Goal: Task Accomplishment & Management: Manage account settings

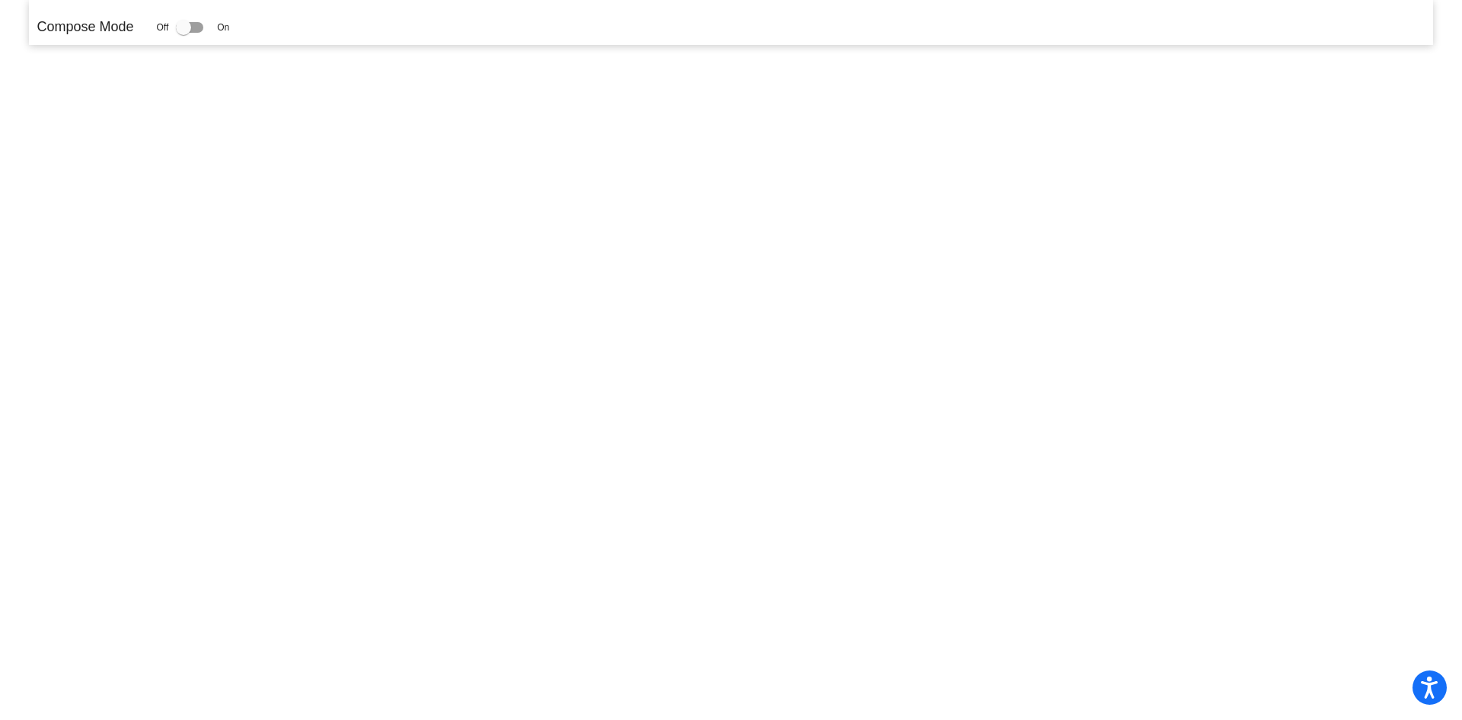
click at [195, 27] on div at bounding box center [189, 27] width 27 height 11
click at [184, 33] on input "checkbox" at bounding box center [183, 33] width 1 height 1
checkbox input "true"
click at [194, 26] on div at bounding box center [189, 27] width 27 height 11
click at [184, 33] on input "checkbox" at bounding box center [183, 33] width 1 height 1
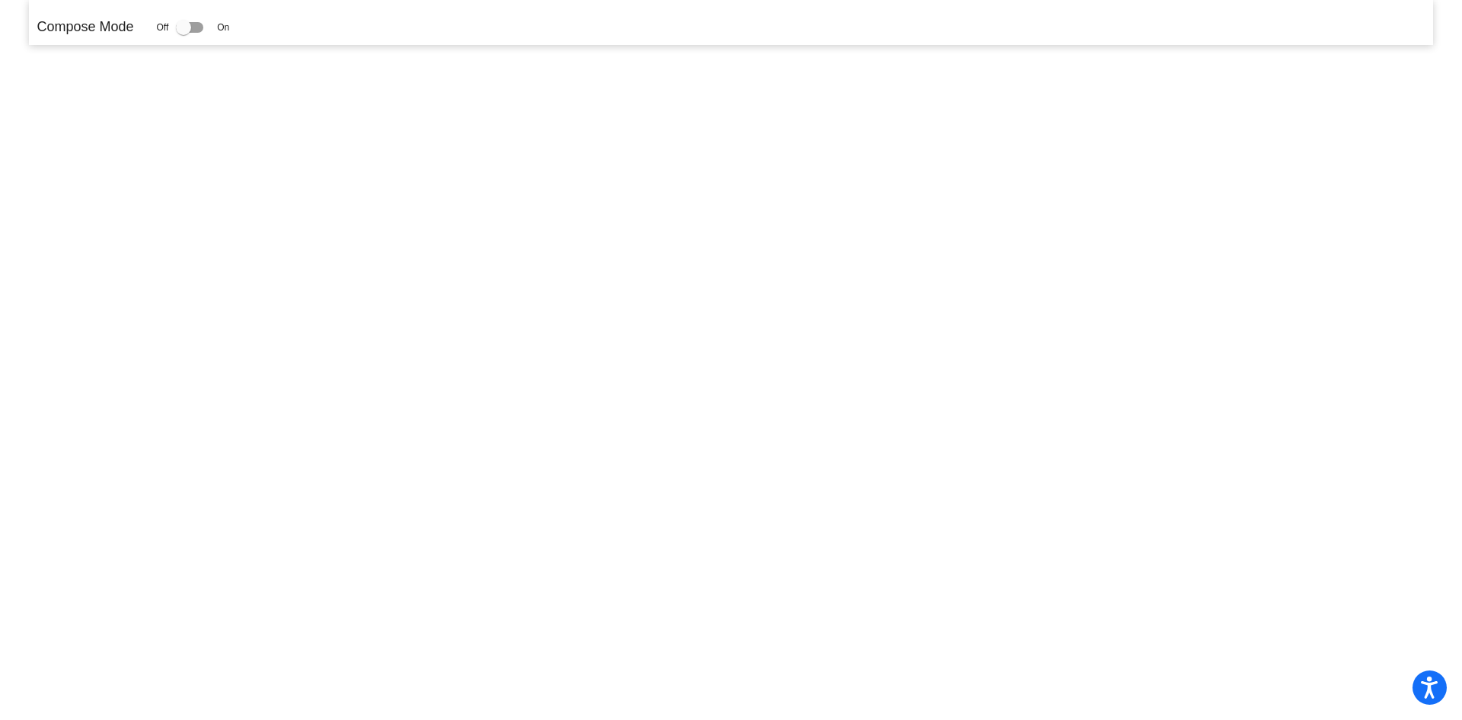
checkbox input "true"
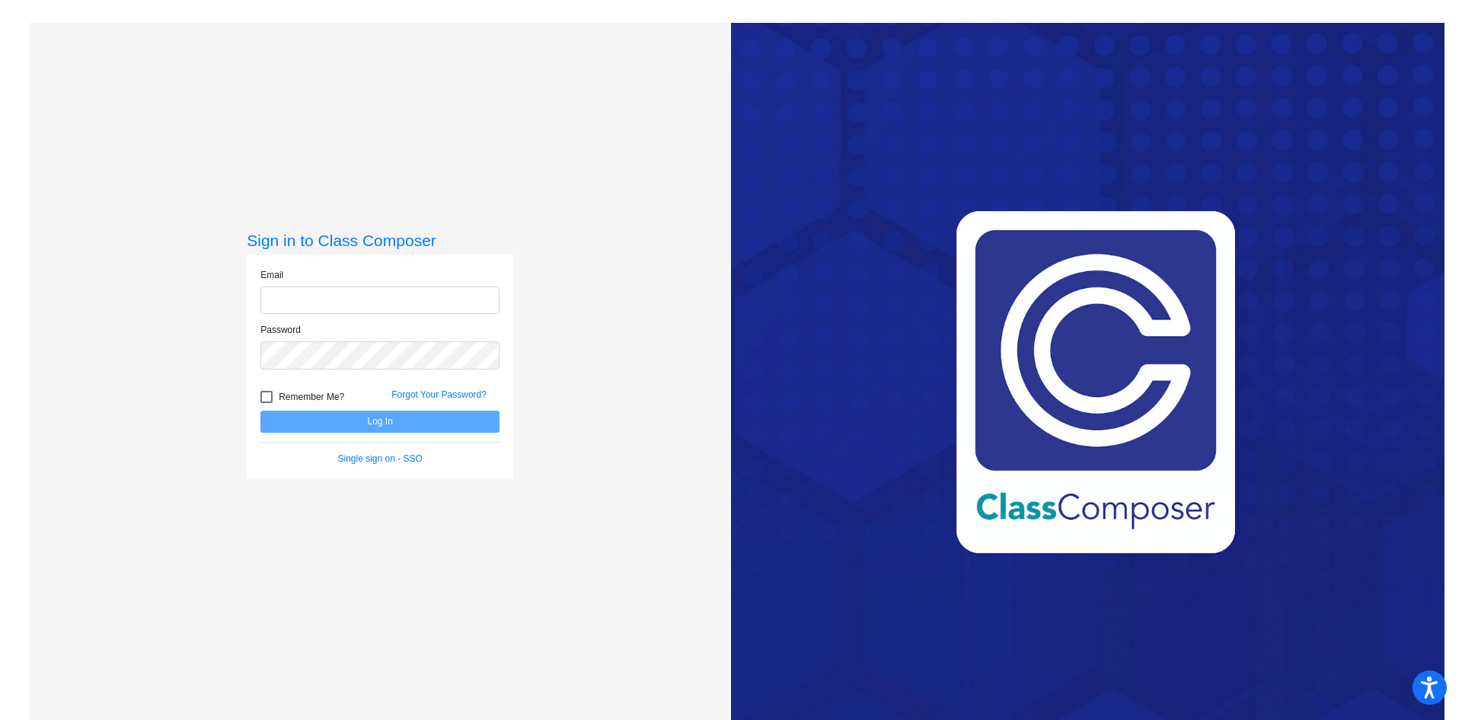
type input "[EMAIL_ADDRESS][DOMAIN_NAME]"
click at [401, 421] on button "Log In" at bounding box center [379, 421] width 239 height 22
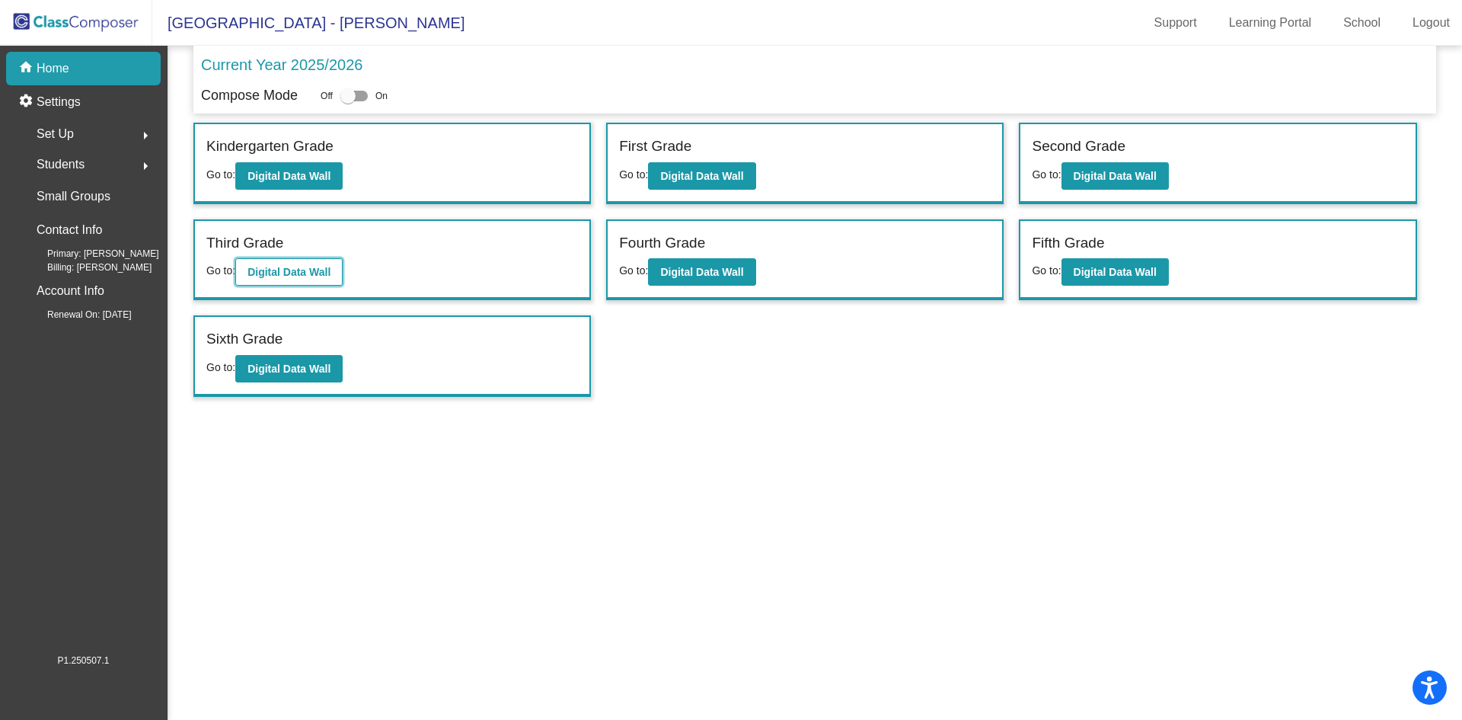
click at [296, 274] on b "Digital Data Wall" at bounding box center [288, 272] width 83 height 12
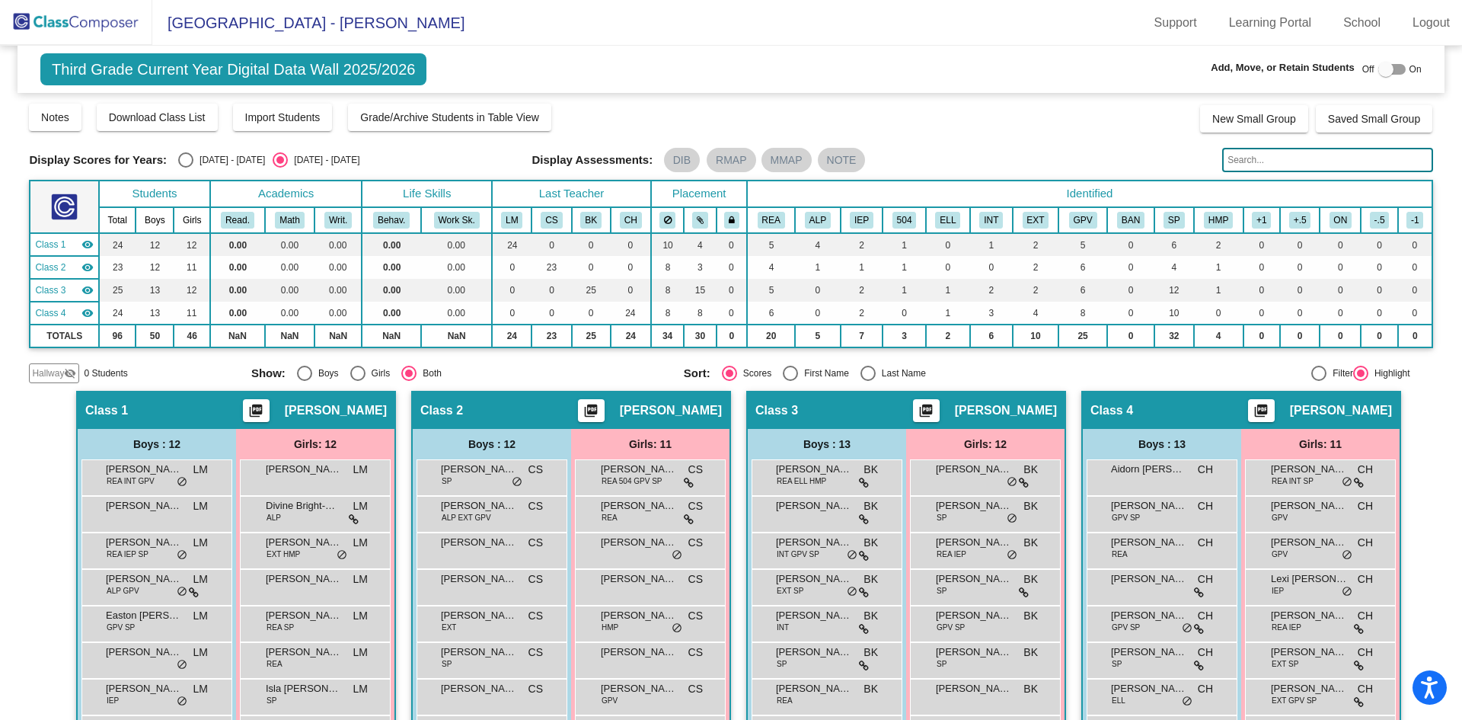
drag, startPoint x: 1232, startPoint y: 155, endPoint x: 1240, endPoint y: 157, distance: 7.8
click at [1237, 157] on input "text" at bounding box center [1327, 160] width 210 height 24
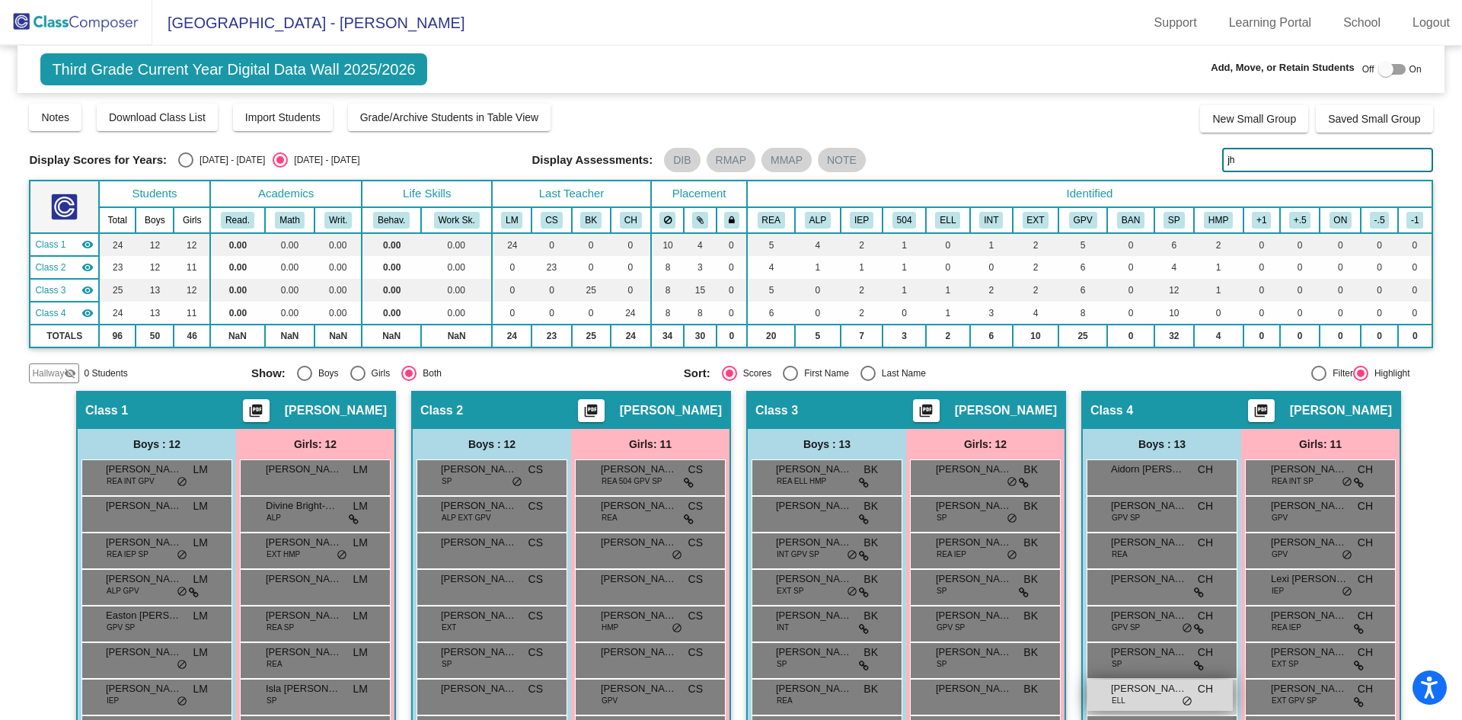
type input "jh"
click at [1155, 700] on div "[PERSON_NAME] ELL CH lock do_not_disturb_alt" at bounding box center [1159, 694] width 145 height 31
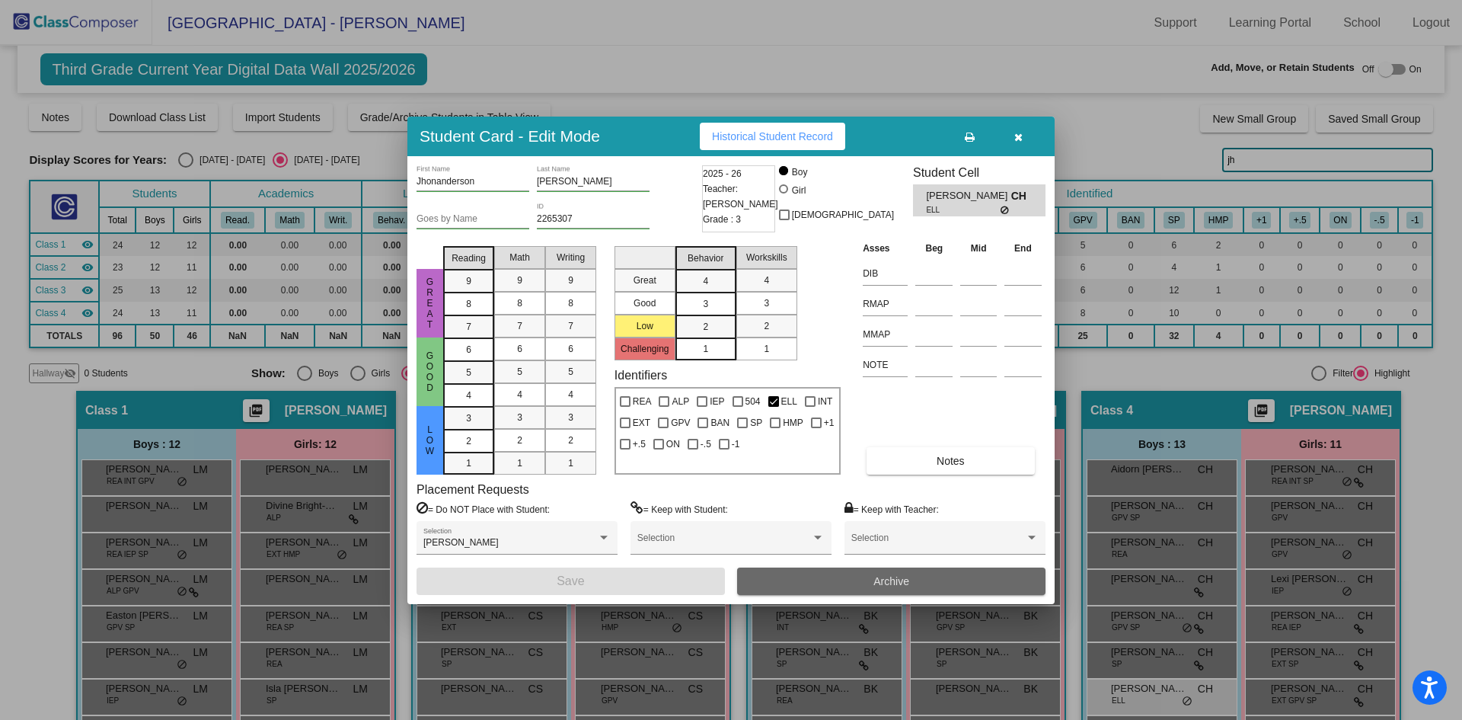
click at [964, 576] on button "Archive" at bounding box center [891, 580] width 308 height 27
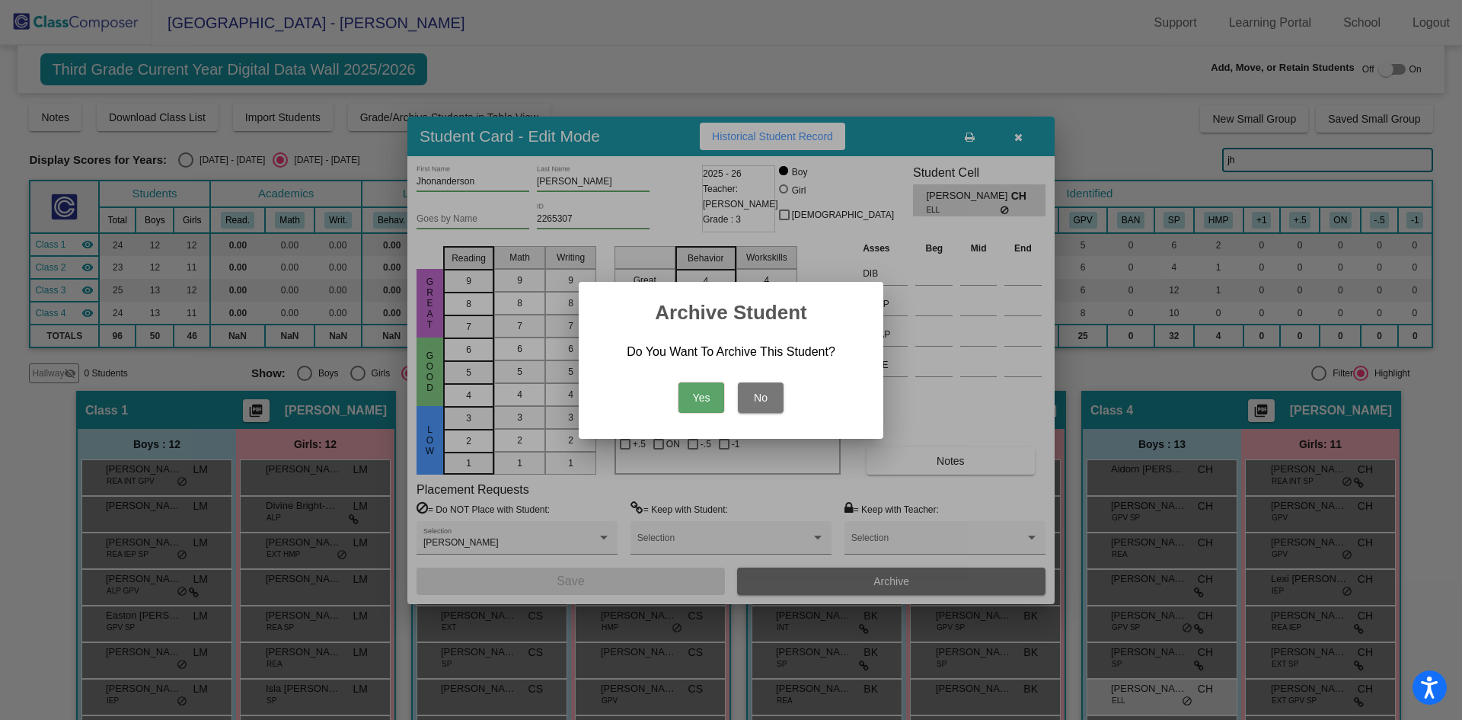
click at [694, 397] on button "Yes" at bounding box center [701, 397] width 46 height 30
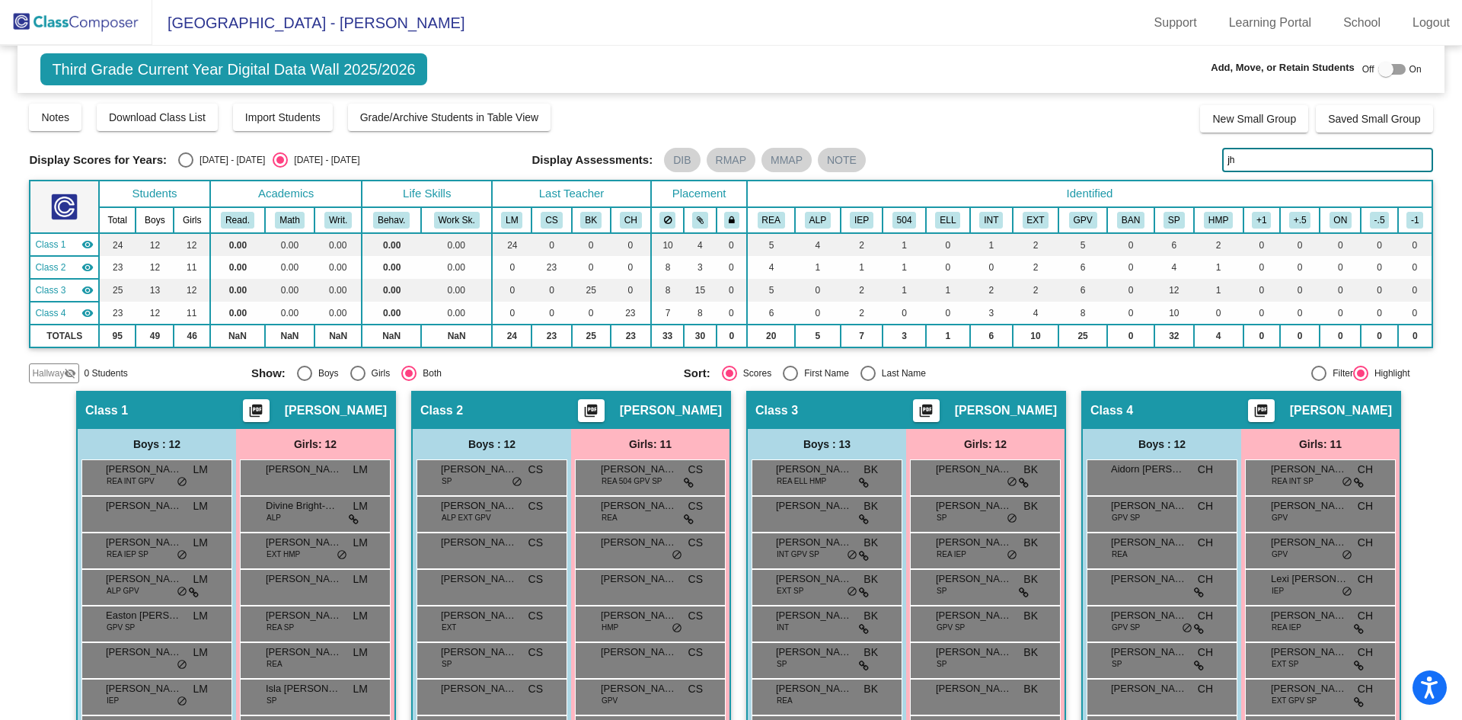
click at [74, 23] on img at bounding box center [76, 22] width 152 height 45
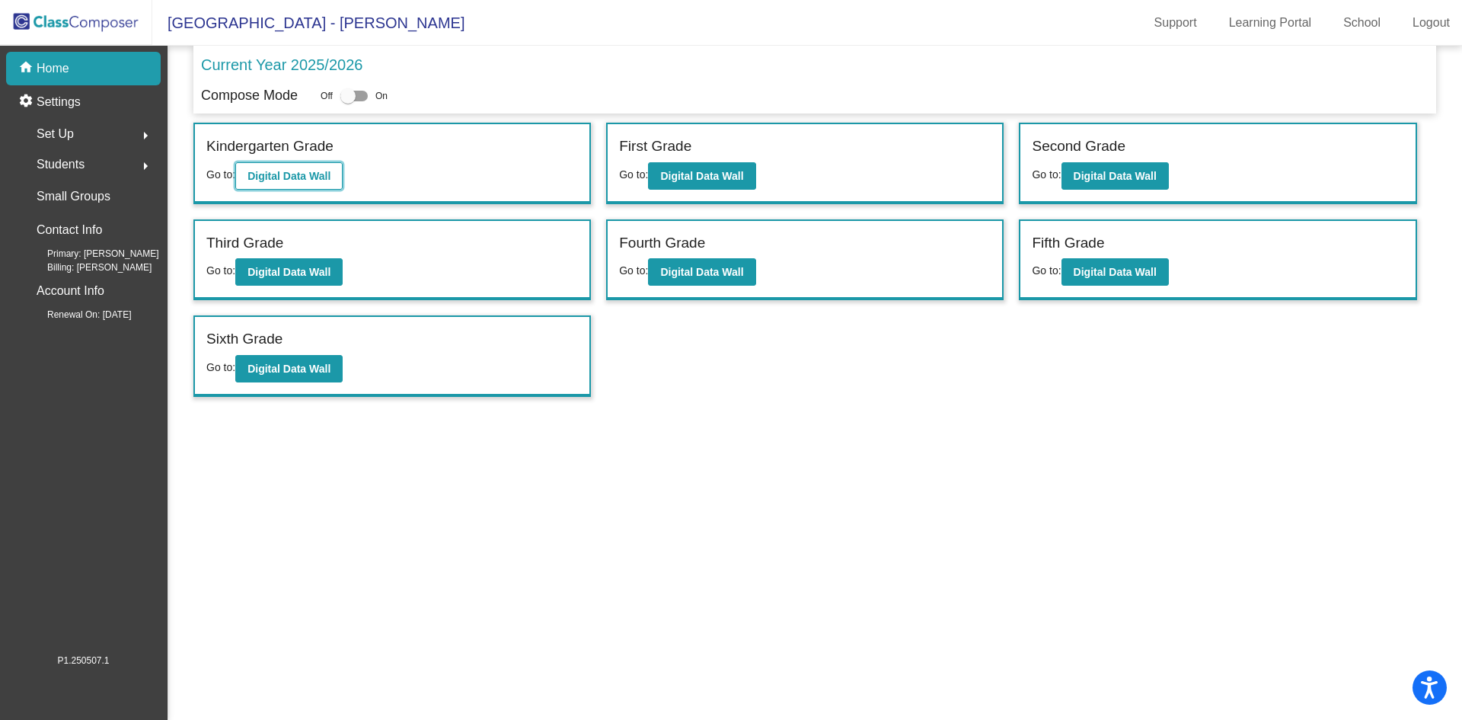
click at [286, 171] on b "Digital Data Wall" at bounding box center [288, 176] width 83 height 12
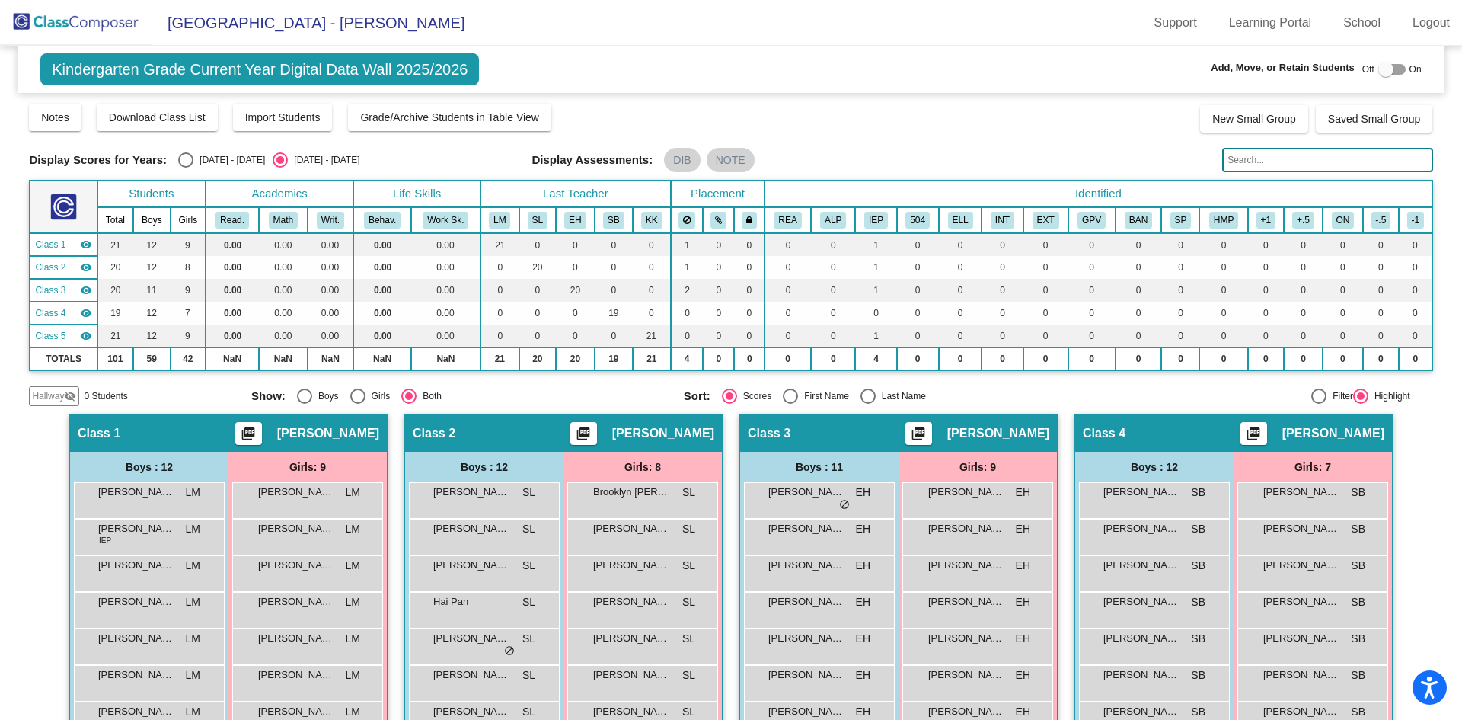
click at [1393, 72] on div at bounding box center [1391, 69] width 27 height 11
checkbox input "true"
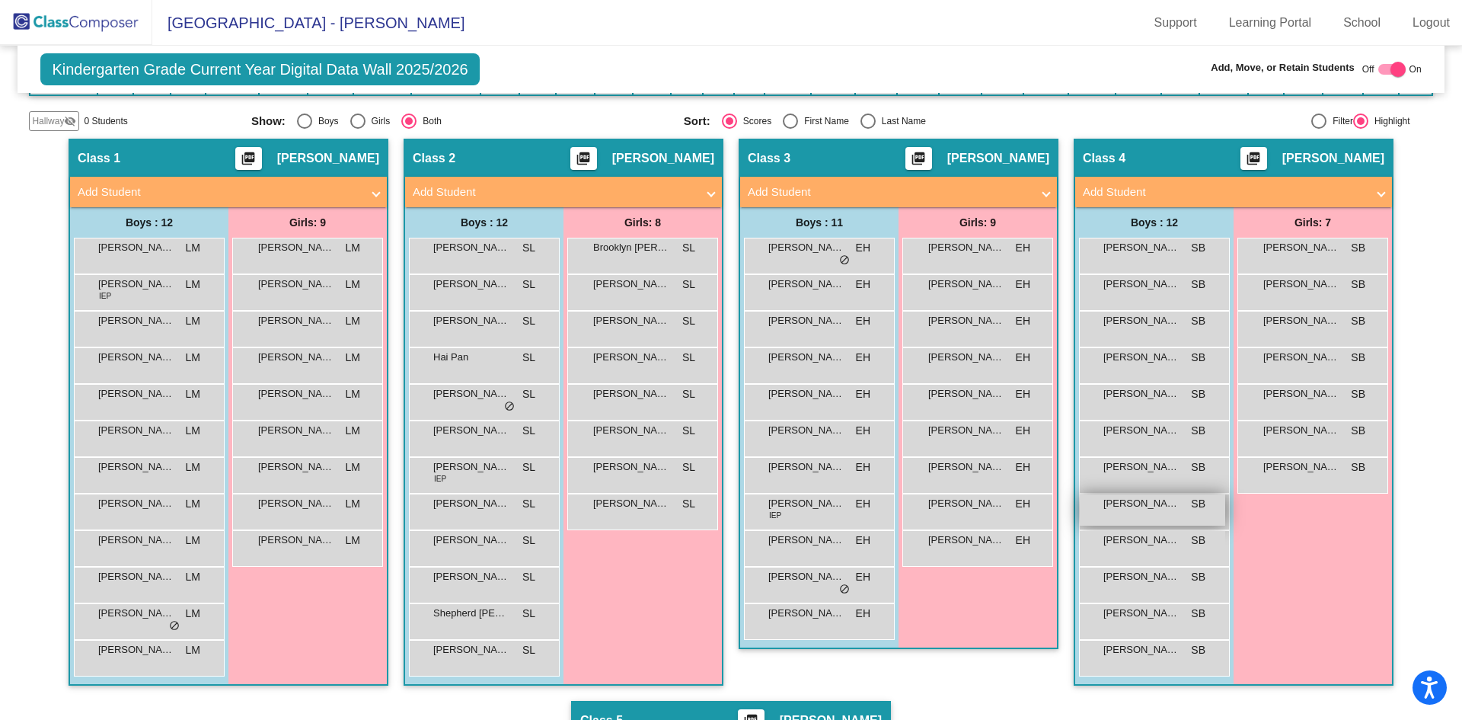
scroll to position [305, 0]
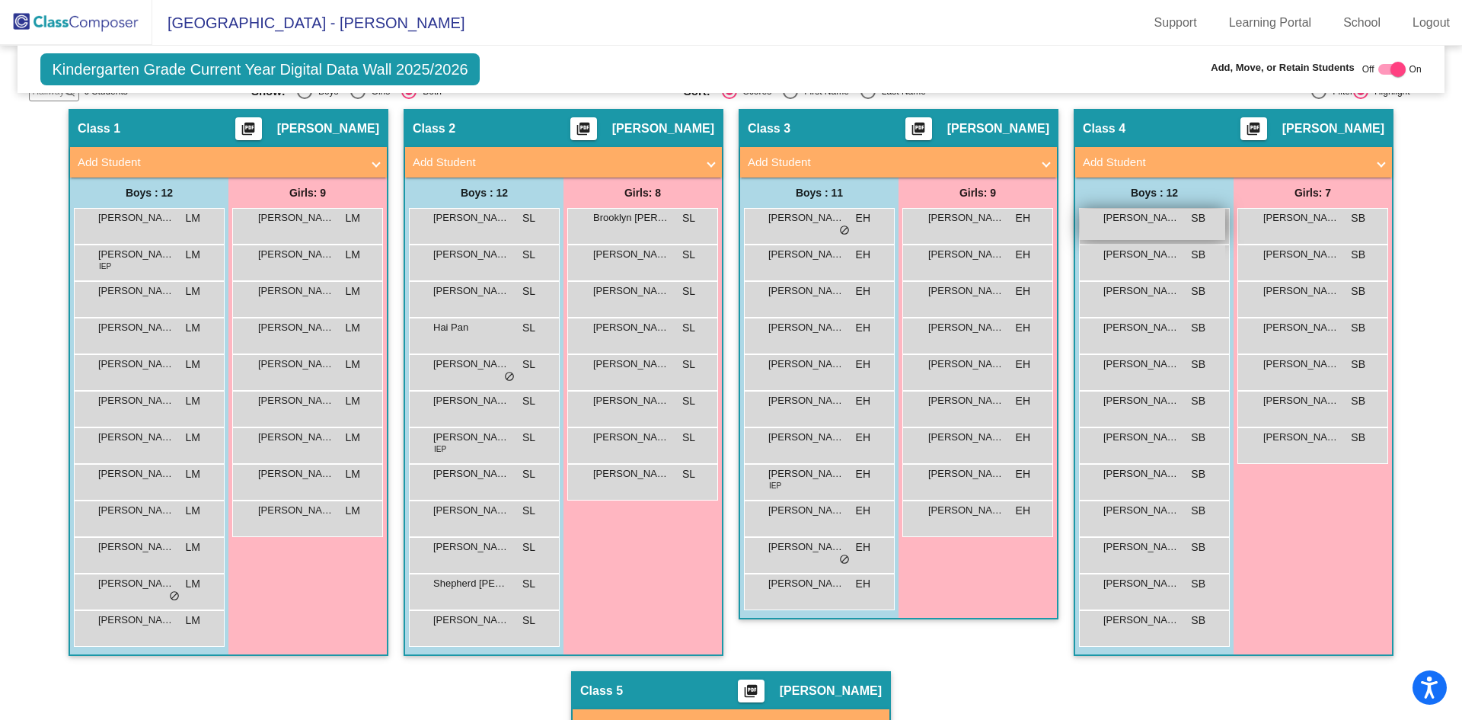
click at [1154, 218] on span "[PERSON_NAME]" at bounding box center [1141, 217] width 76 height 15
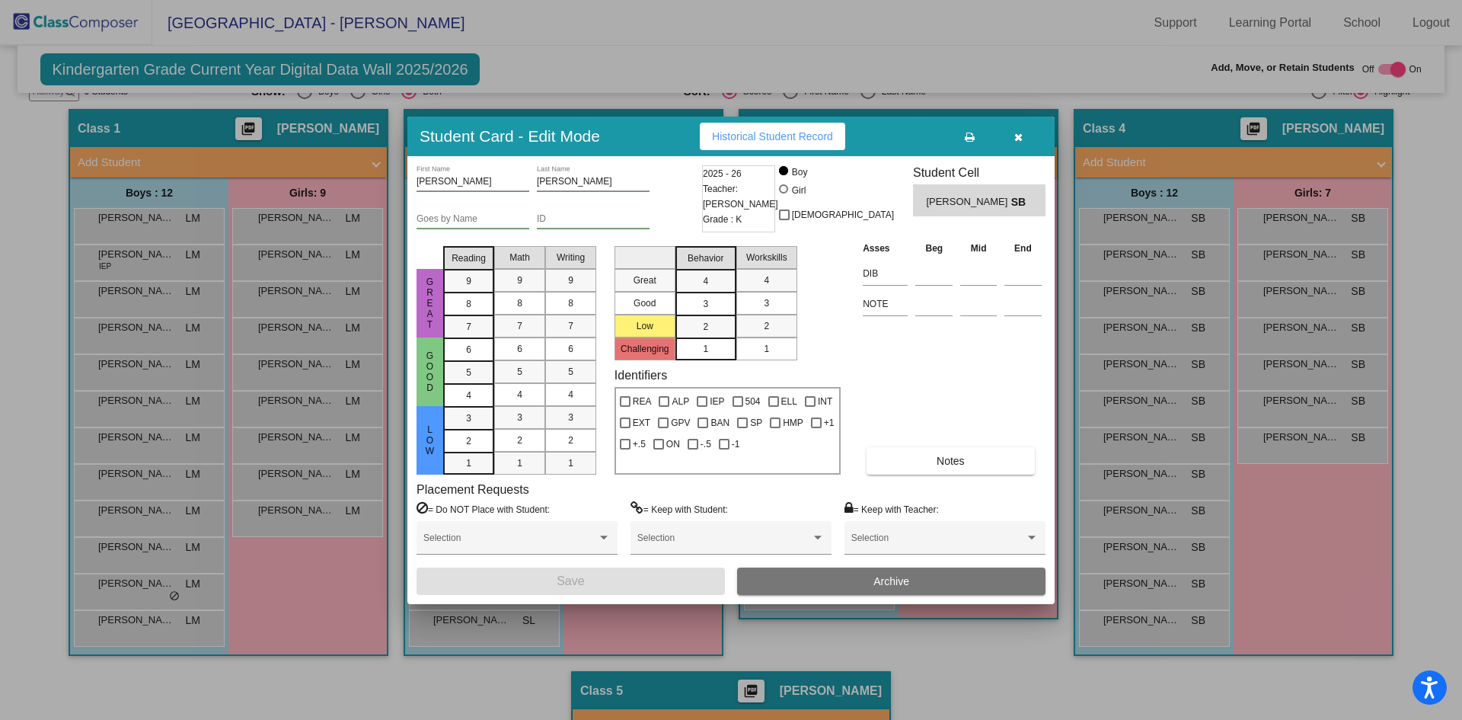
click at [973, 583] on button "Archive" at bounding box center [891, 580] width 308 height 27
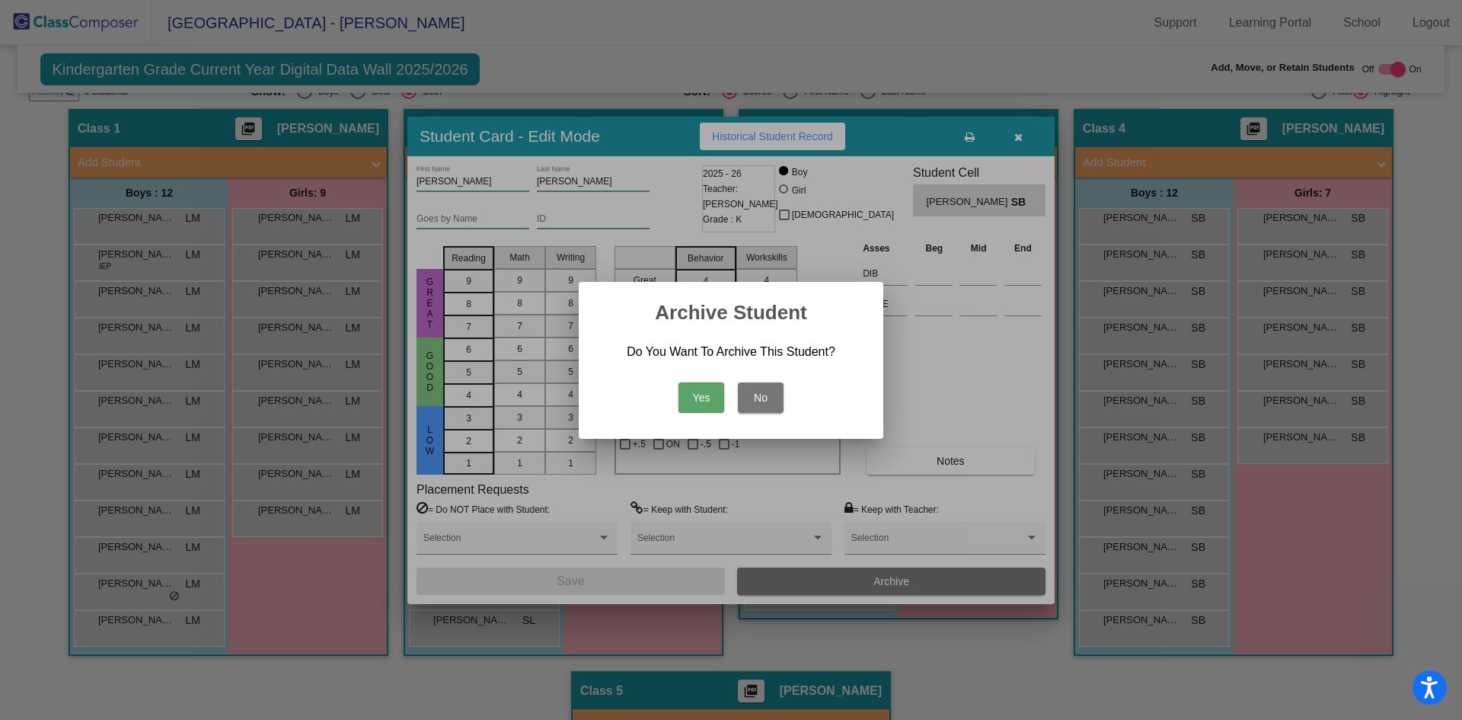
click at [723, 387] on button "Yes" at bounding box center [701, 397] width 46 height 30
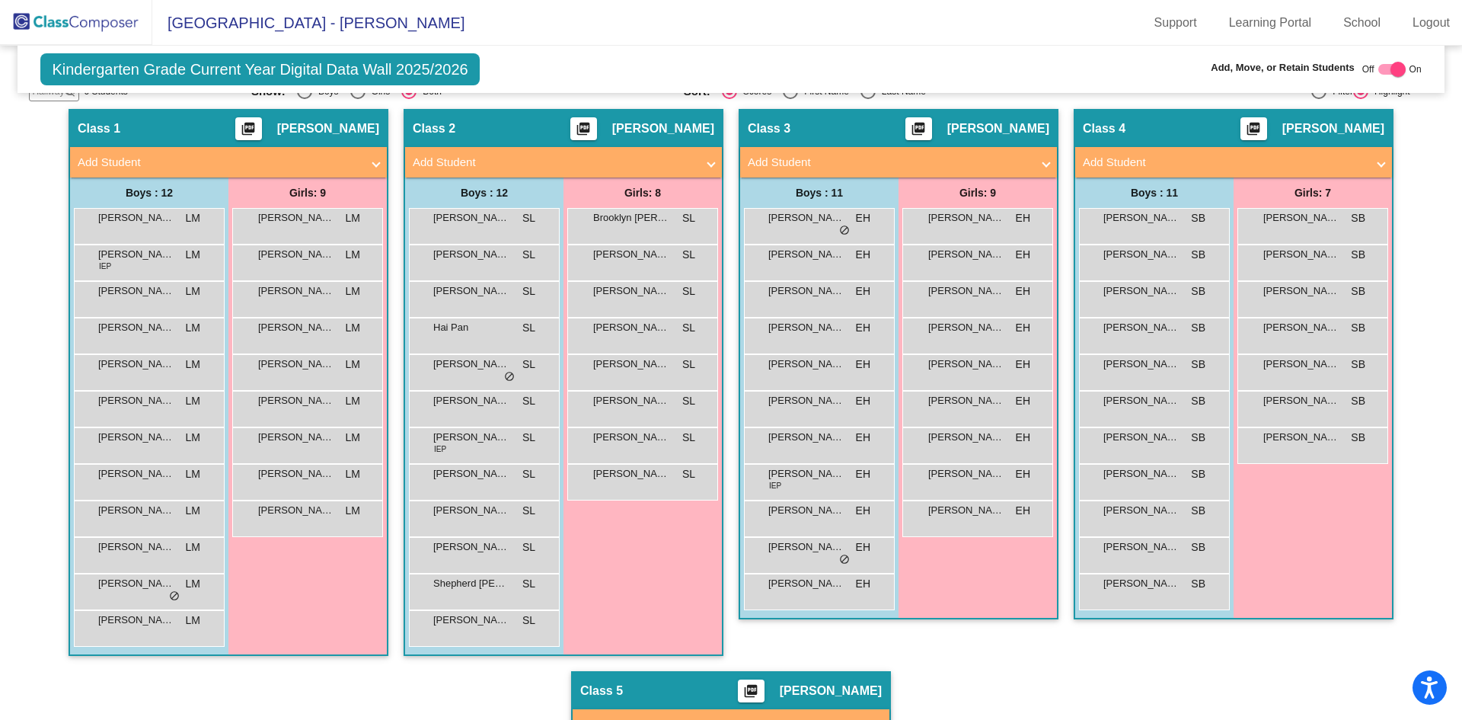
click at [49, 18] on img at bounding box center [76, 22] width 152 height 45
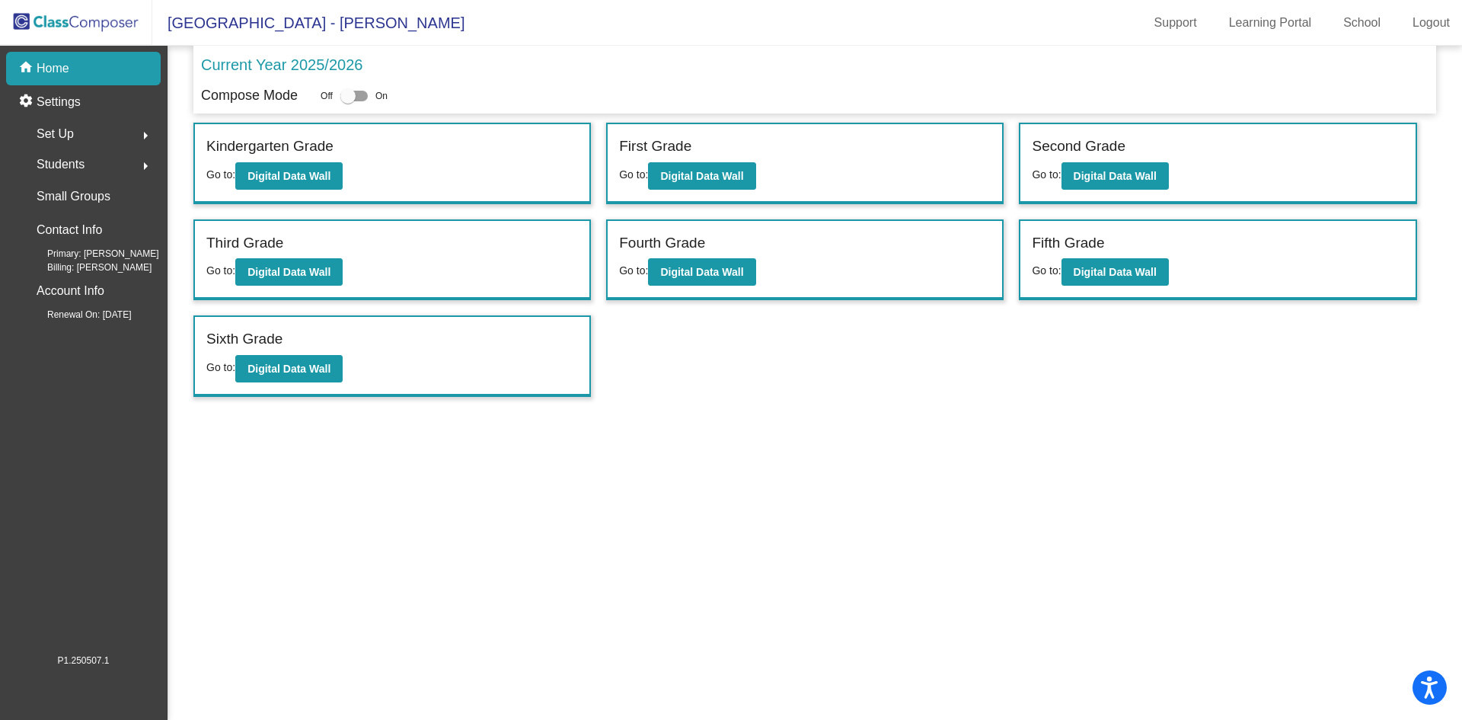
click at [73, 163] on span "Students" at bounding box center [61, 164] width 48 height 21
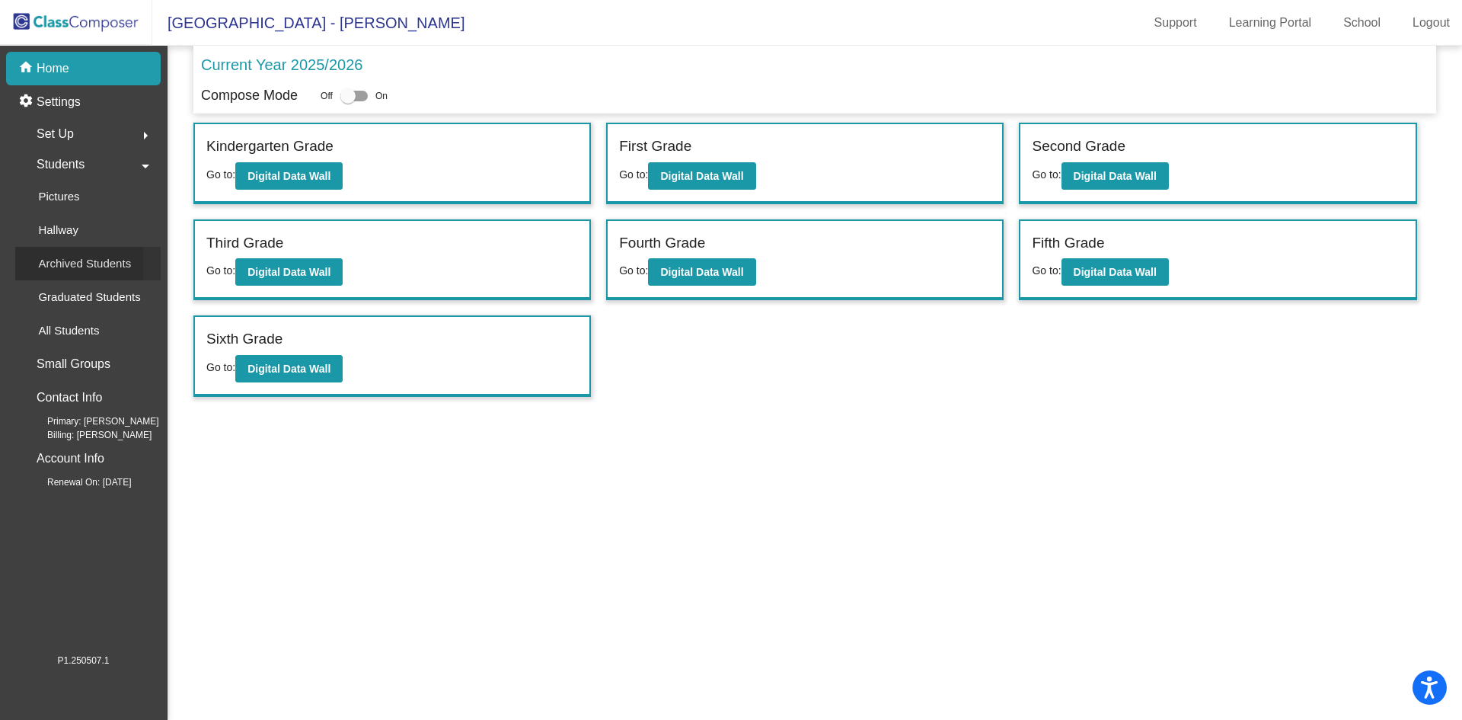
click at [81, 261] on p "Archived Students" at bounding box center [84, 263] width 93 height 18
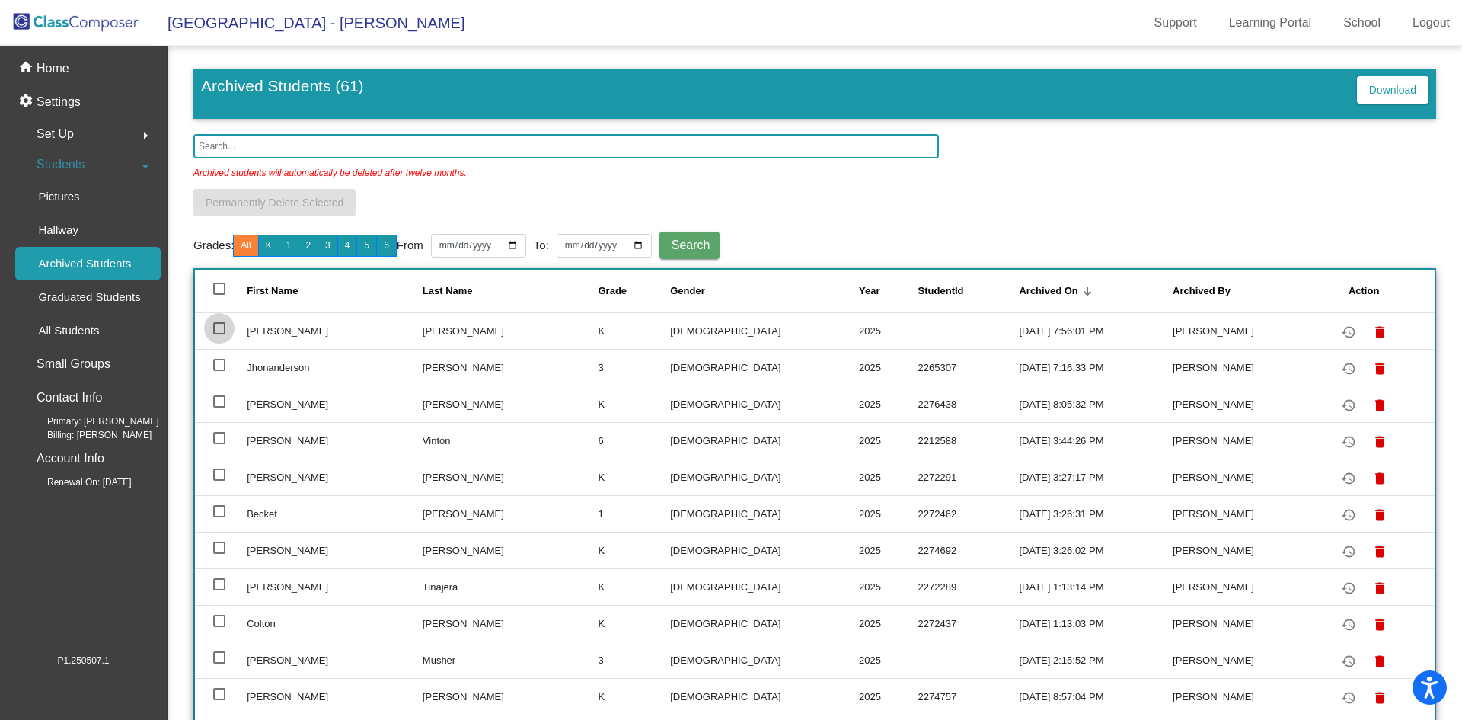
click at [215, 327] on div at bounding box center [219, 328] width 12 height 12
click at [219, 334] on input "select row 2" at bounding box center [219, 334] width 1 height 1
checkbox input "true"
click at [266, 205] on span "Permanently Delete Selected" at bounding box center [275, 202] width 138 height 12
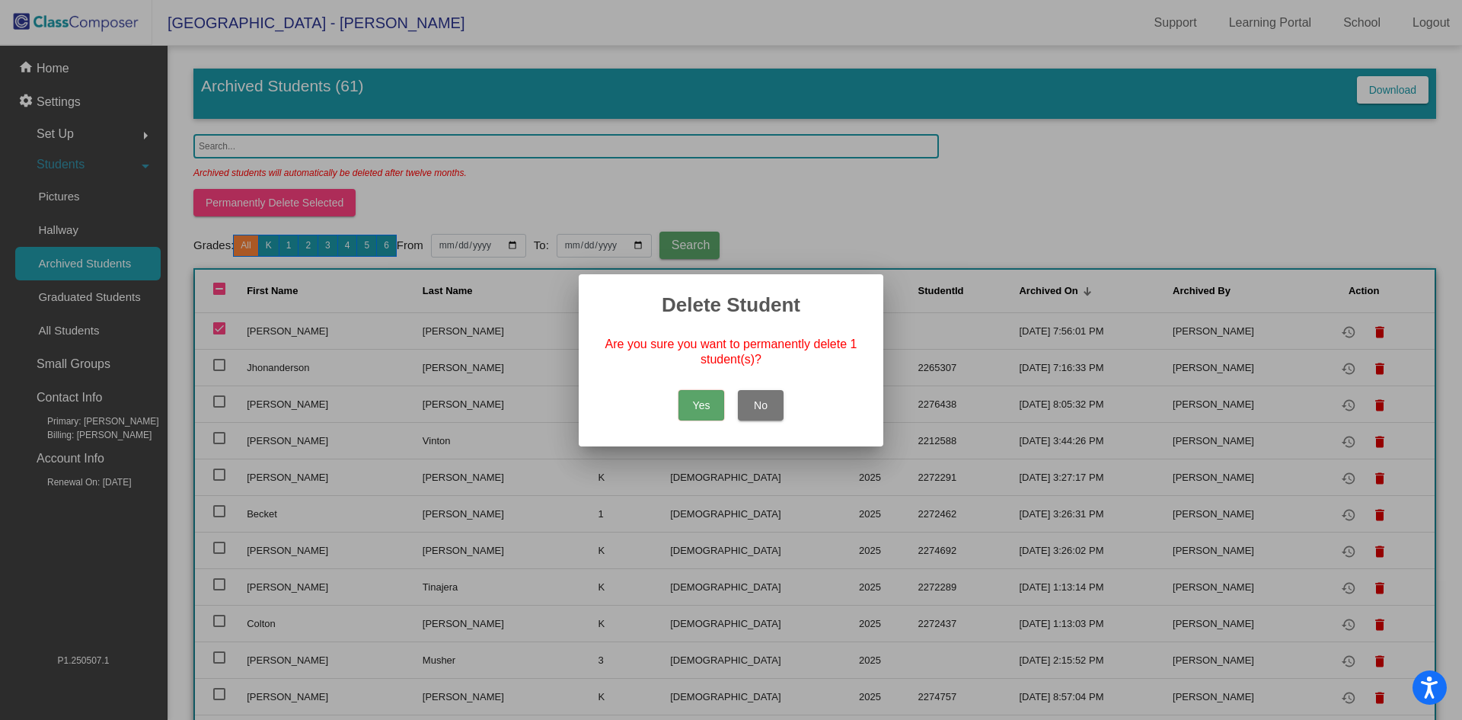
click at [712, 404] on button "Yes" at bounding box center [701, 405] width 46 height 30
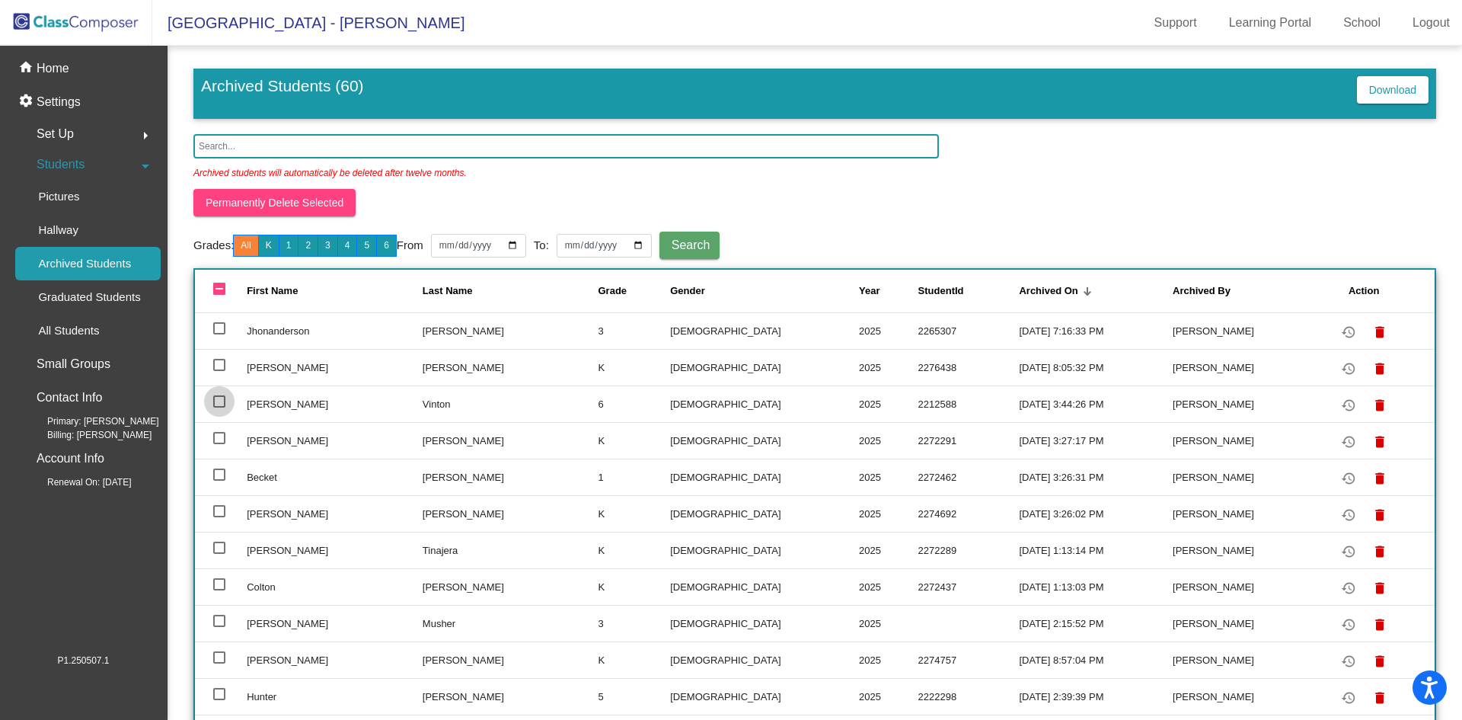
click at [217, 401] on div at bounding box center [219, 401] width 12 height 12
click at [219, 407] on input "select row 4" at bounding box center [219, 407] width 1 height 1
checkbox input "true"
click at [1339, 402] on mat-icon "restore" at bounding box center [1348, 405] width 18 height 18
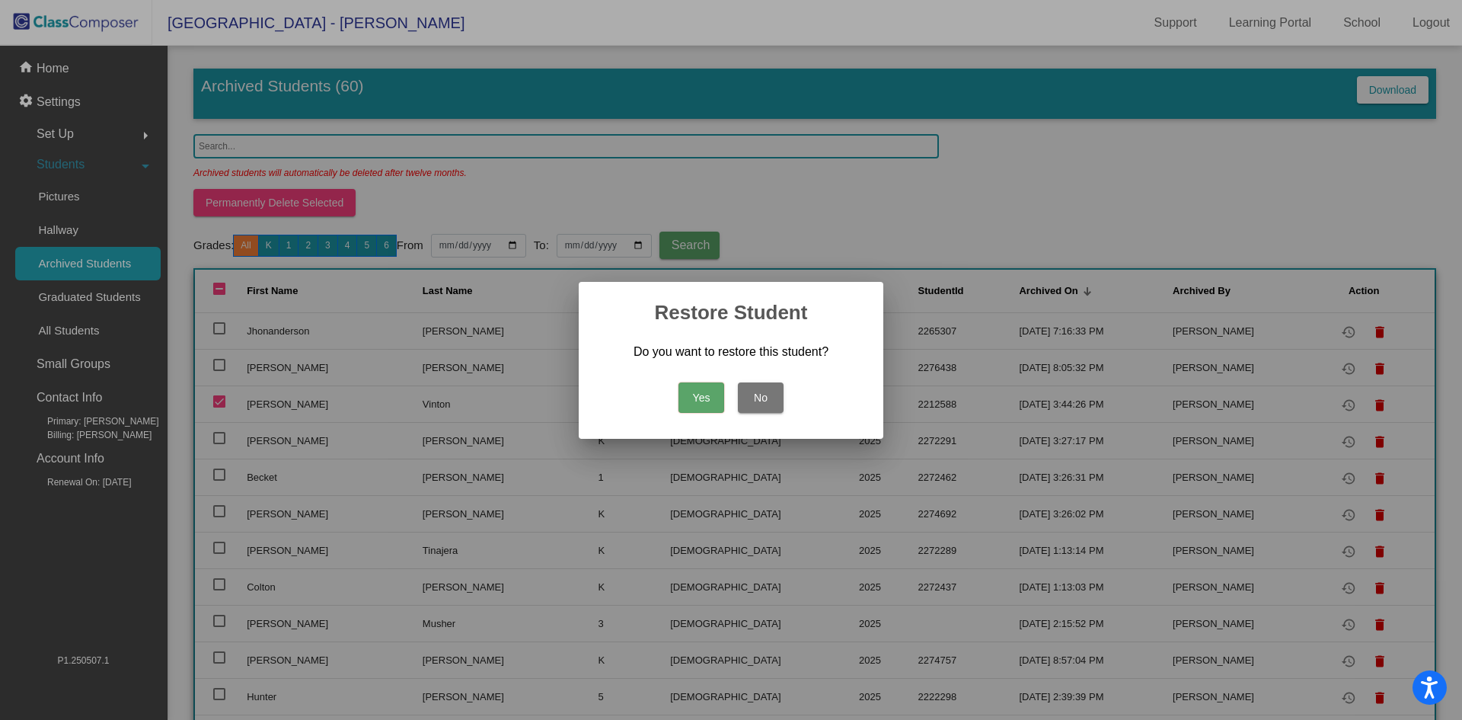
click at [705, 395] on button "Yes" at bounding box center [701, 397] width 46 height 30
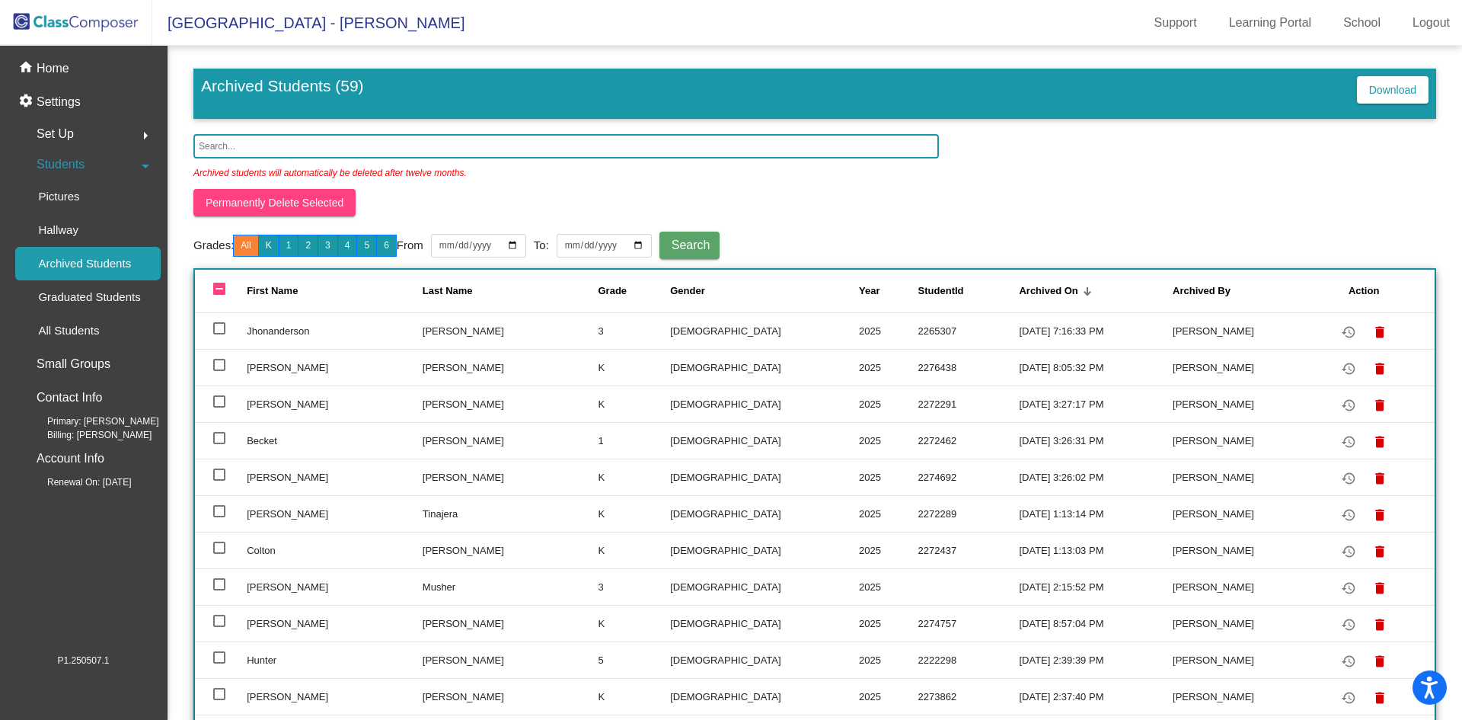
click at [318, 148] on input "text" at bounding box center [565, 146] width 745 height 24
click at [572, 202] on div "Permanently Delete Selected" at bounding box center [441, 202] width 497 height 27
click at [387, 139] on input "text" at bounding box center [565, 146] width 745 height 24
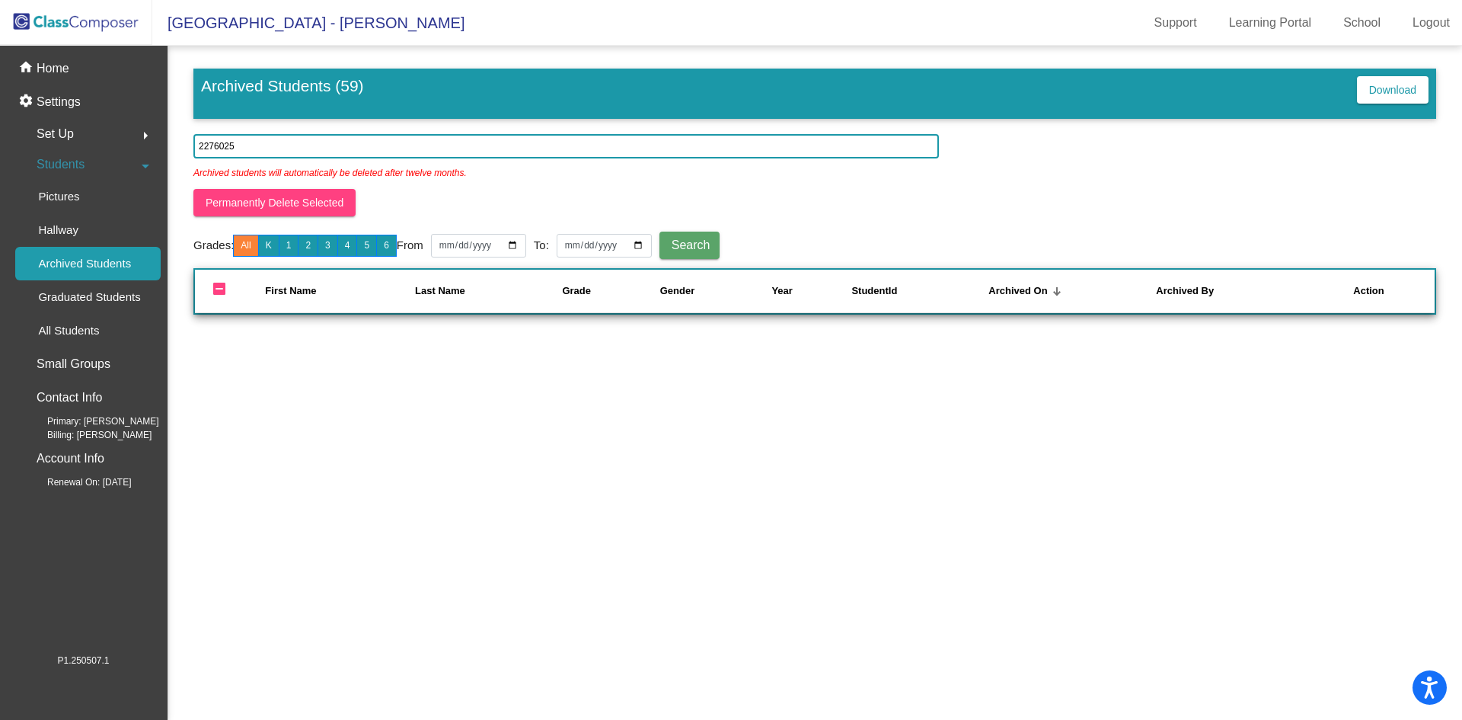
type input "2276025"
click at [710, 241] on span "Search" at bounding box center [691, 244] width 39 height 13
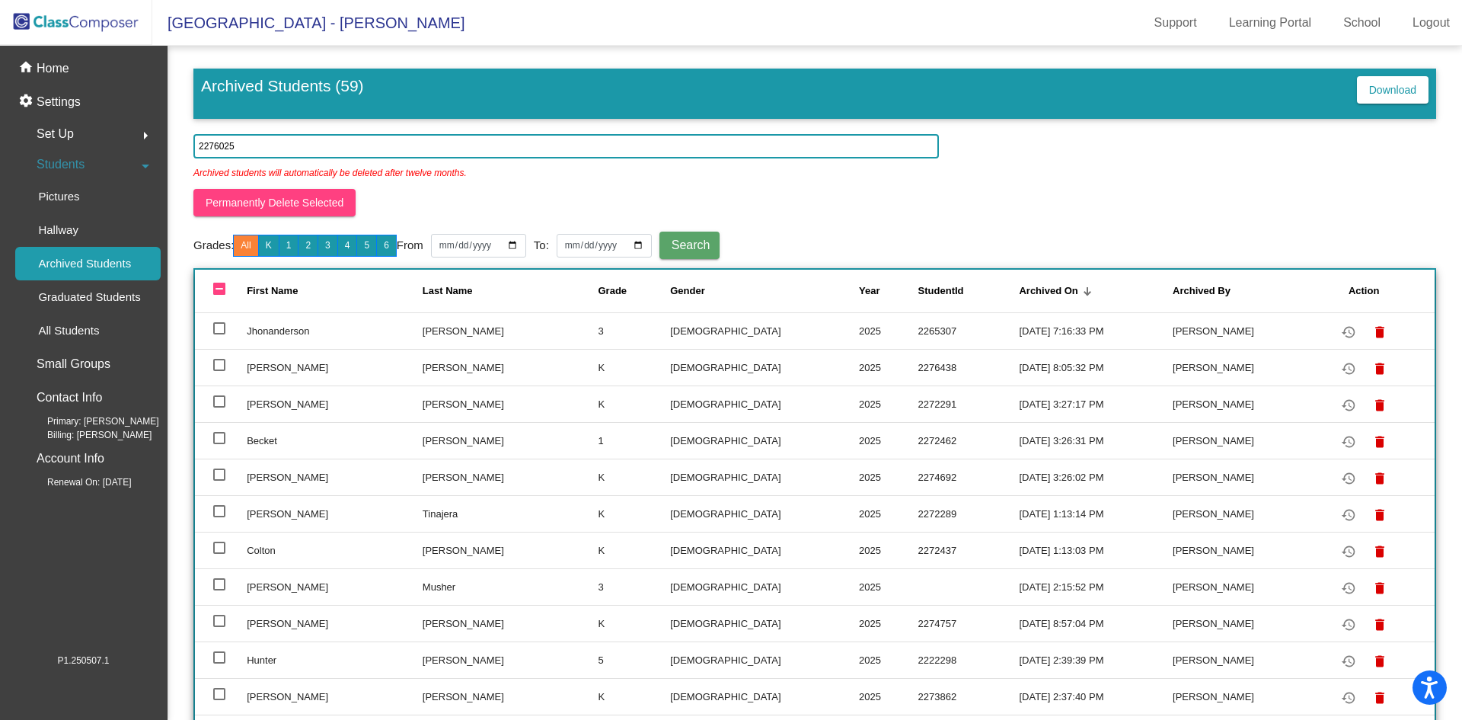
drag, startPoint x: 313, startPoint y: 136, endPoint x: 178, endPoint y: 123, distance: 135.5
click at [178, 123] on mat-sidenav-content "Archived Students (59) Download 2276025 Archived students will automatically be…" at bounding box center [815, 383] width 1295 height 674
click at [97, 21] on img at bounding box center [76, 22] width 152 height 45
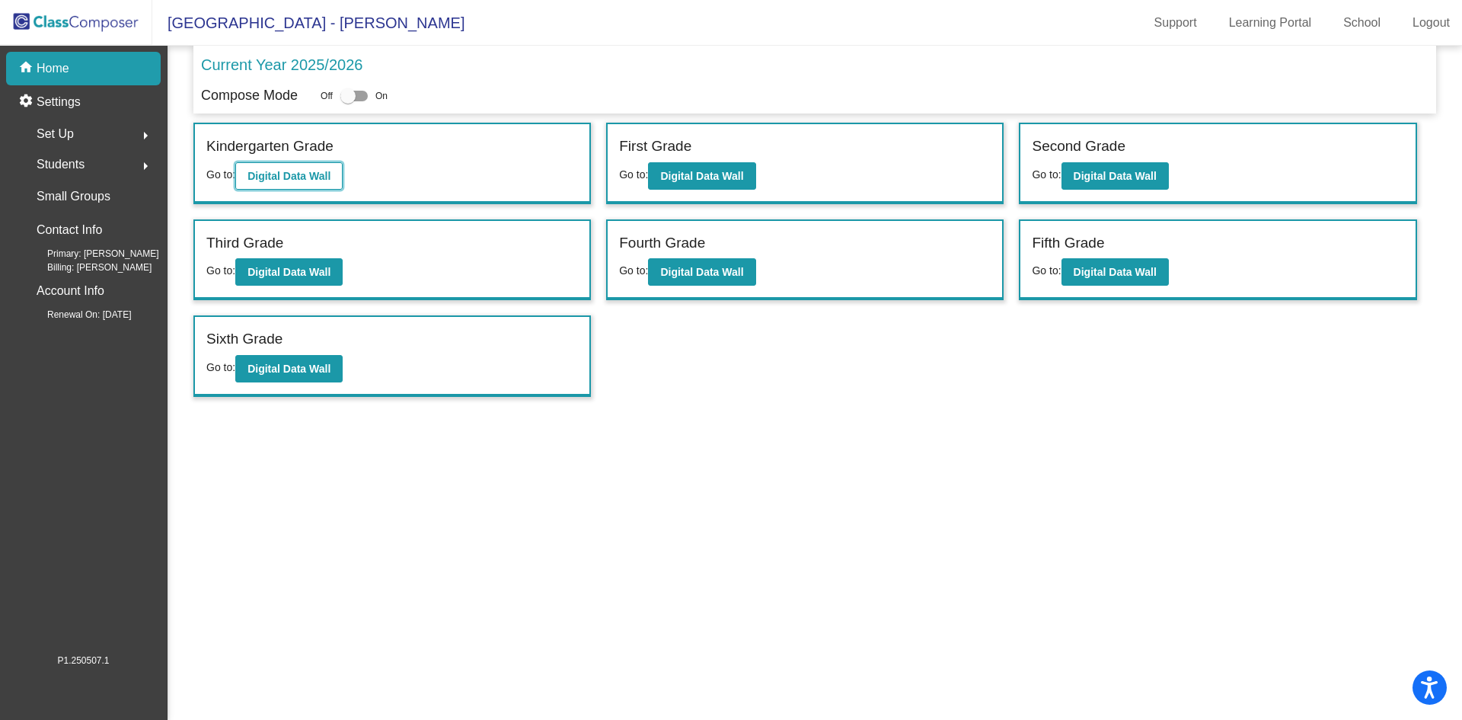
click at [305, 183] on button "Digital Data Wall" at bounding box center [288, 175] width 107 height 27
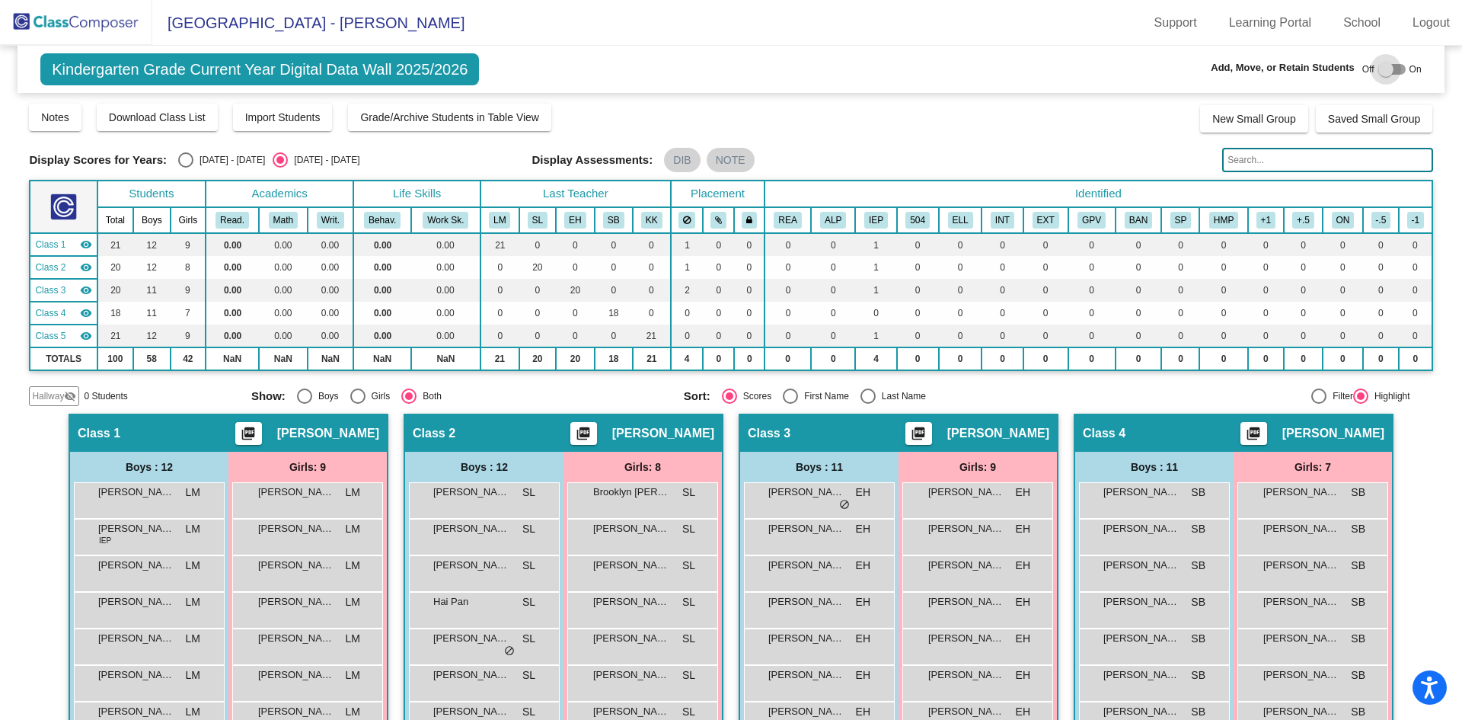
click at [1386, 69] on div at bounding box center [1391, 69] width 27 height 11
checkbox input "true"
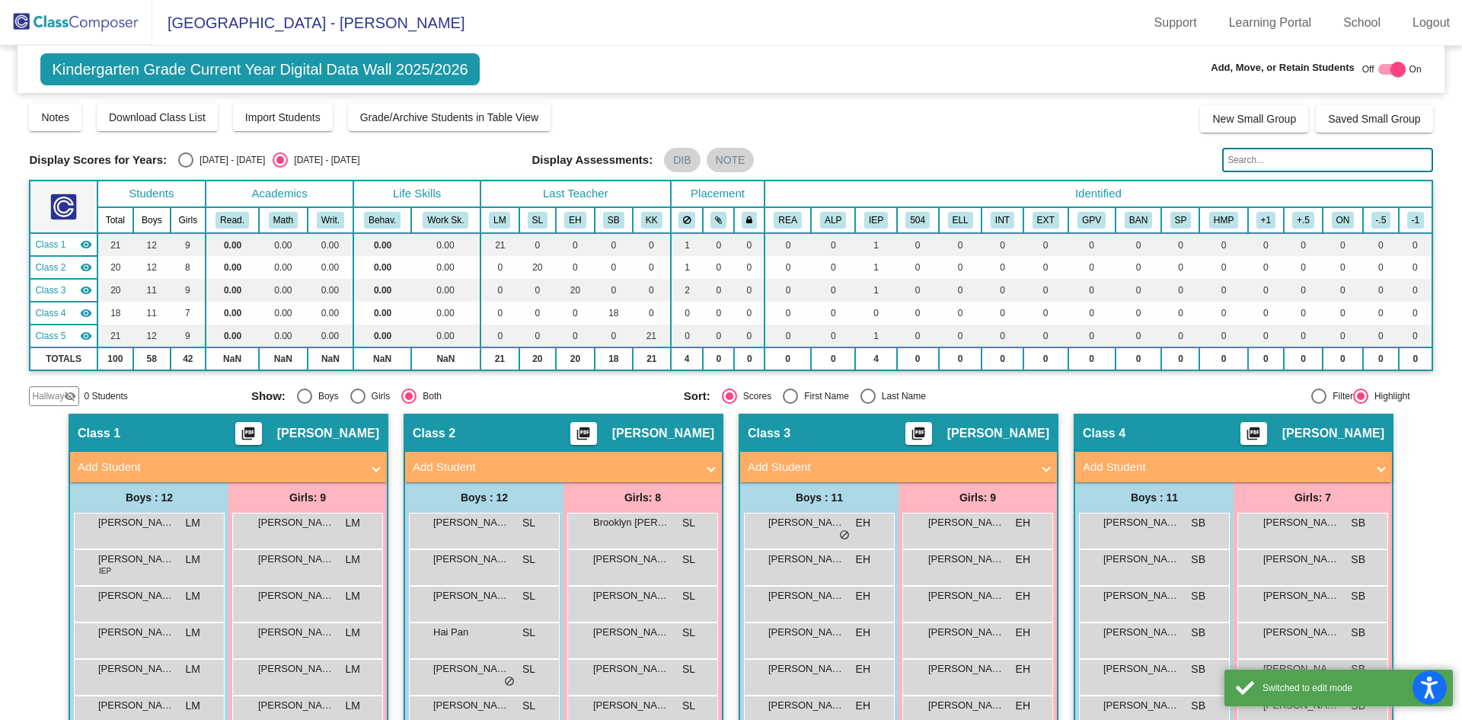
click at [1161, 461] on mat-panel-title "Add Student" at bounding box center [1224, 467] width 283 height 18
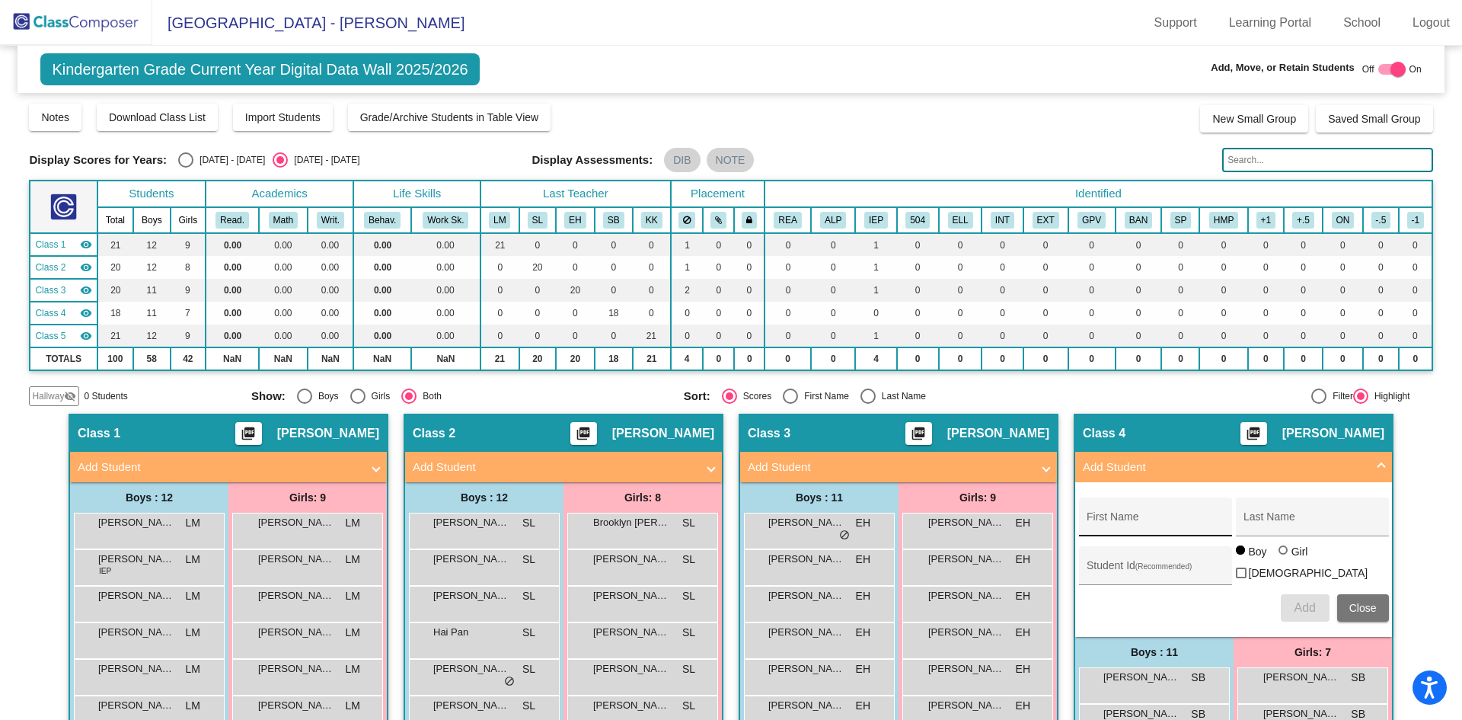
click at [1115, 519] on input "First Name" at bounding box center [1155, 522] width 137 height 12
type input "[PERSON_NAME]"
type input "2276025"
click at [1294, 601] on span "Add" at bounding box center [1304, 607] width 21 height 13
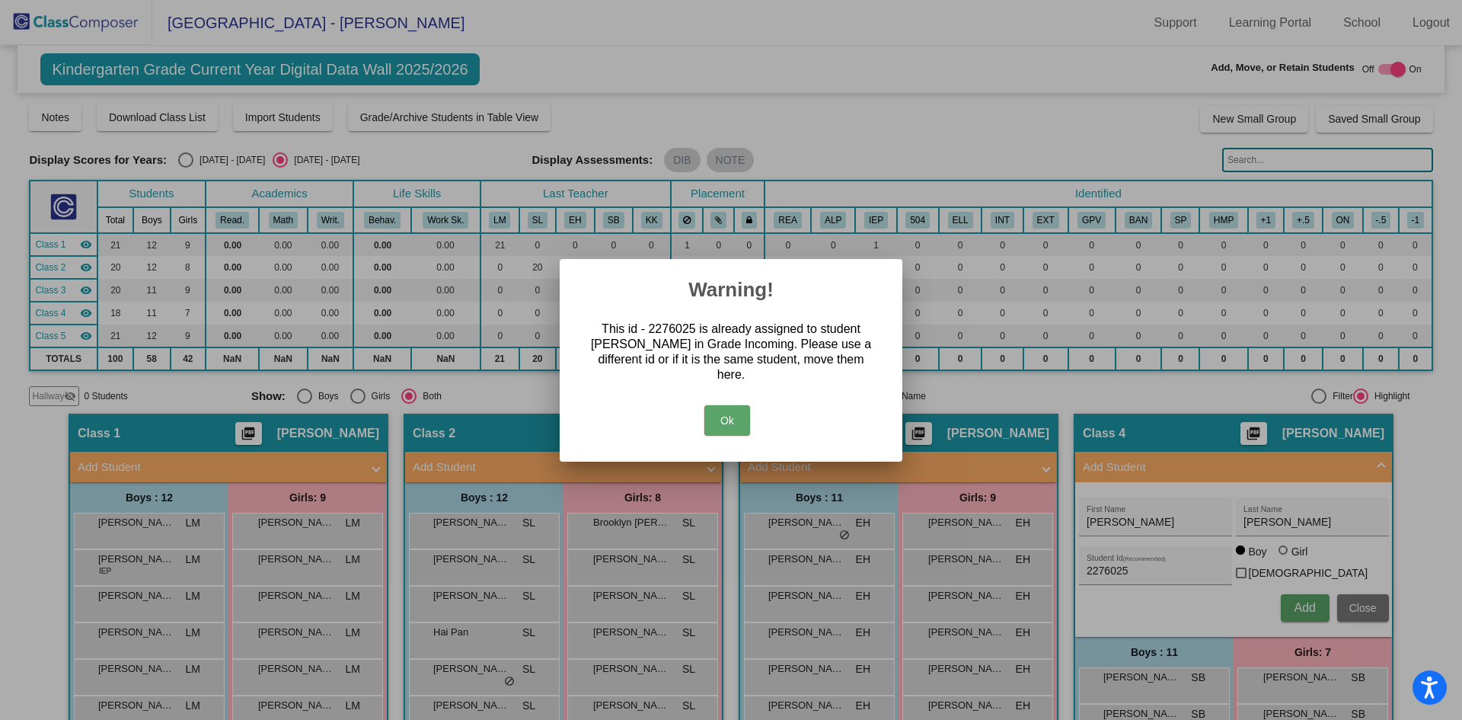
click at [716, 411] on button "Ok" at bounding box center [727, 420] width 46 height 30
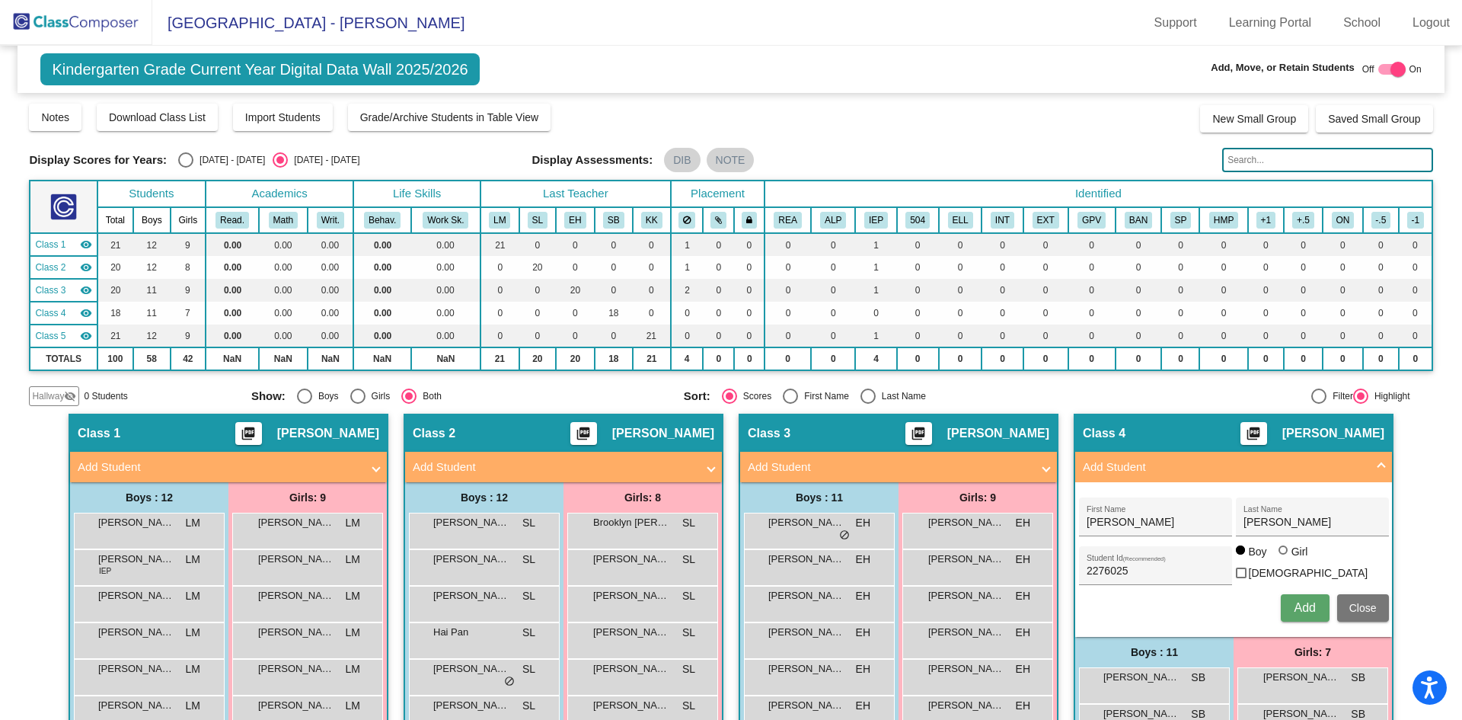
click at [49, 15] on img at bounding box center [76, 22] width 152 height 45
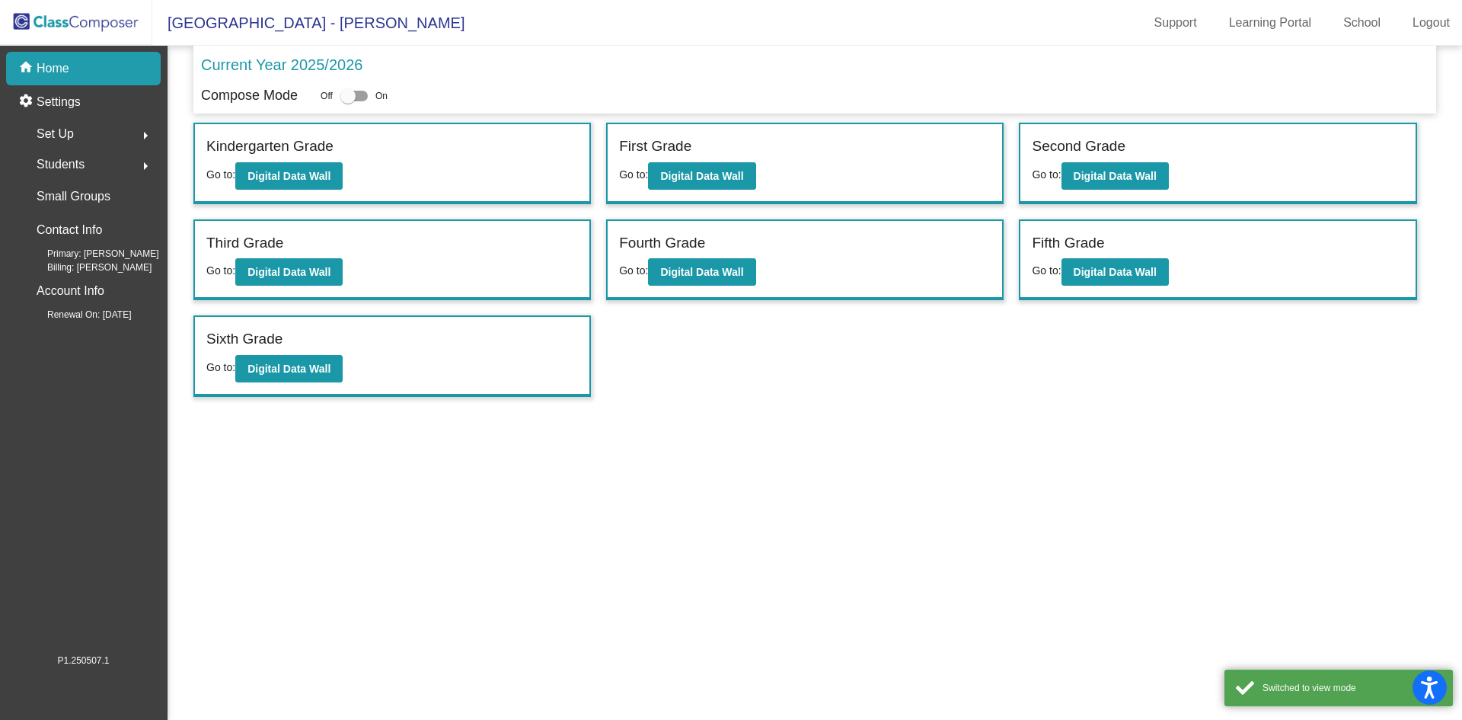
click at [73, 165] on span "Students" at bounding box center [61, 164] width 48 height 21
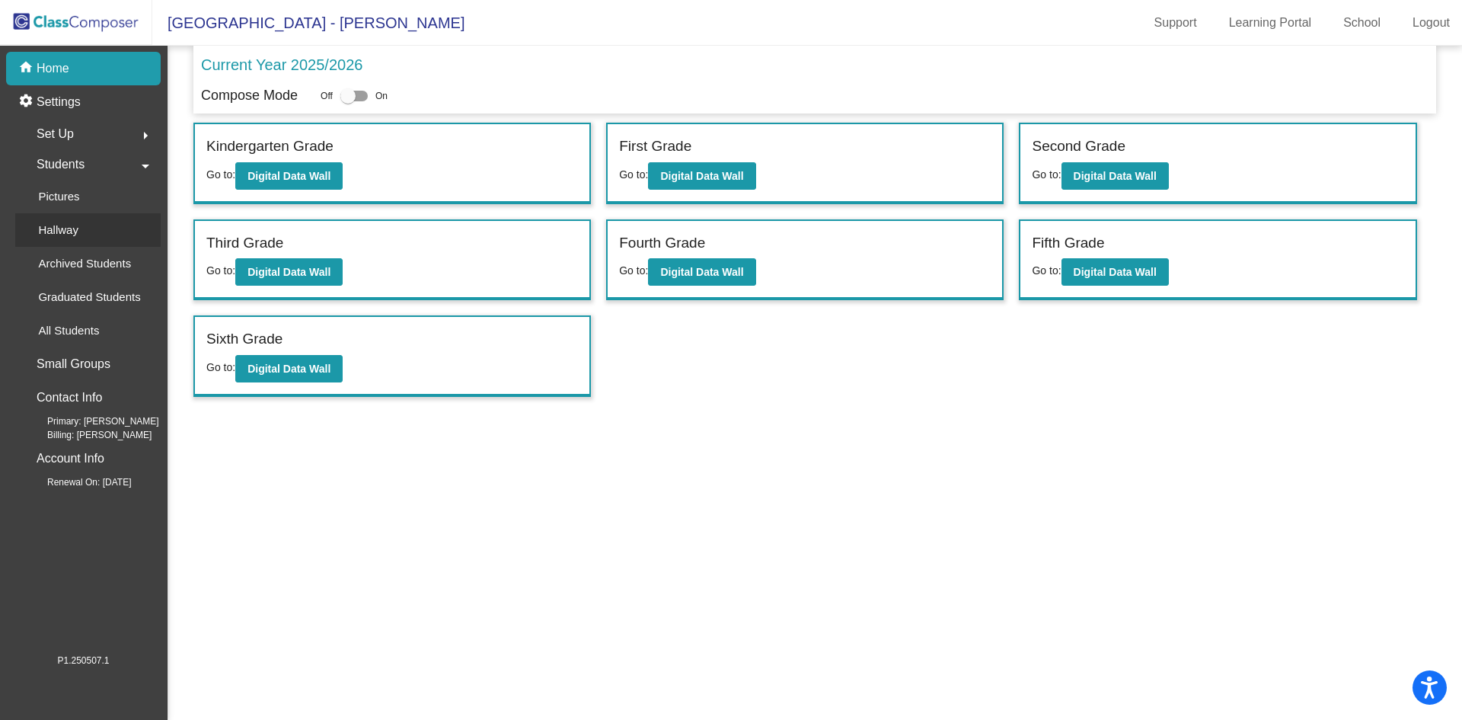
click at [77, 232] on p "Hallway" at bounding box center [58, 230] width 40 height 18
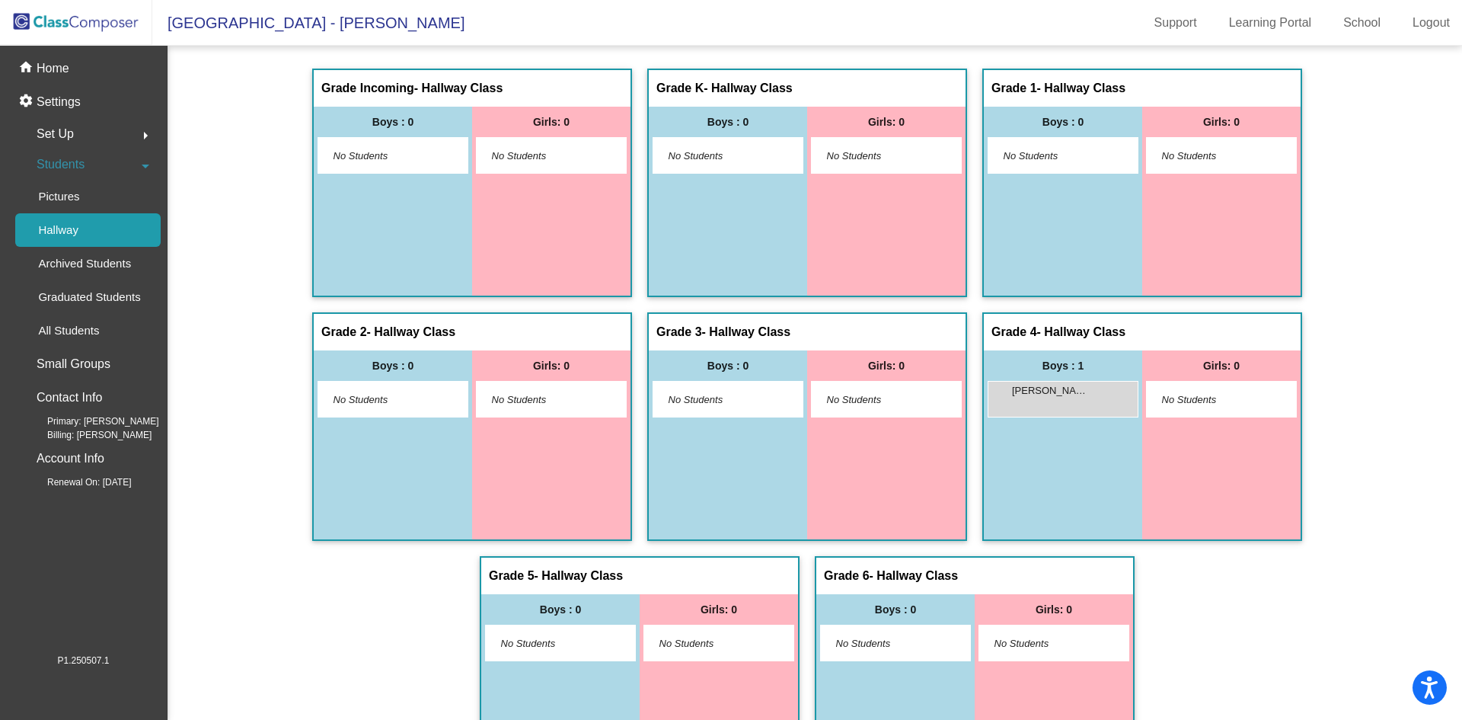
drag, startPoint x: 1071, startPoint y: 394, endPoint x: 229, endPoint y: 461, distance: 844.8
click at [229, 461] on div "Grade Incoming - Hallway Class picture_as_pdf Add Student First Name Last Name …" at bounding box center [814, 434] width 1243 height 731
click at [97, 328] on p "All Students" at bounding box center [68, 330] width 61 height 18
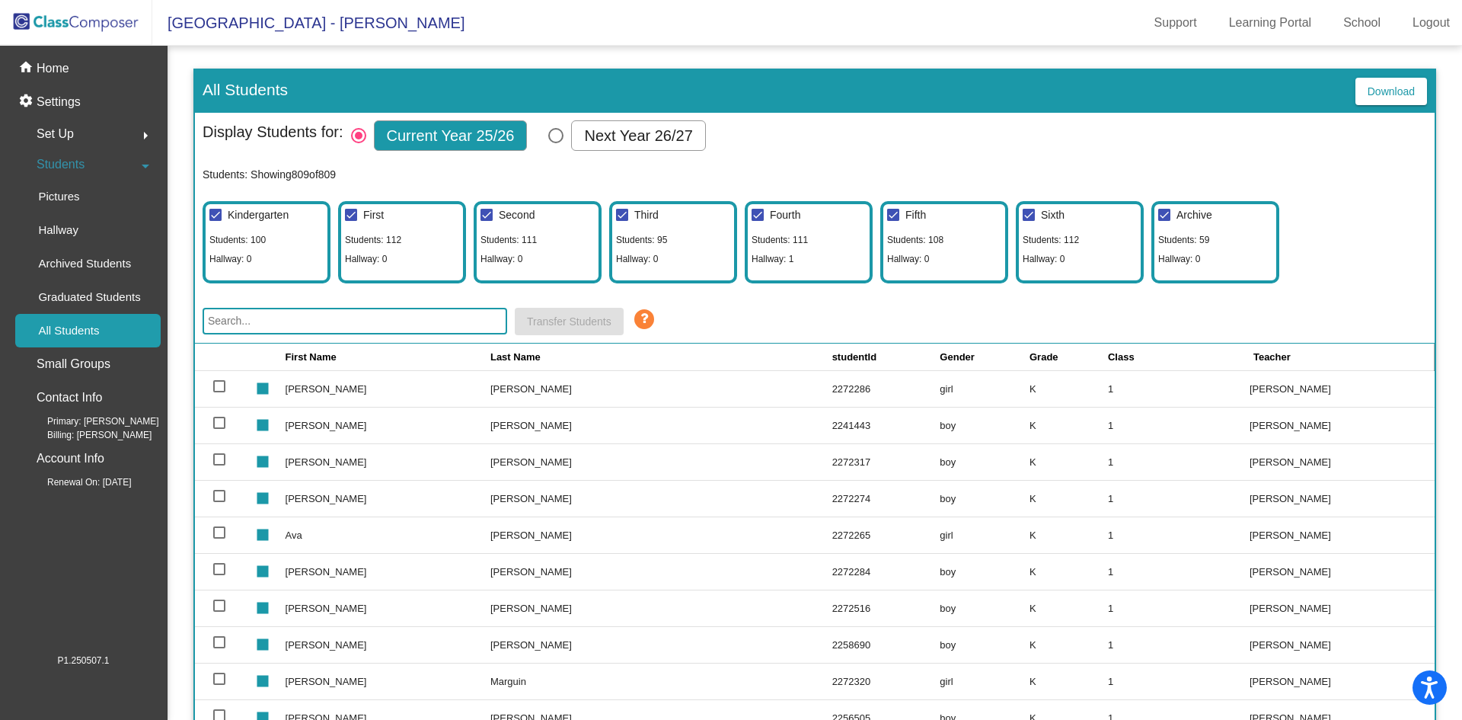
click at [233, 314] on input "text" at bounding box center [355, 321] width 305 height 27
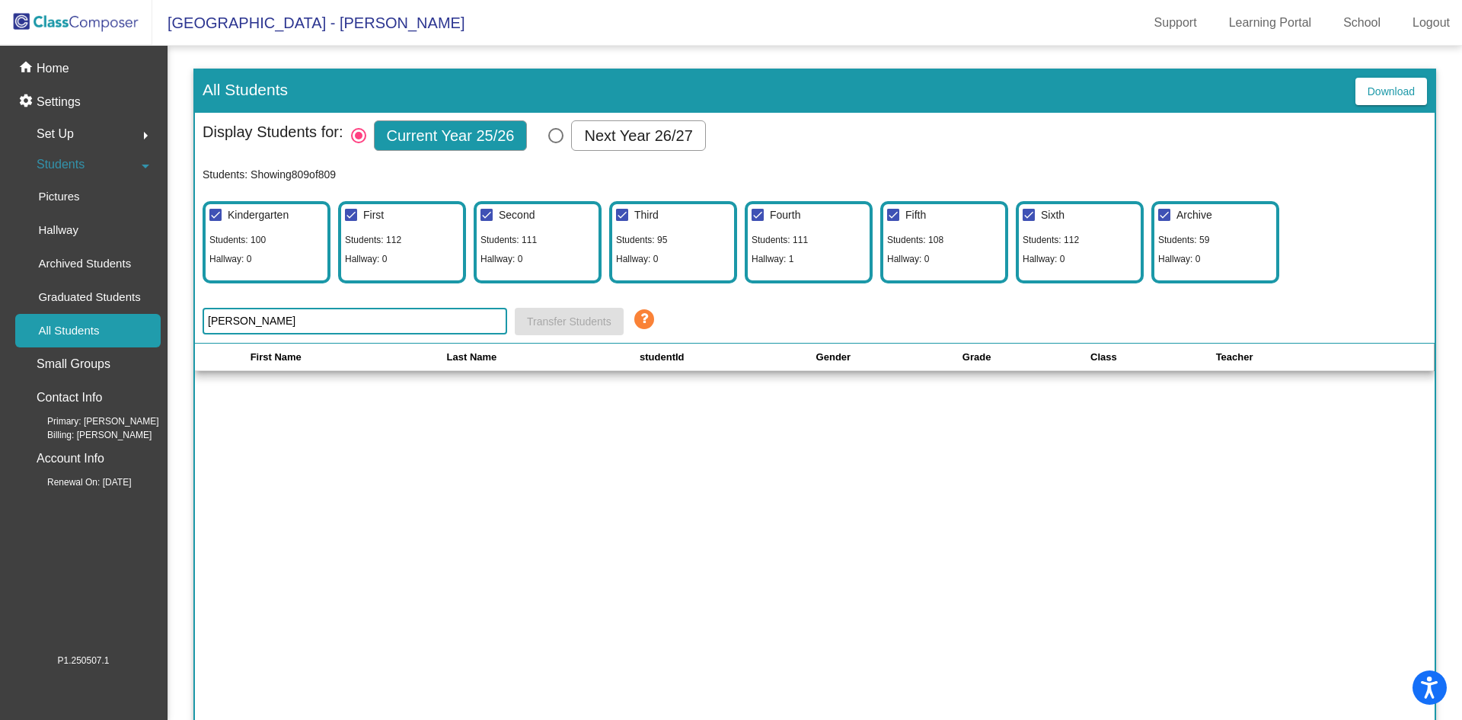
type input "[PERSON_NAME]"
click at [76, 158] on span "Students" at bounding box center [61, 164] width 48 height 21
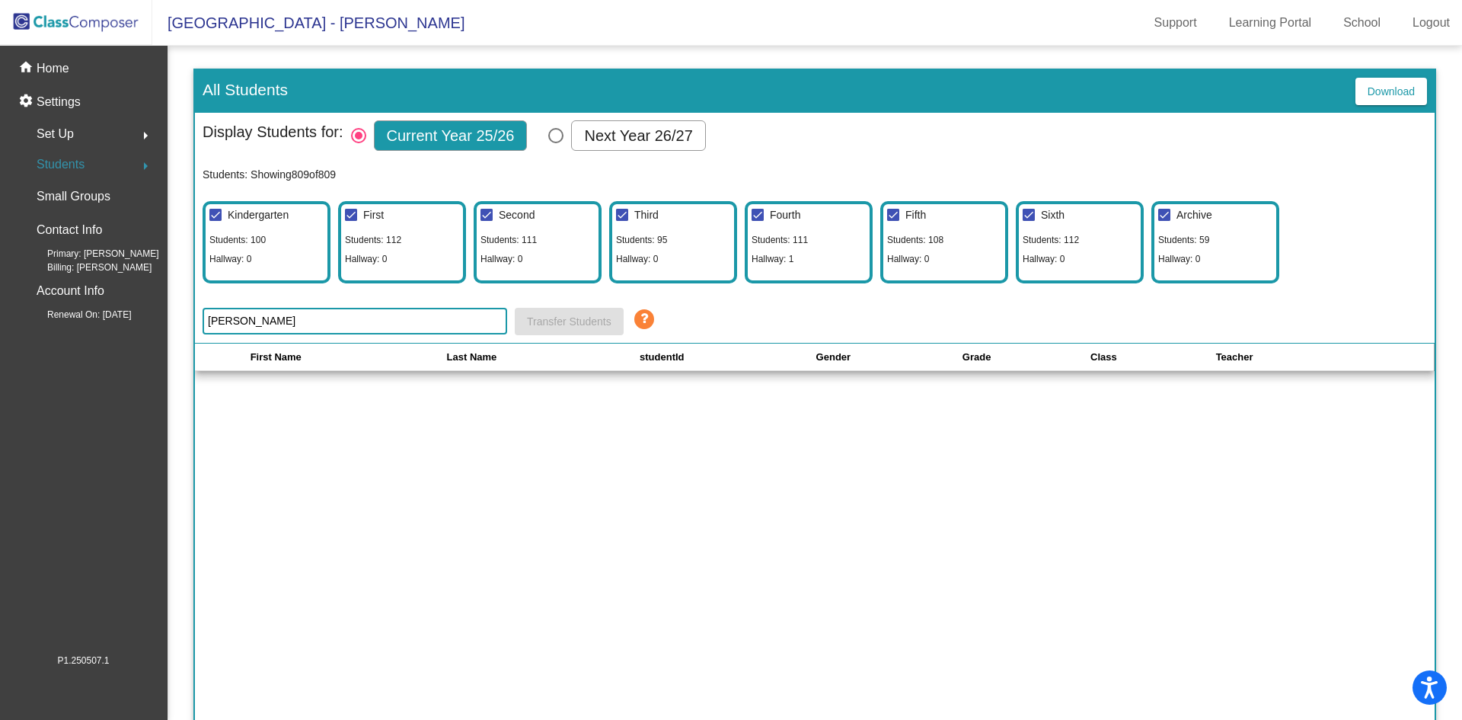
click at [83, 162] on span "Students" at bounding box center [61, 164] width 48 height 21
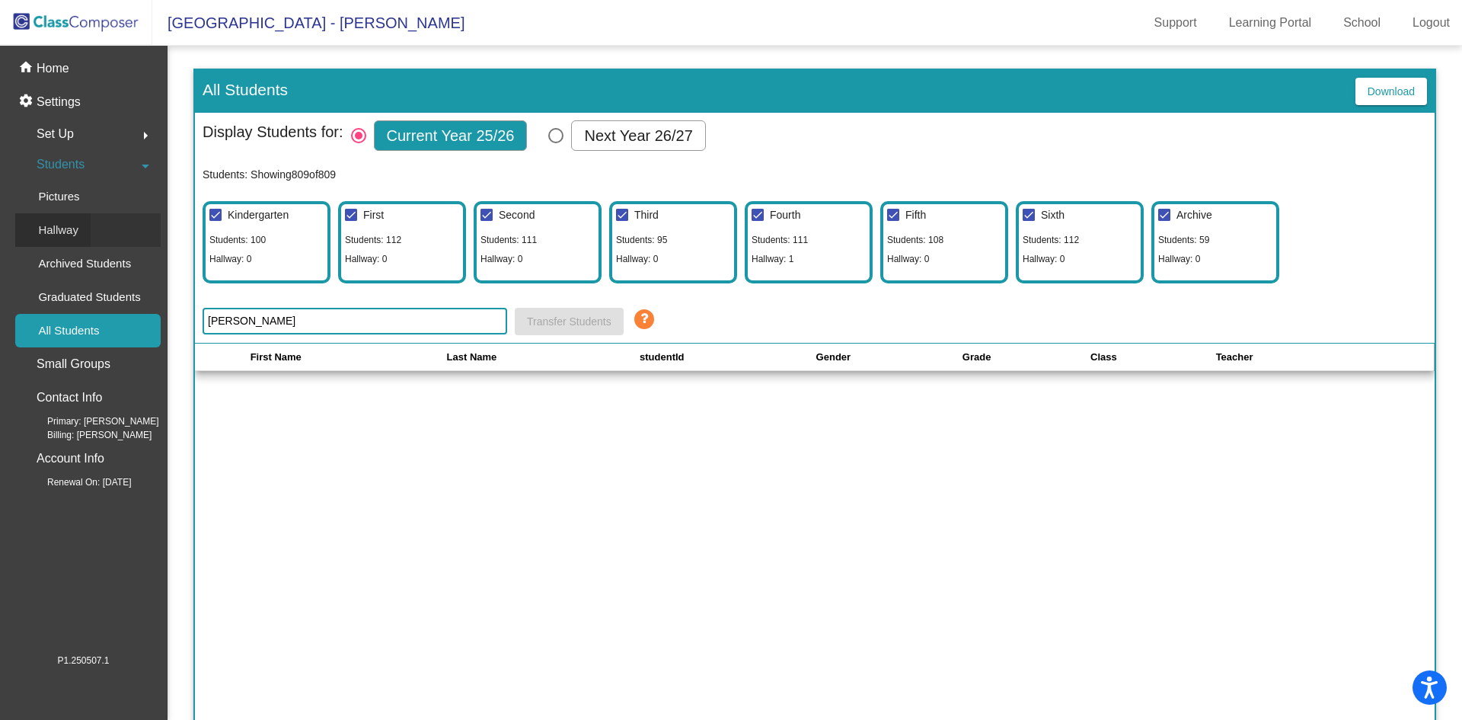
click at [44, 233] on p "Hallway" at bounding box center [58, 230] width 40 height 18
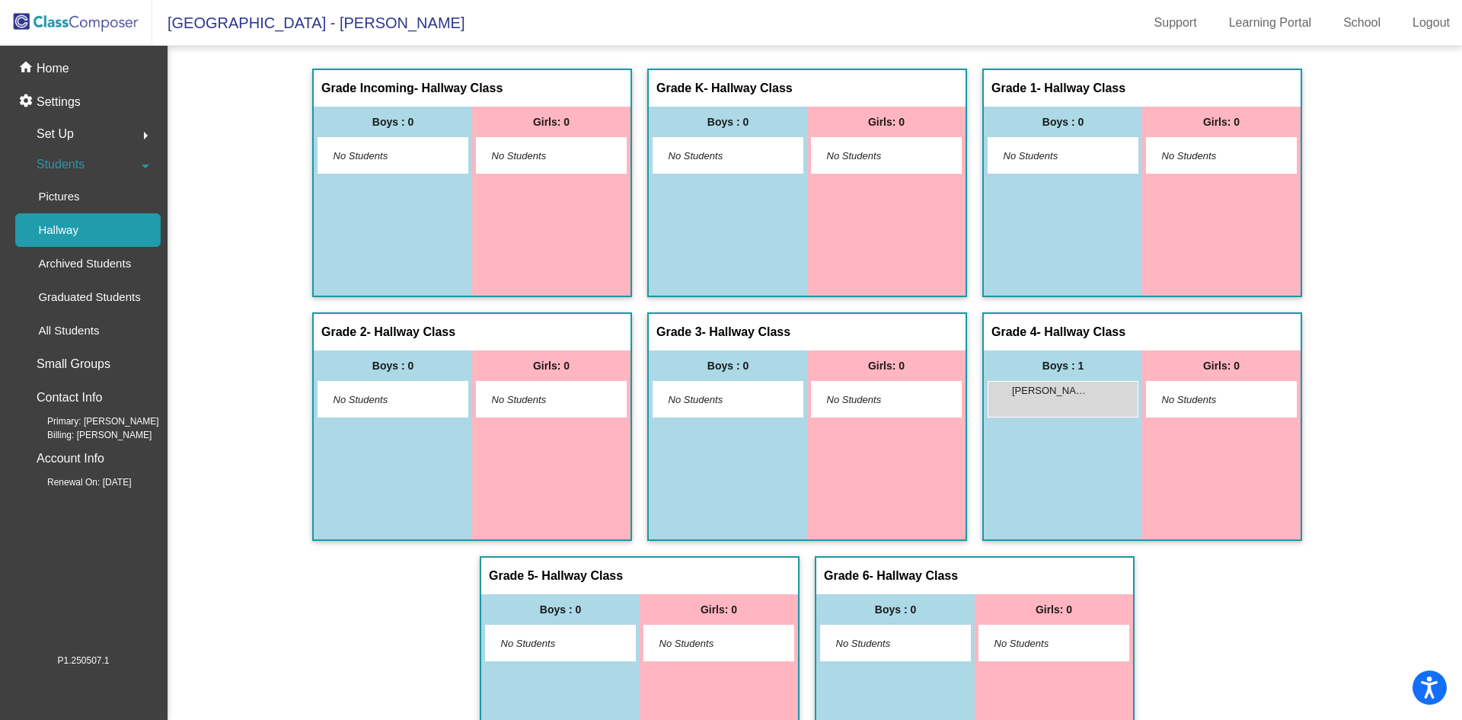
click at [407, 93] on span "Grade Incoming" at bounding box center [367, 88] width 93 height 15
click at [409, 168] on div "No Students" at bounding box center [392, 155] width 149 height 35
click at [381, 259] on div "Boys : 0 No Students" at bounding box center [393, 201] width 158 height 189
click at [1098, 400] on div "[PERSON_NAME] lock do_not_disturb_alt" at bounding box center [1060, 396] width 145 height 31
click at [1051, 398] on div "[PERSON_NAME] lock do_not_disturb_alt" at bounding box center [1060, 396] width 145 height 31
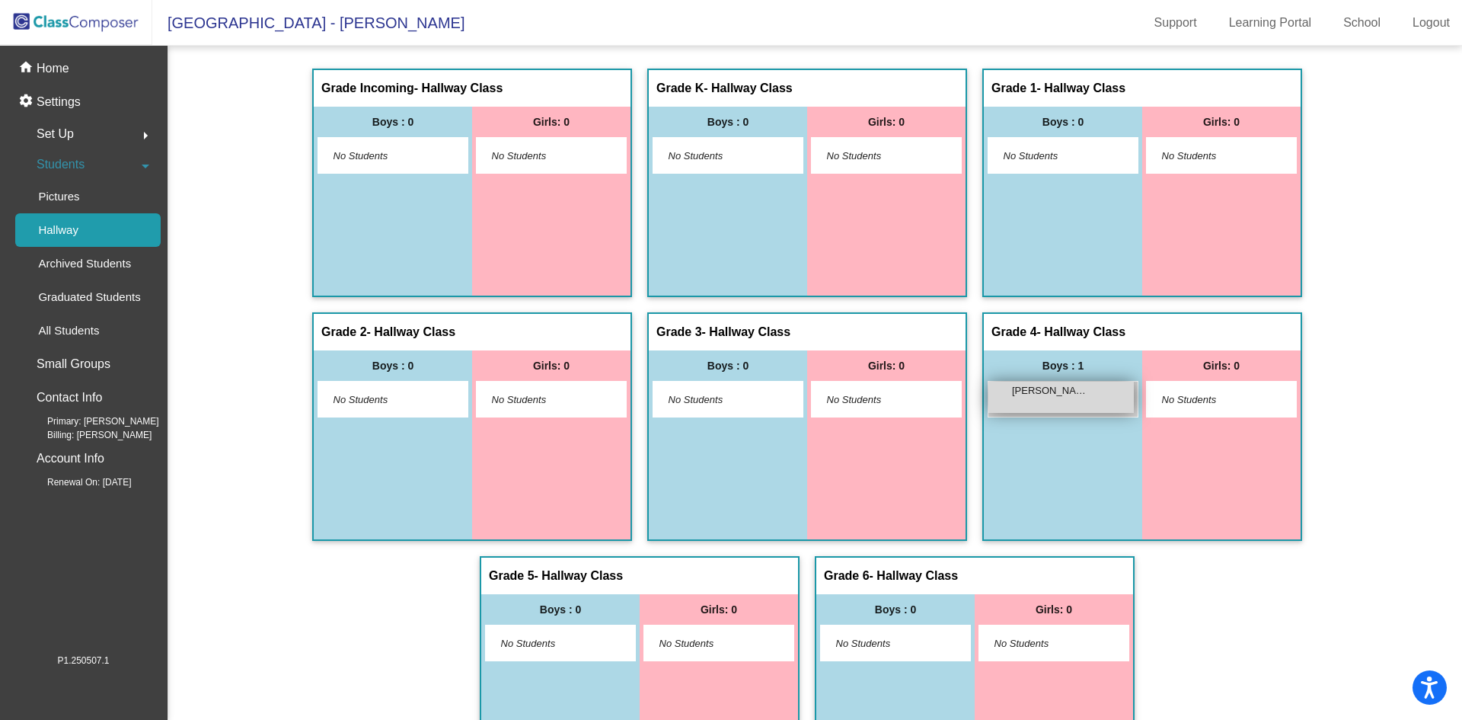
click at [1051, 398] on div "[PERSON_NAME] lock do_not_disturb_alt" at bounding box center [1060, 396] width 145 height 31
click at [111, 21] on img at bounding box center [76, 22] width 152 height 45
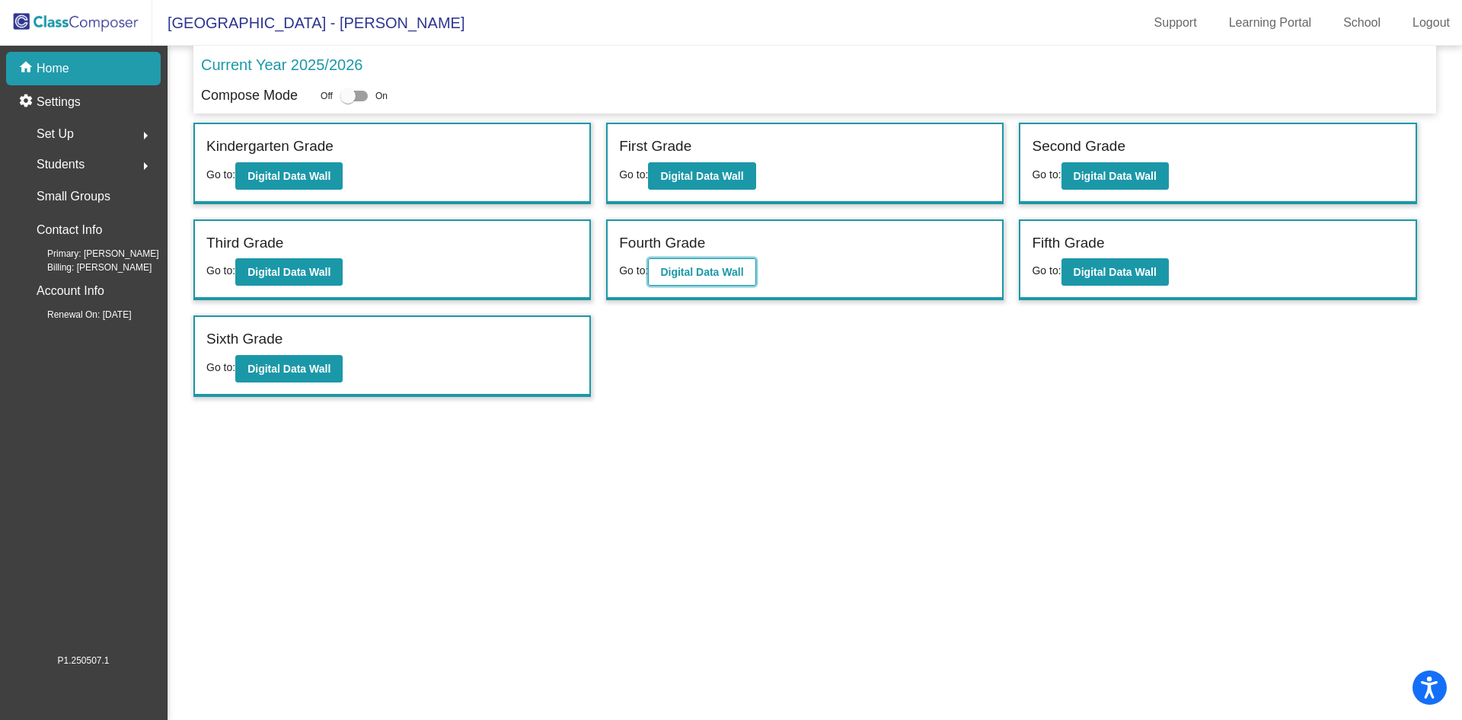
click at [689, 273] on b "Digital Data Wall" at bounding box center [701, 272] width 83 height 12
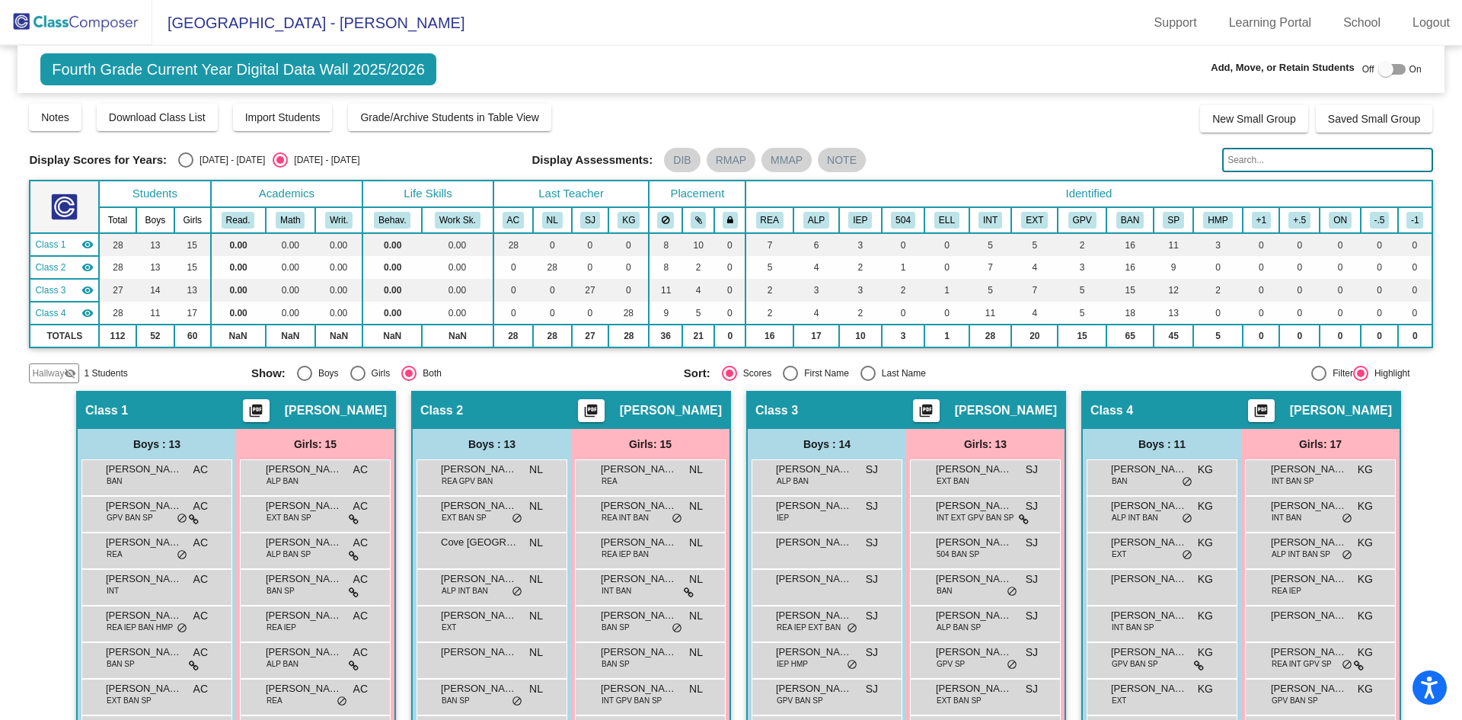
click at [55, 374] on span "Hallway" at bounding box center [48, 373] width 32 height 14
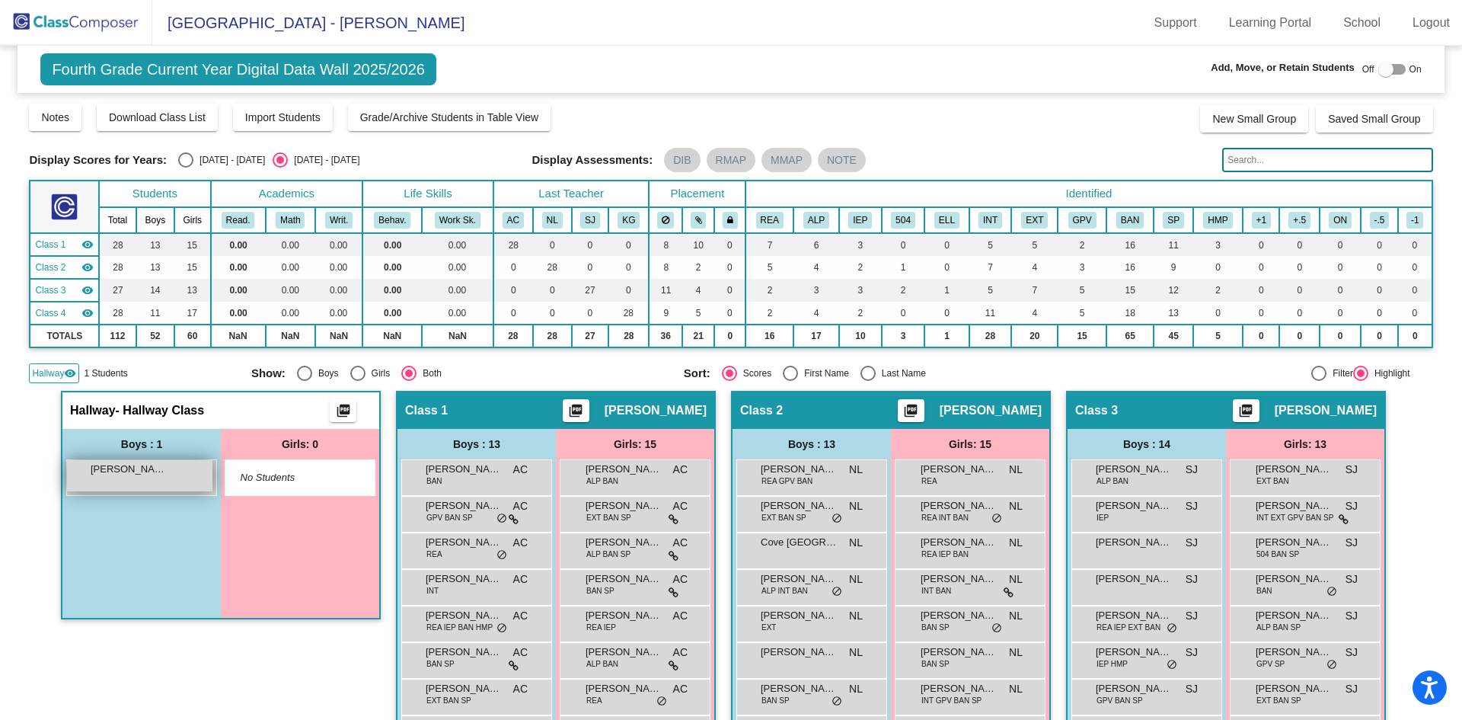
click at [108, 469] on span "[PERSON_NAME]" at bounding box center [129, 468] width 76 height 15
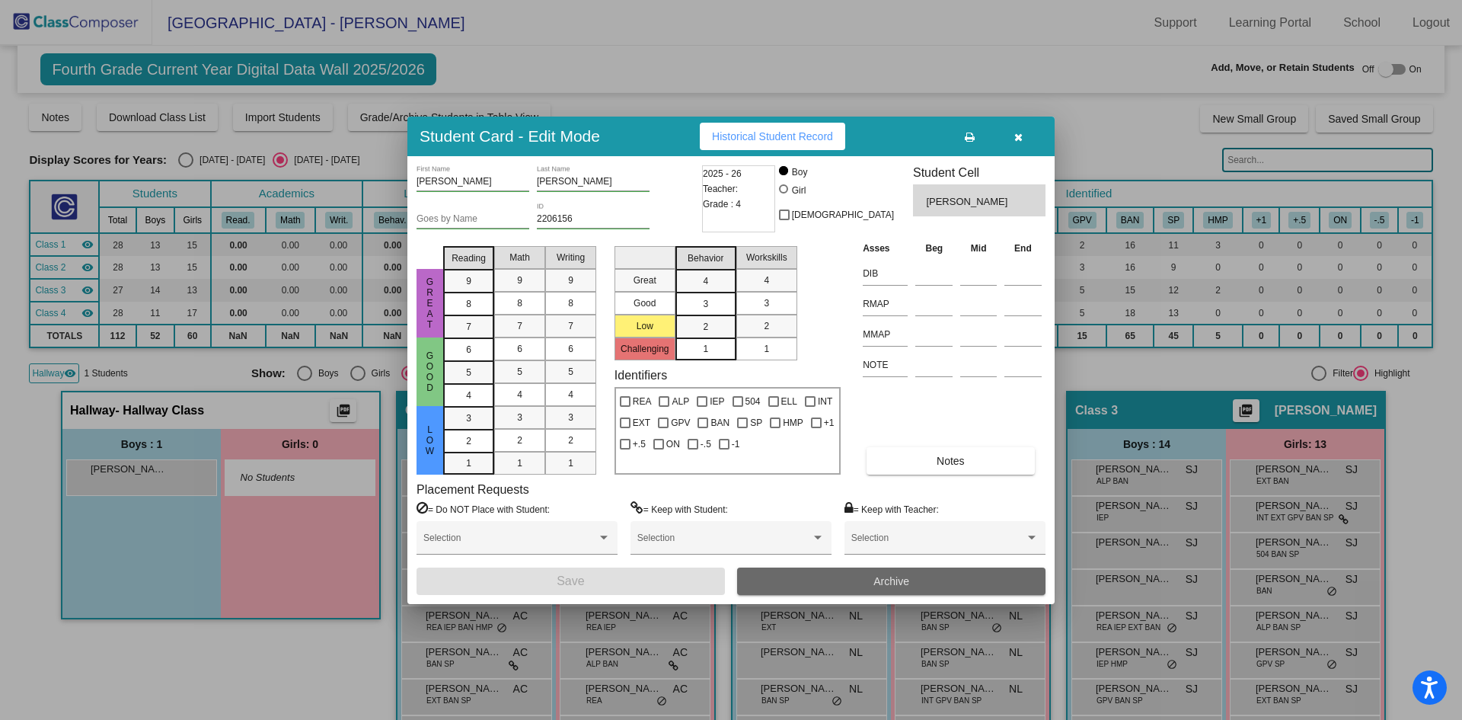
click at [857, 582] on button "Archive" at bounding box center [891, 580] width 308 height 27
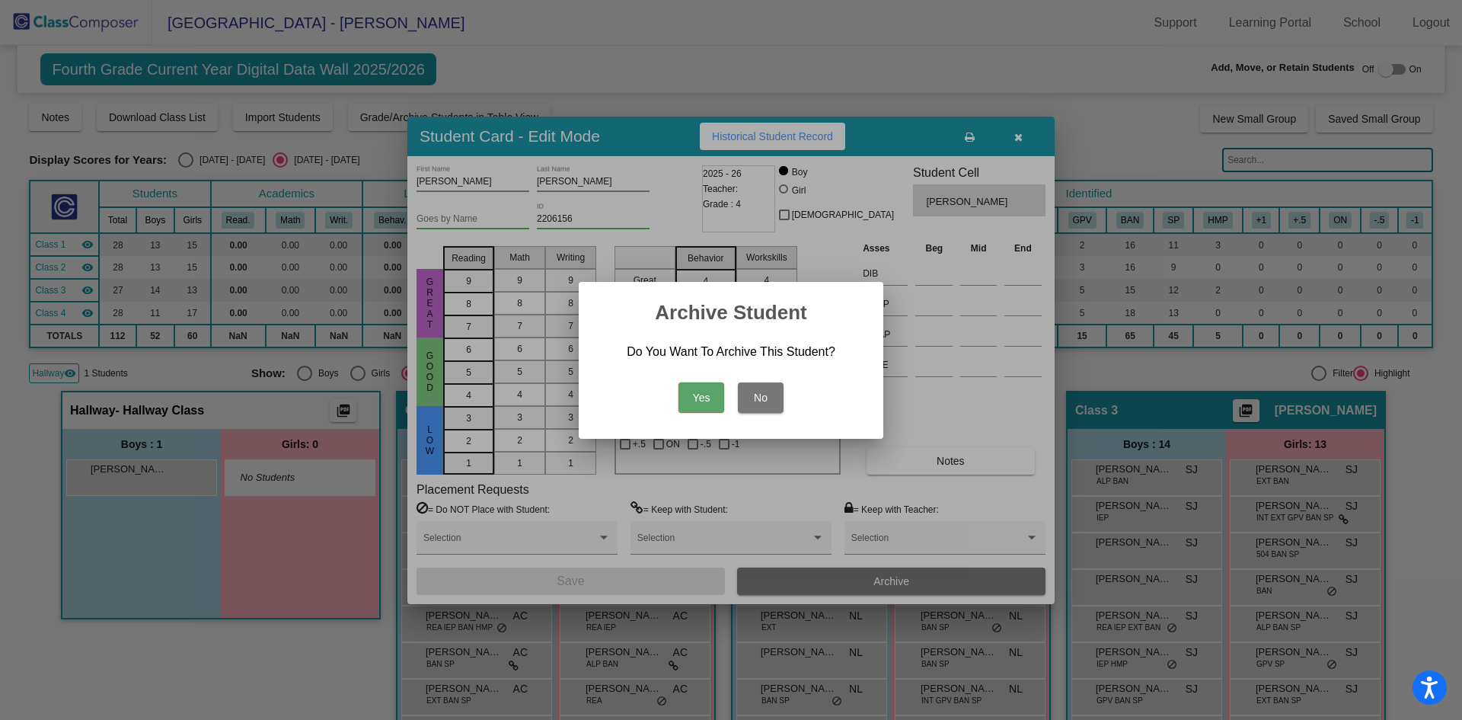
click at [701, 399] on button "Yes" at bounding box center [701, 397] width 46 height 30
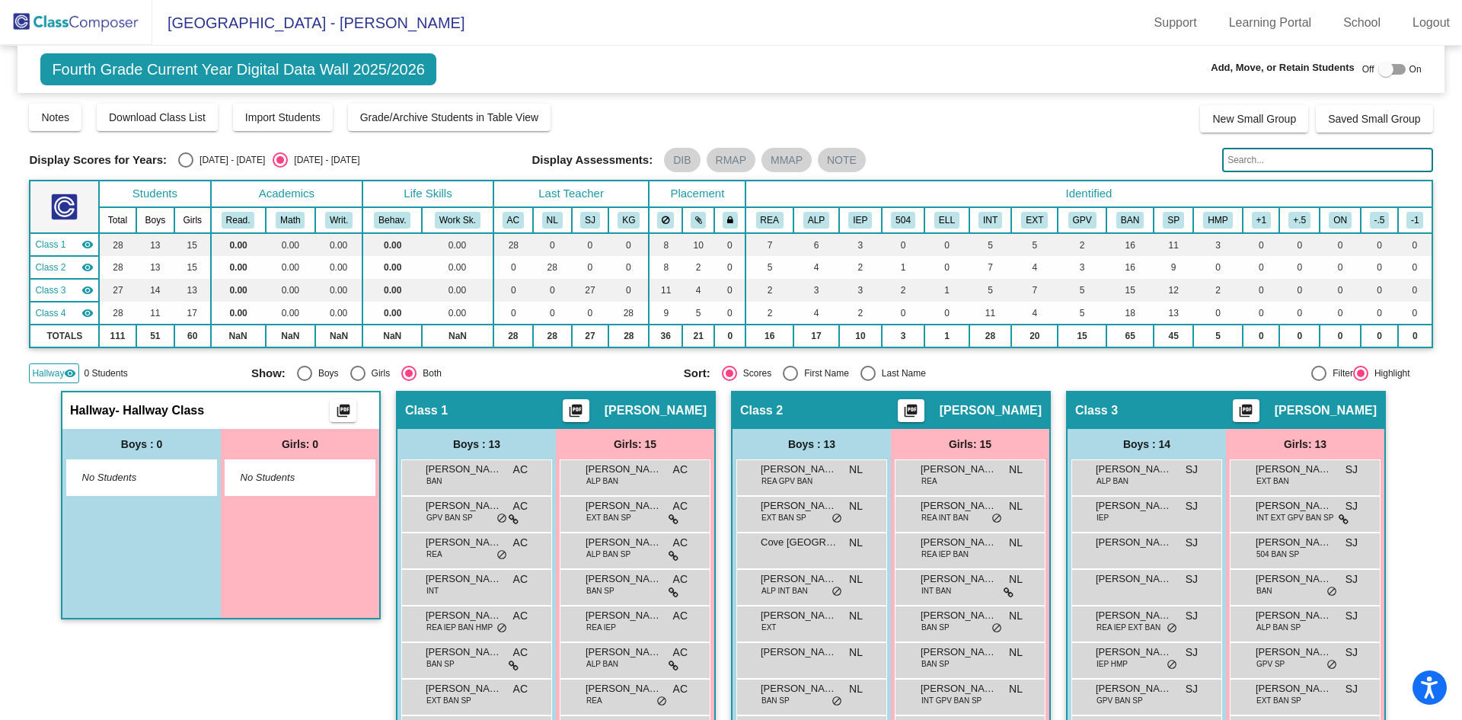
click at [85, 20] on img at bounding box center [76, 22] width 152 height 45
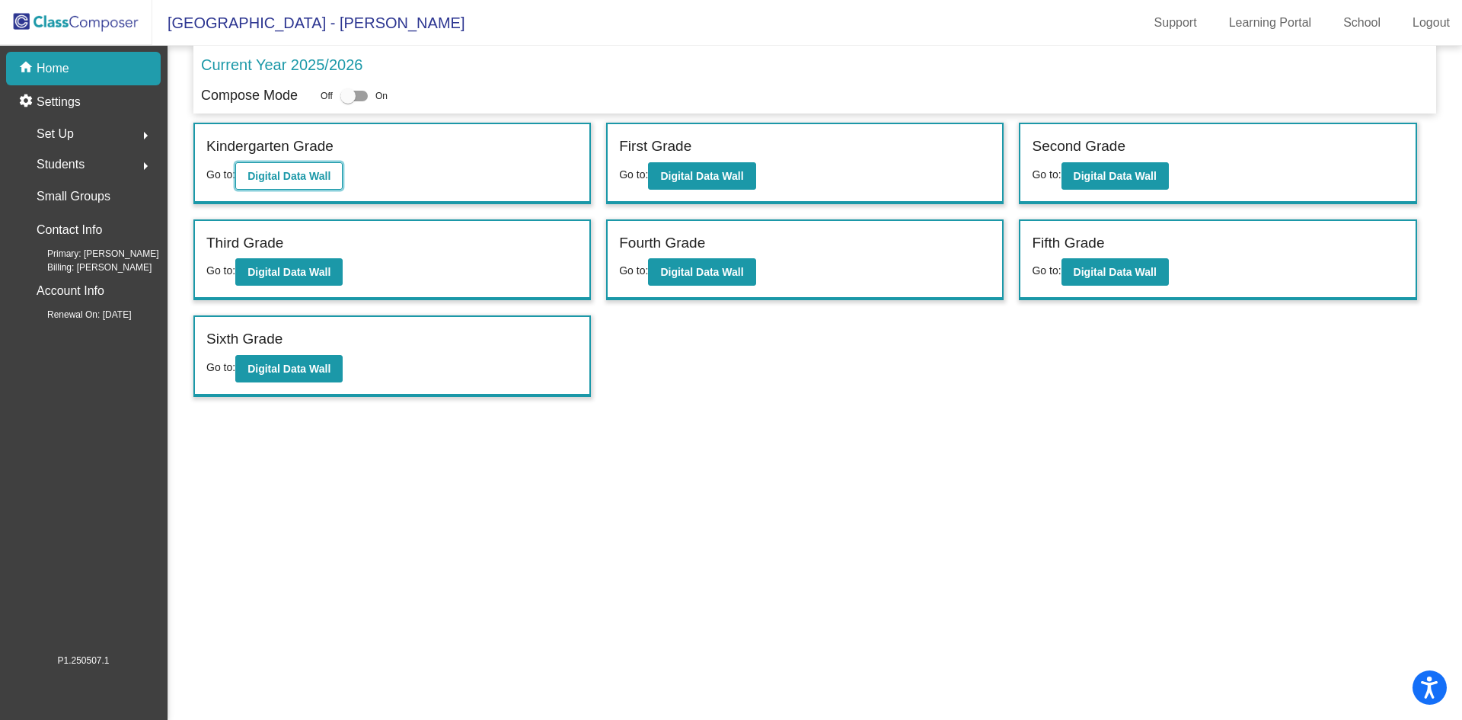
click at [281, 179] on b "Digital Data Wall" at bounding box center [288, 176] width 83 height 12
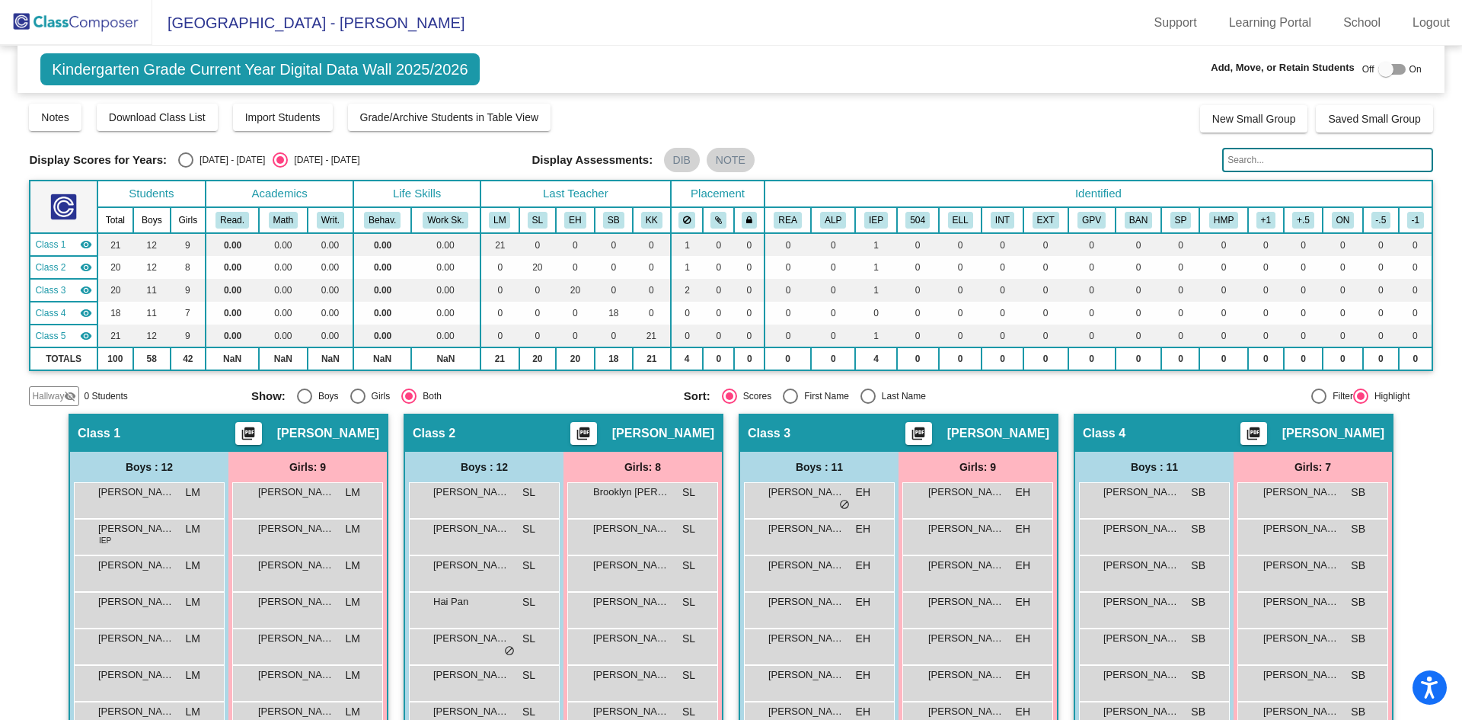
click at [59, 397] on span "Hallway" at bounding box center [48, 396] width 32 height 14
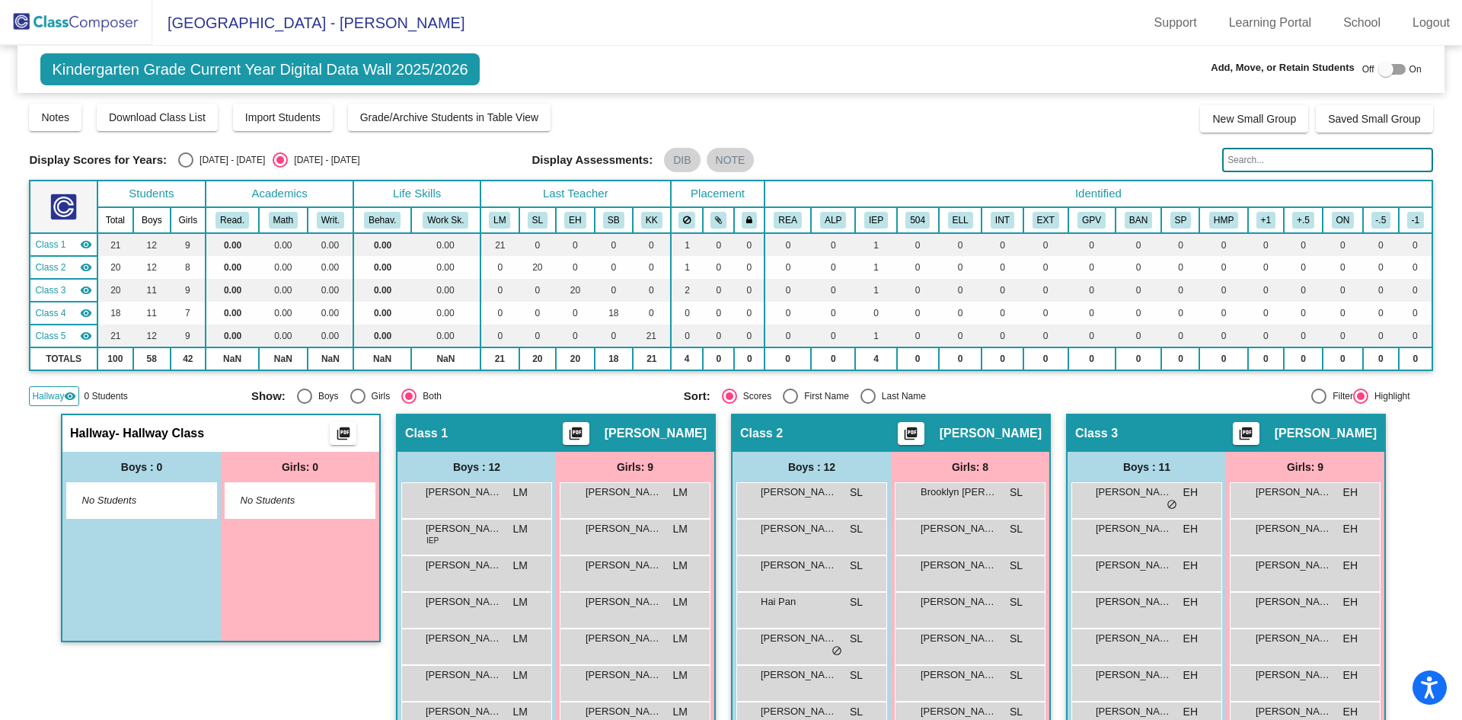
click at [1281, 164] on input "text" at bounding box center [1327, 160] width 210 height 24
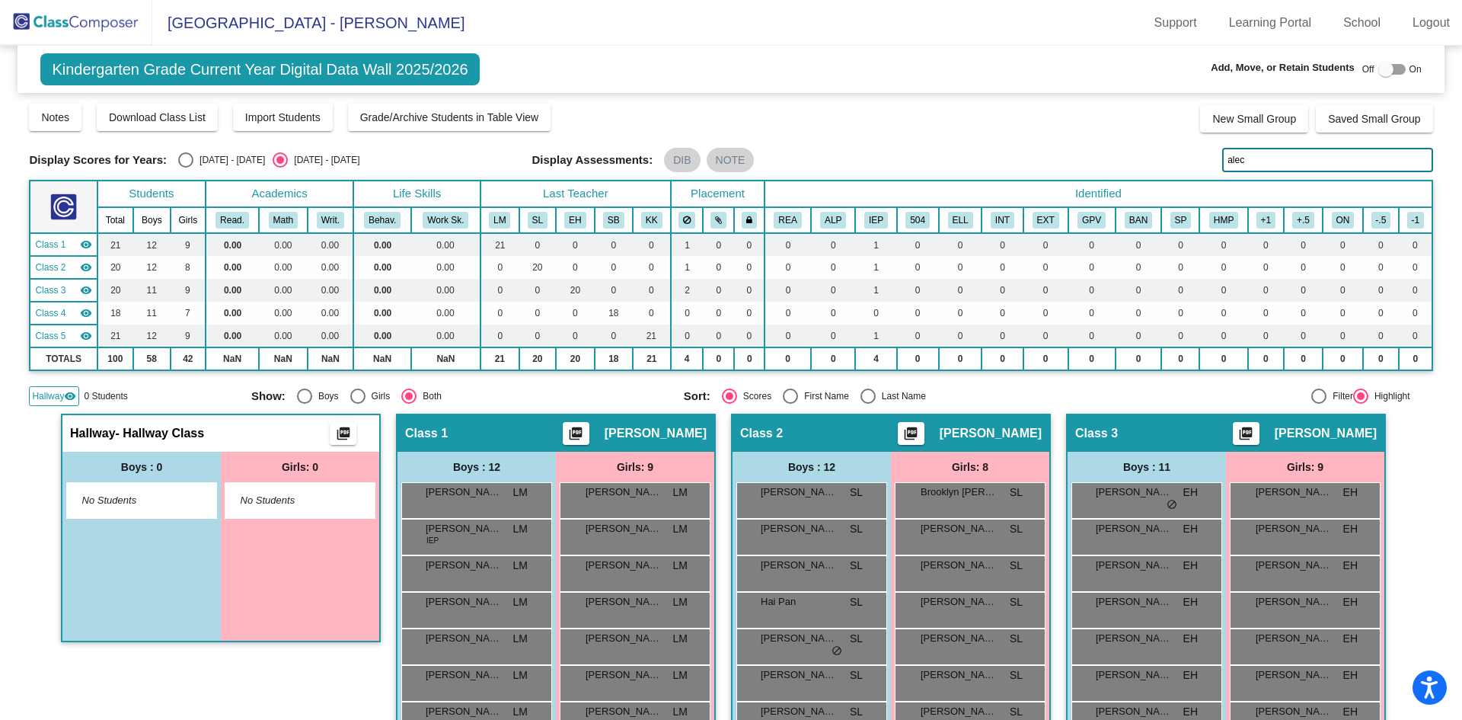
type input "[PERSON_NAME]"
click at [1387, 67] on div at bounding box center [1391, 69] width 27 height 11
checkbox input "true"
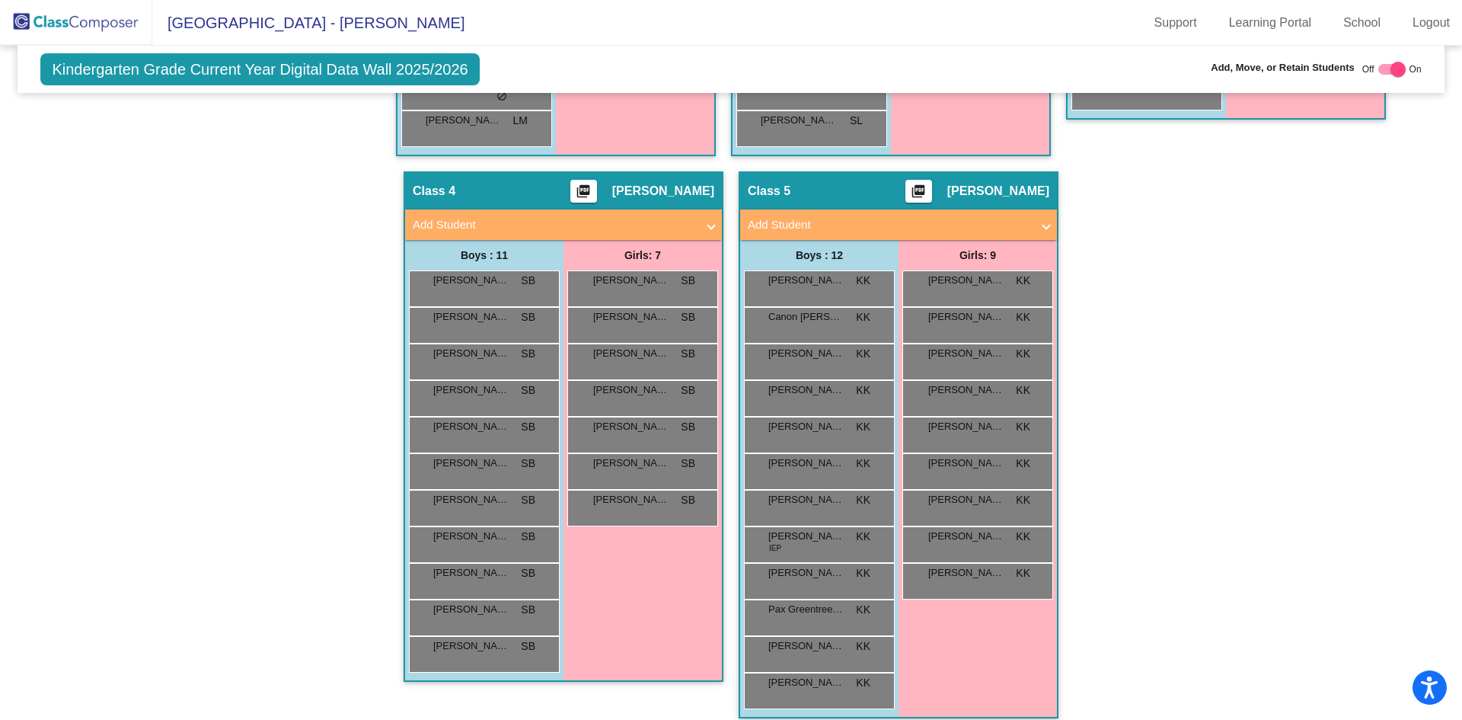
scroll to position [812, 0]
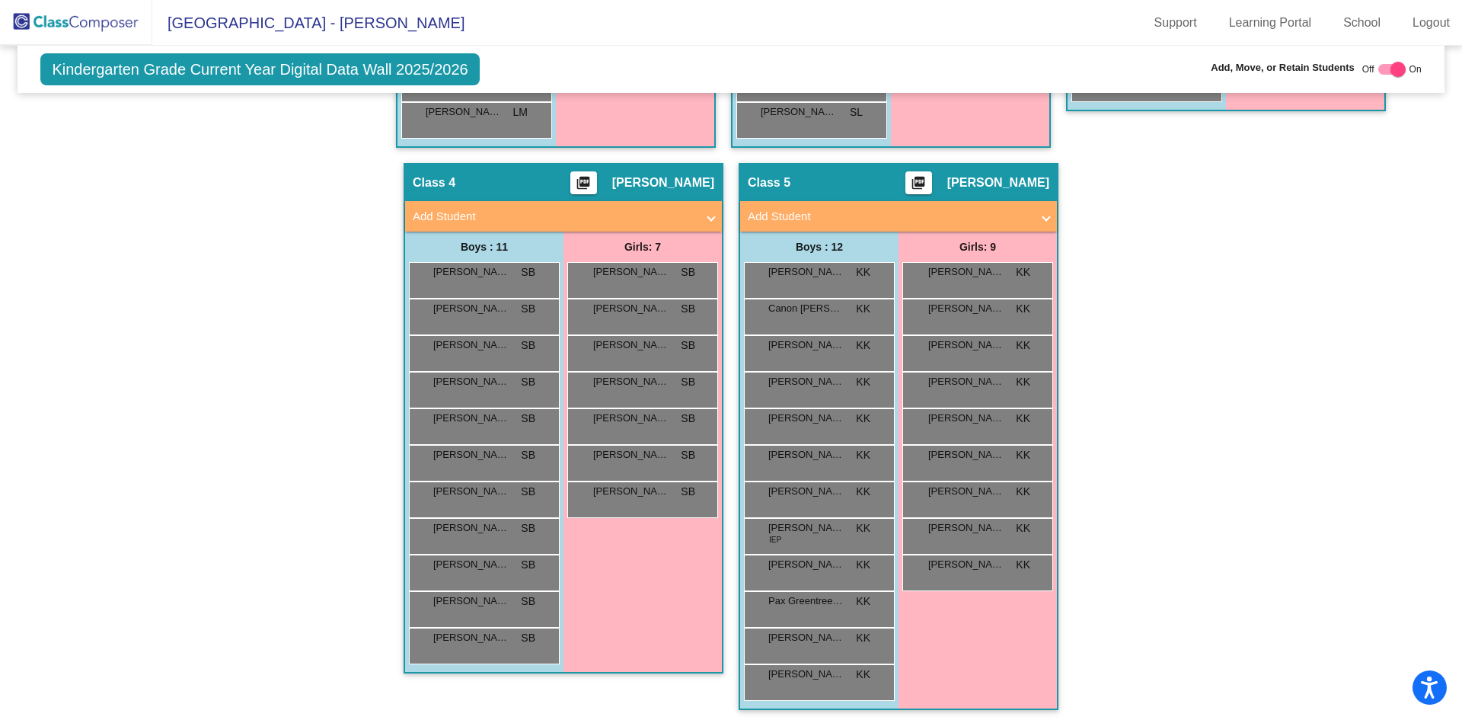
click at [602, 213] on mat-panel-title "Add Student" at bounding box center [554, 217] width 283 height 18
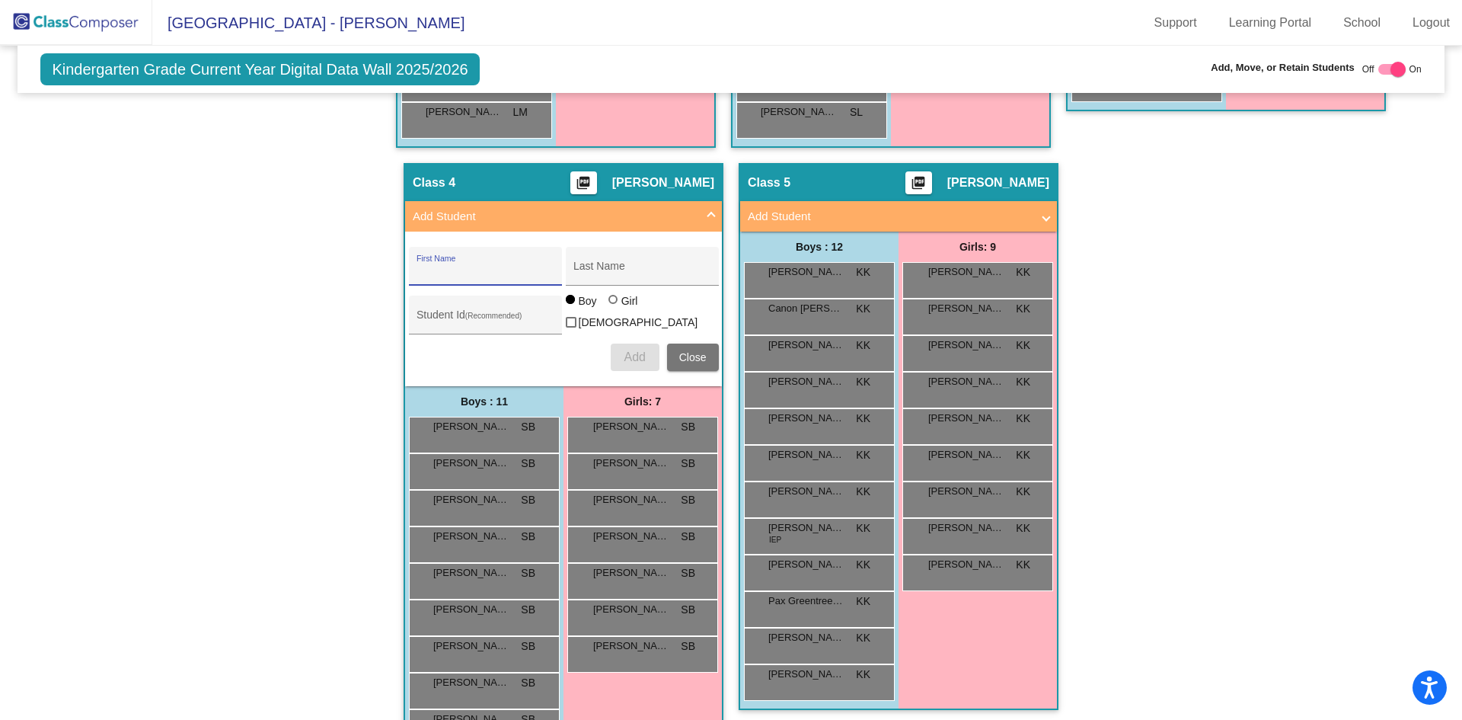
drag, startPoint x: 476, startPoint y: 266, endPoint x: 486, endPoint y: 269, distance: 10.4
click at [477, 266] on input "First Name" at bounding box center [485, 272] width 137 height 12
type input "[PERSON_NAME]"
click at [606, 270] on input "Last Name" at bounding box center [641, 272] width 137 height 12
type input "[PERSON_NAME]"
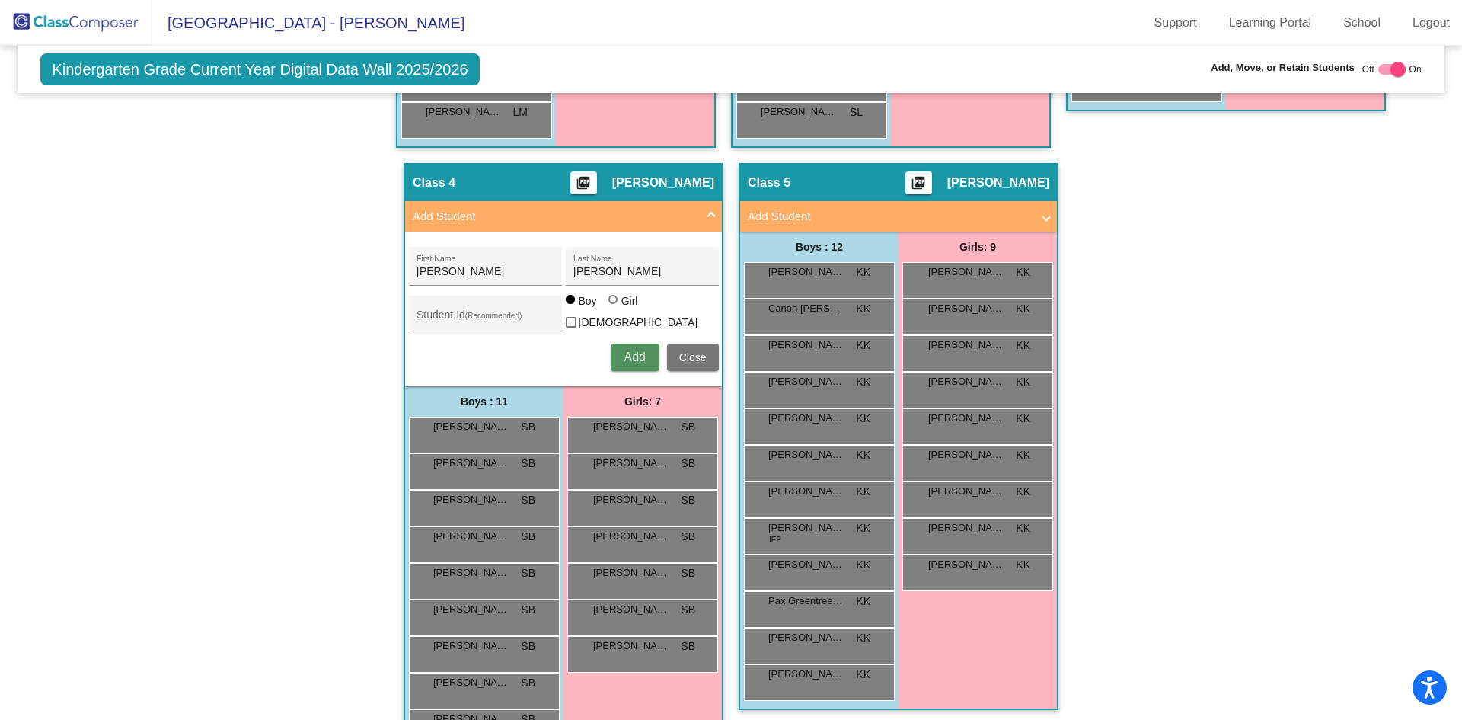
click at [630, 350] on span "Add" at bounding box center [634, 356] width 21 height 13
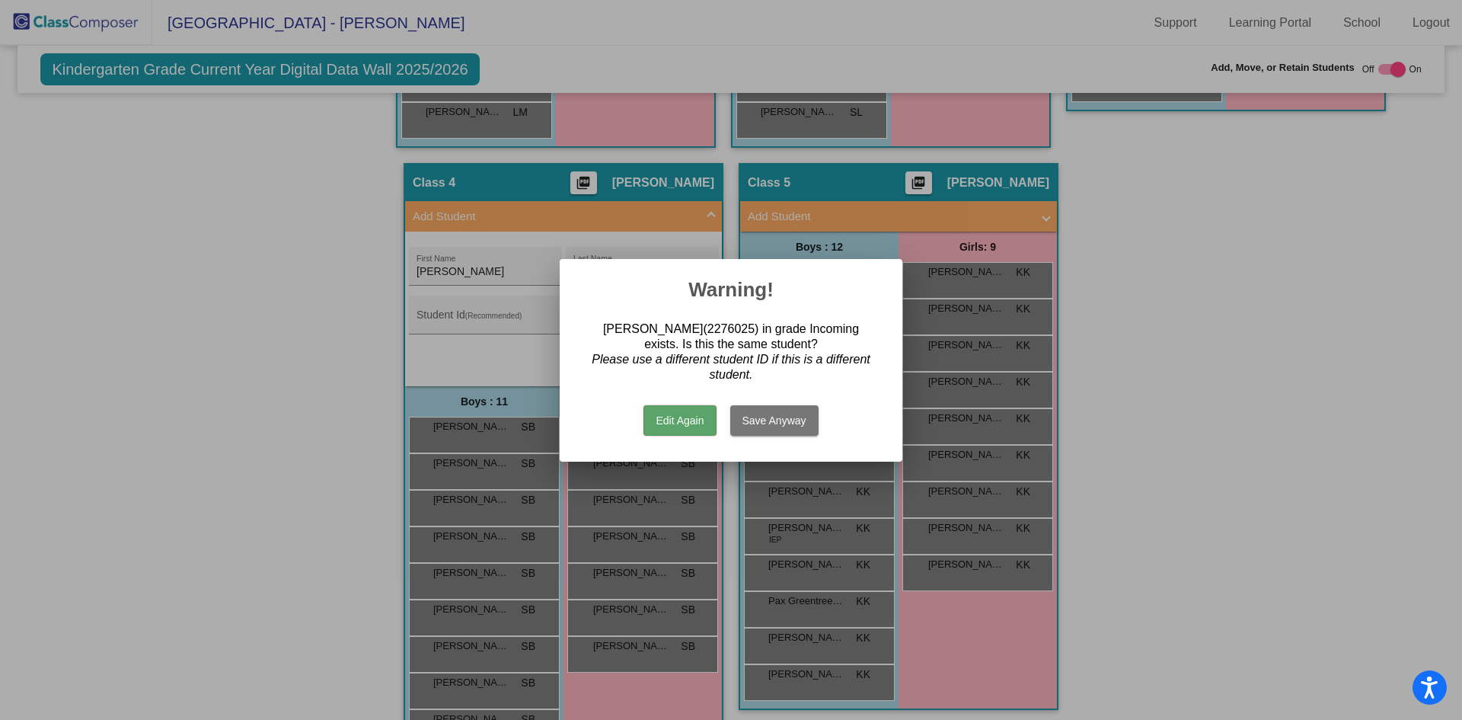
drag, startPoint x: 685, startPoint y: 422, endPoint x: 768, endPoint y: 412, distance: 83.6
click at [768, 412] on div "Edit Again Save Anyway" at bounding box center [731, 416] width 306 height 53
click at [773, 417] on button "Save Anyway" at bounding box center [774, 420] width 88 height 30
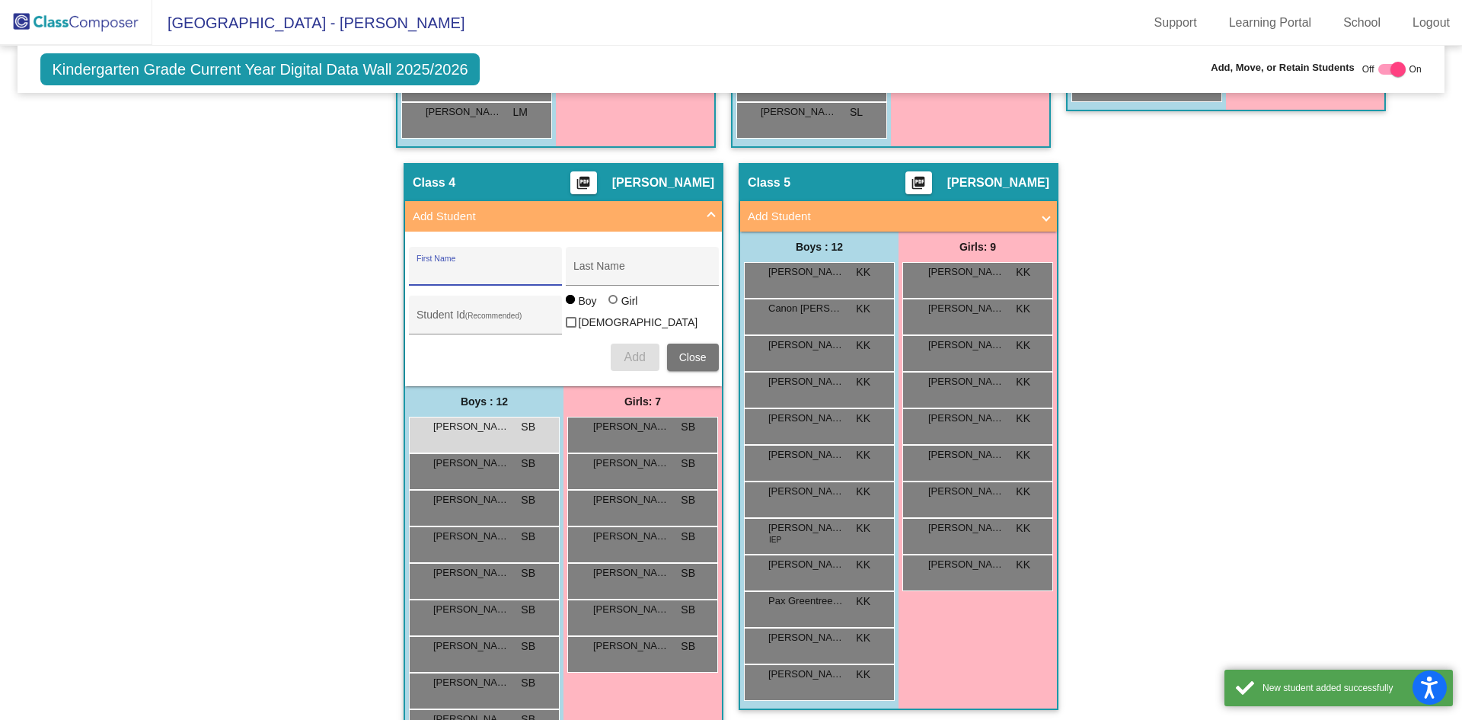
click at [469, 272] on input "First Name" at bounding box center [485, 272] width 137 height 12
type input "[PERSON_NAME]"
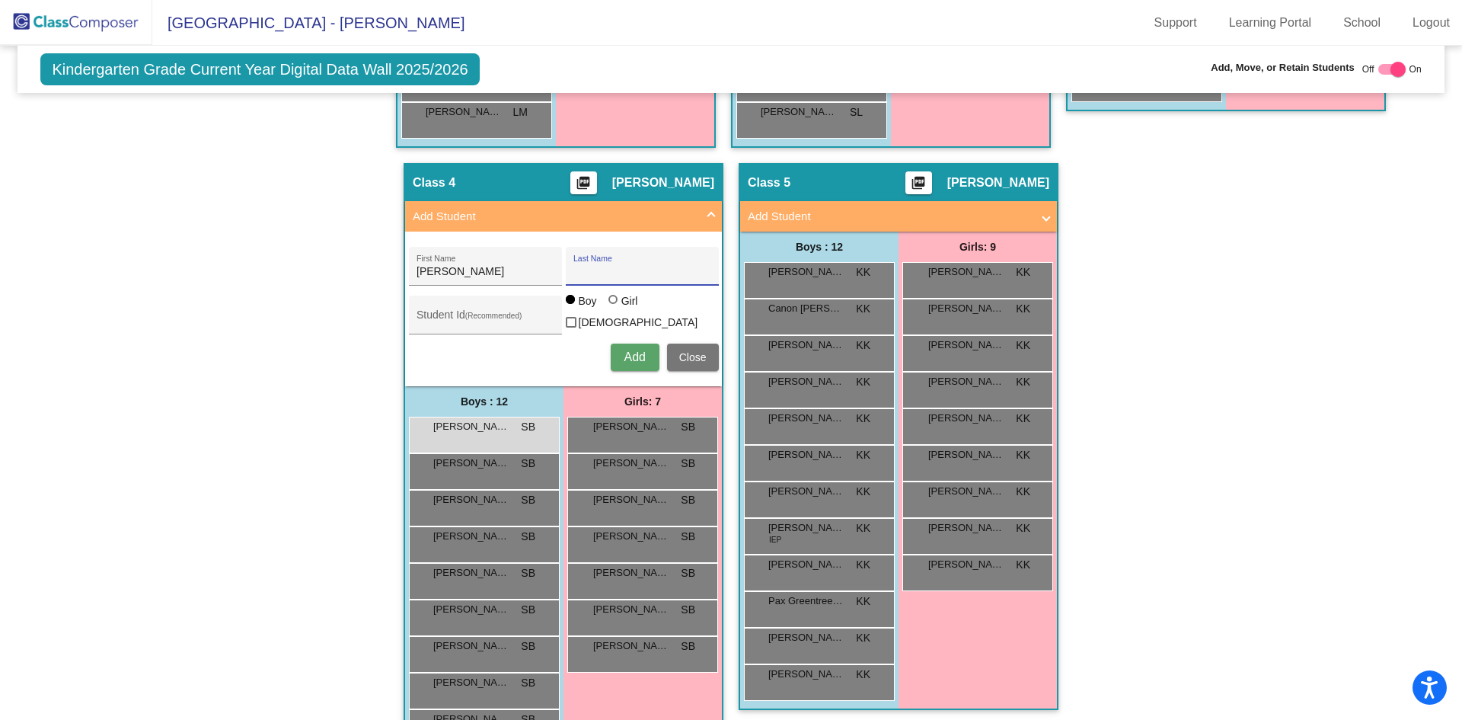
click at [581, 267] on input "Last Name" at bounding box center [641, 272] width 137 height 12
type input "[PERSON_NAME]"
click at [624, 350] on span "Add" at bounding box center [634, 356] width 21 height 13
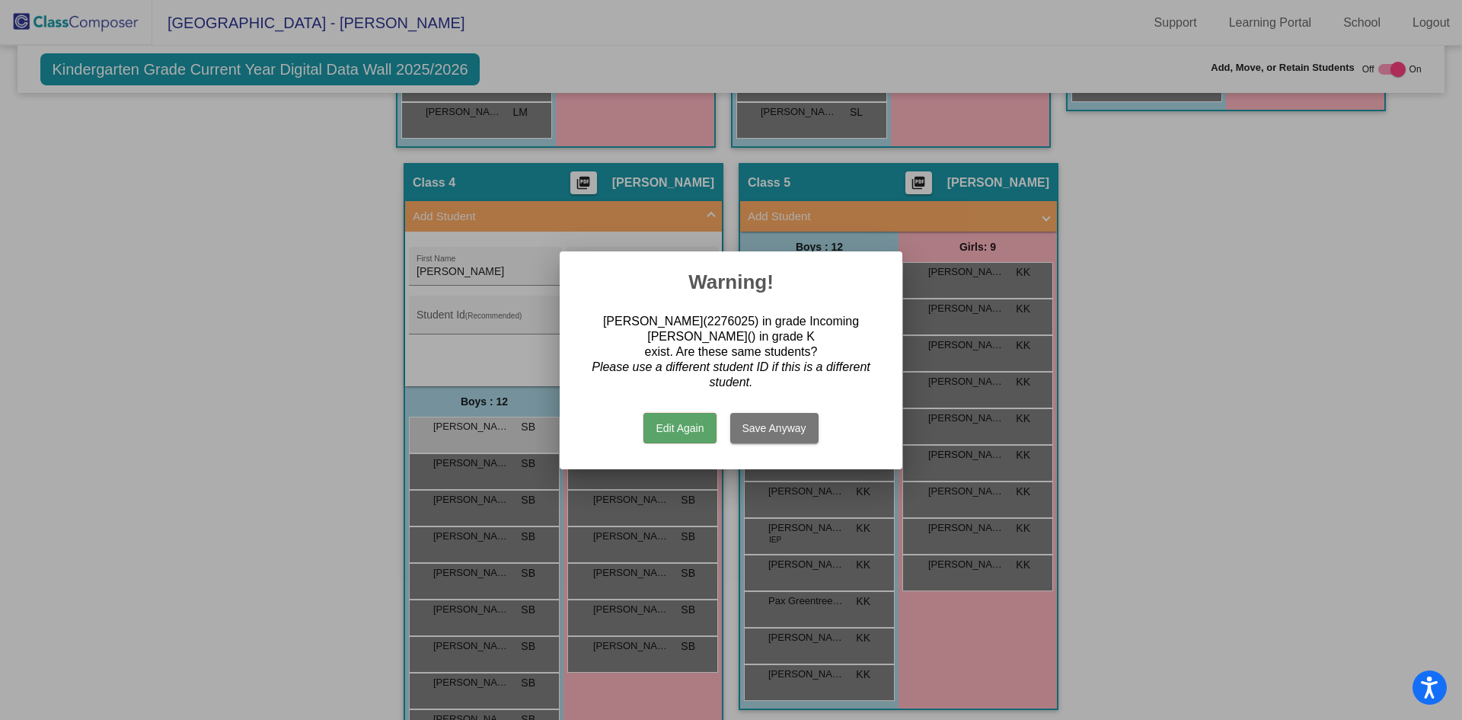
click at [687, 423] on button "Edit Again" at bounding box center [679, 428] width 72 height 30
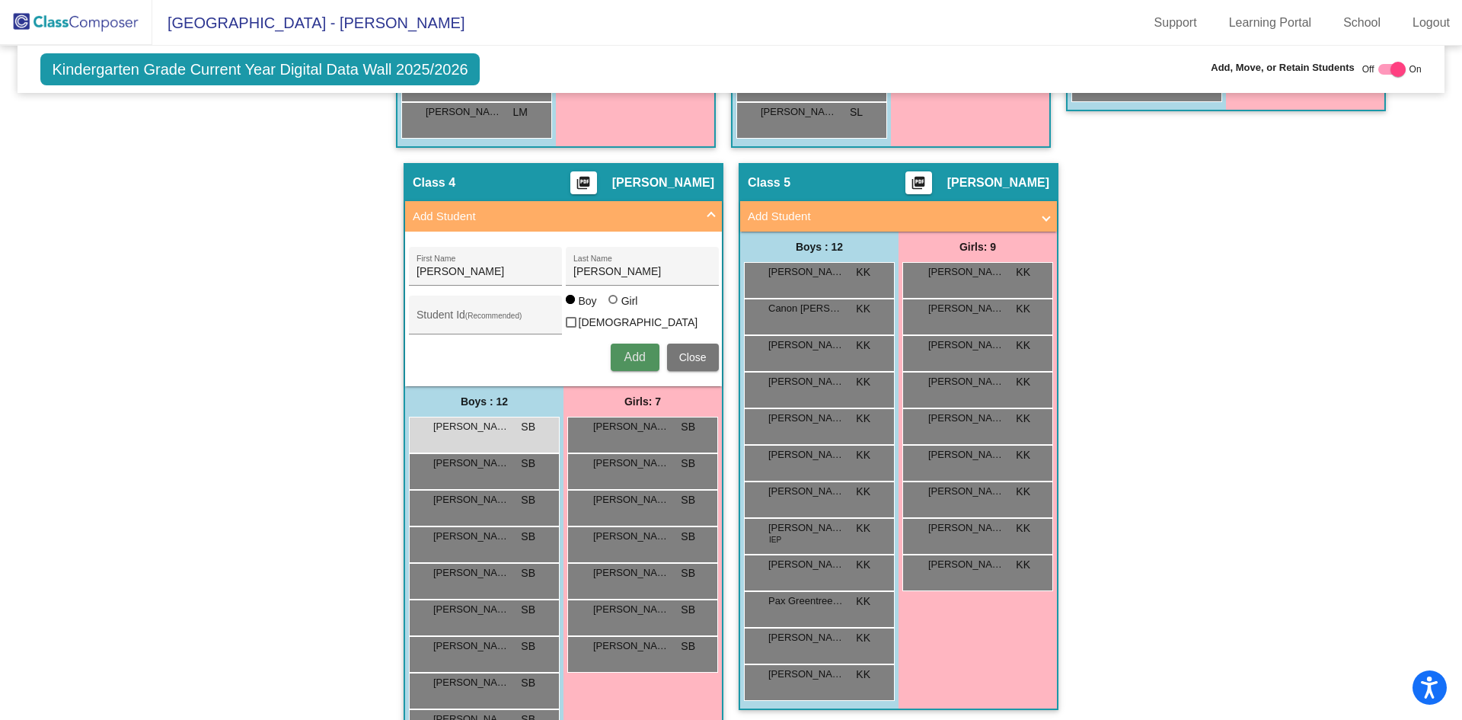
click at [620, 354] on button "Add" at bounding box center [635, 356] width 49 height 27
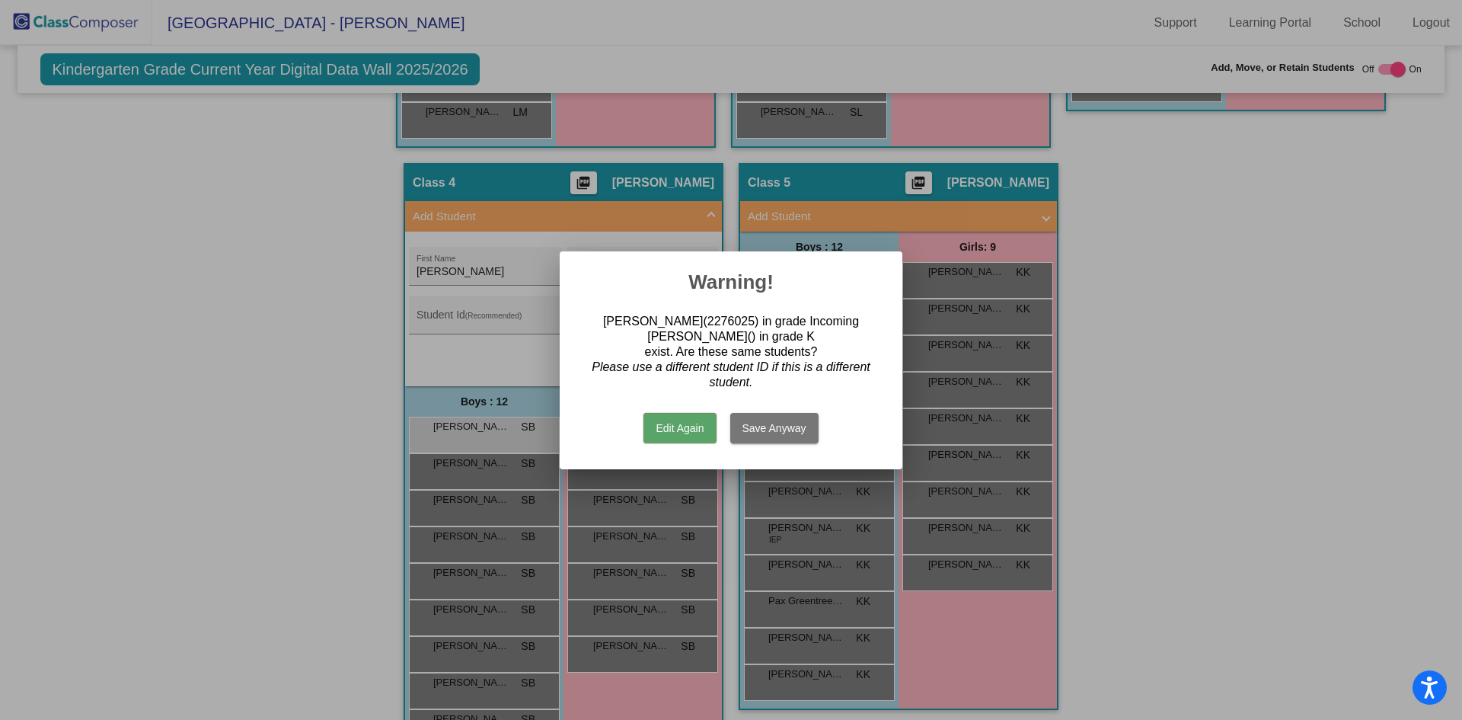
click at [766, 421] on button "Save Anyway" at bounding box center [774, 428] width 88 height 30
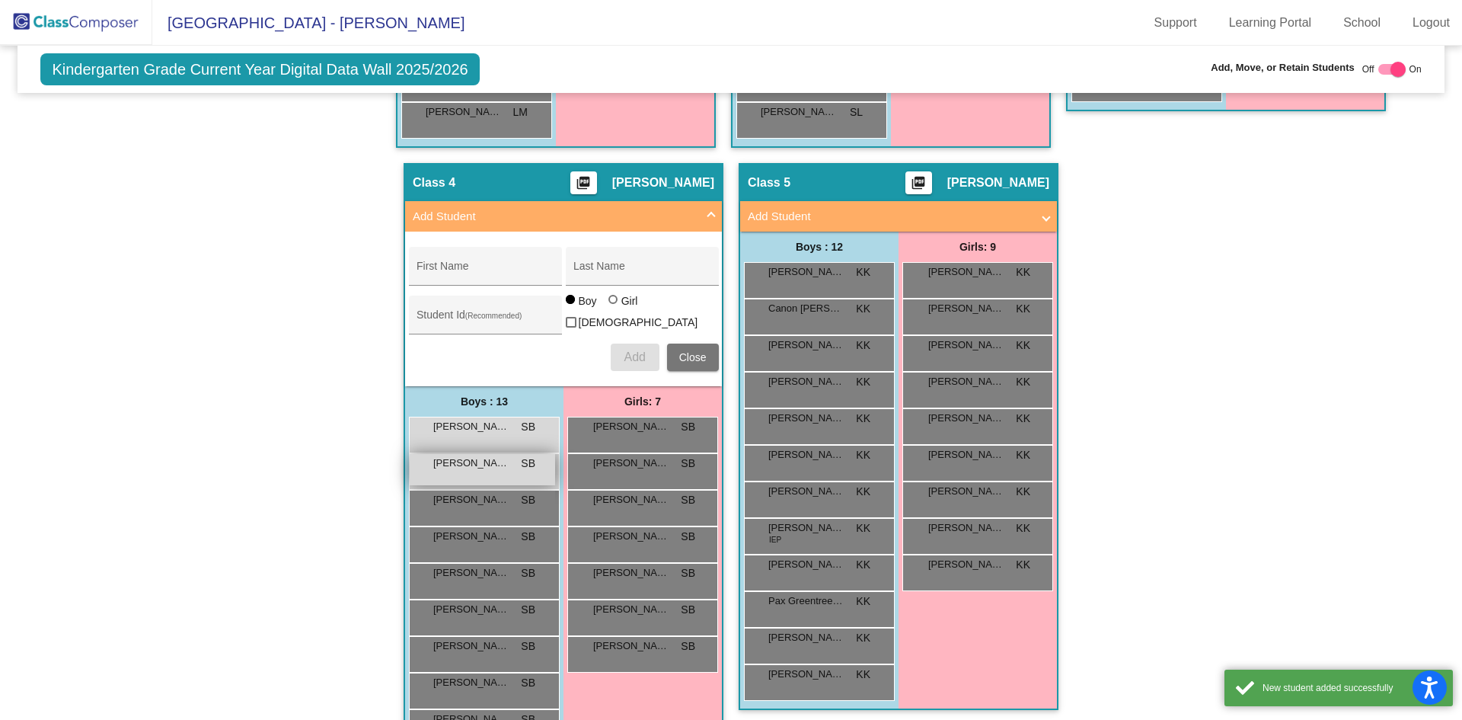
click at [519, 470] on div "[PERSON_NAME] SB lock do_not_disturb_alt" at bounding box center [482, 469] width 145 height 31
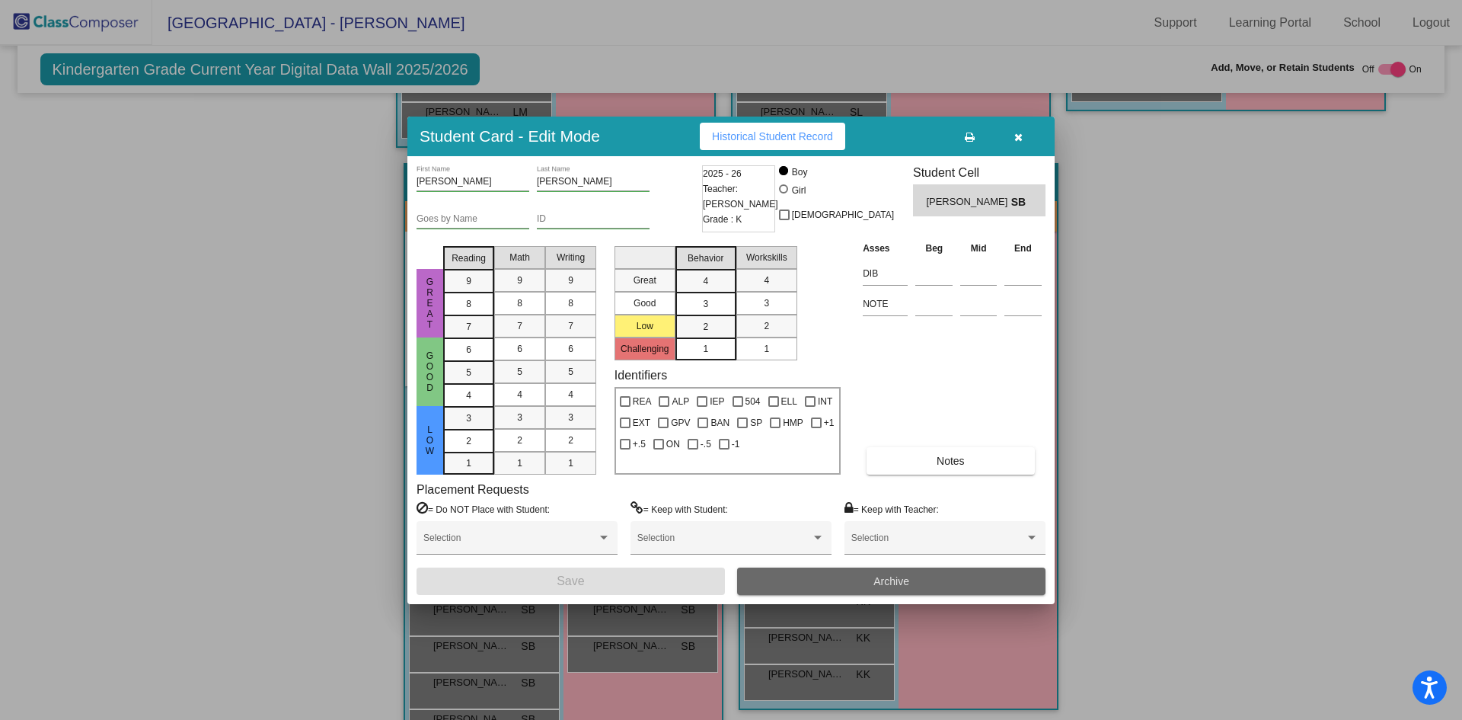
click at [947, 576] on button "Archive" at bounding box center [891, 580] width 308 height 27
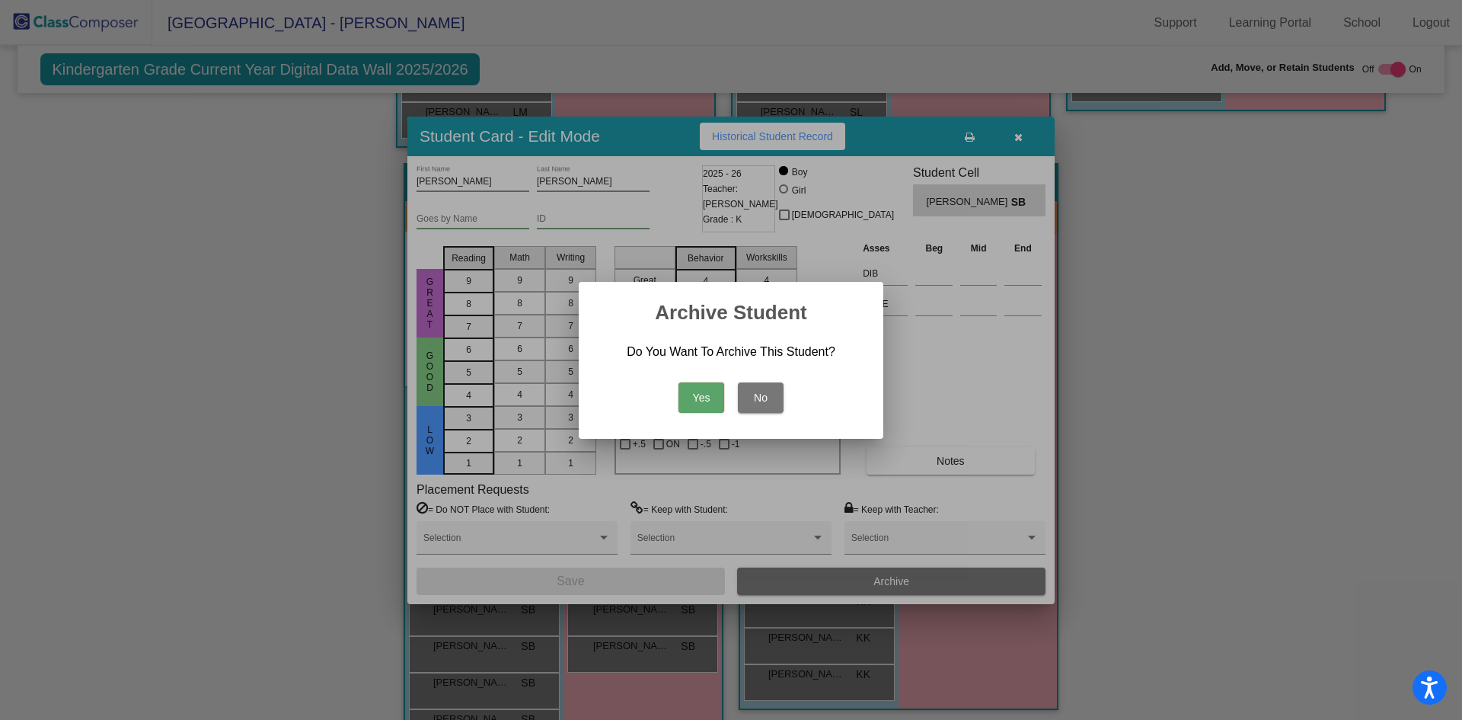
click at [694, 403] on button "Yes" at bounding box center [701, 397] width 46 height 30
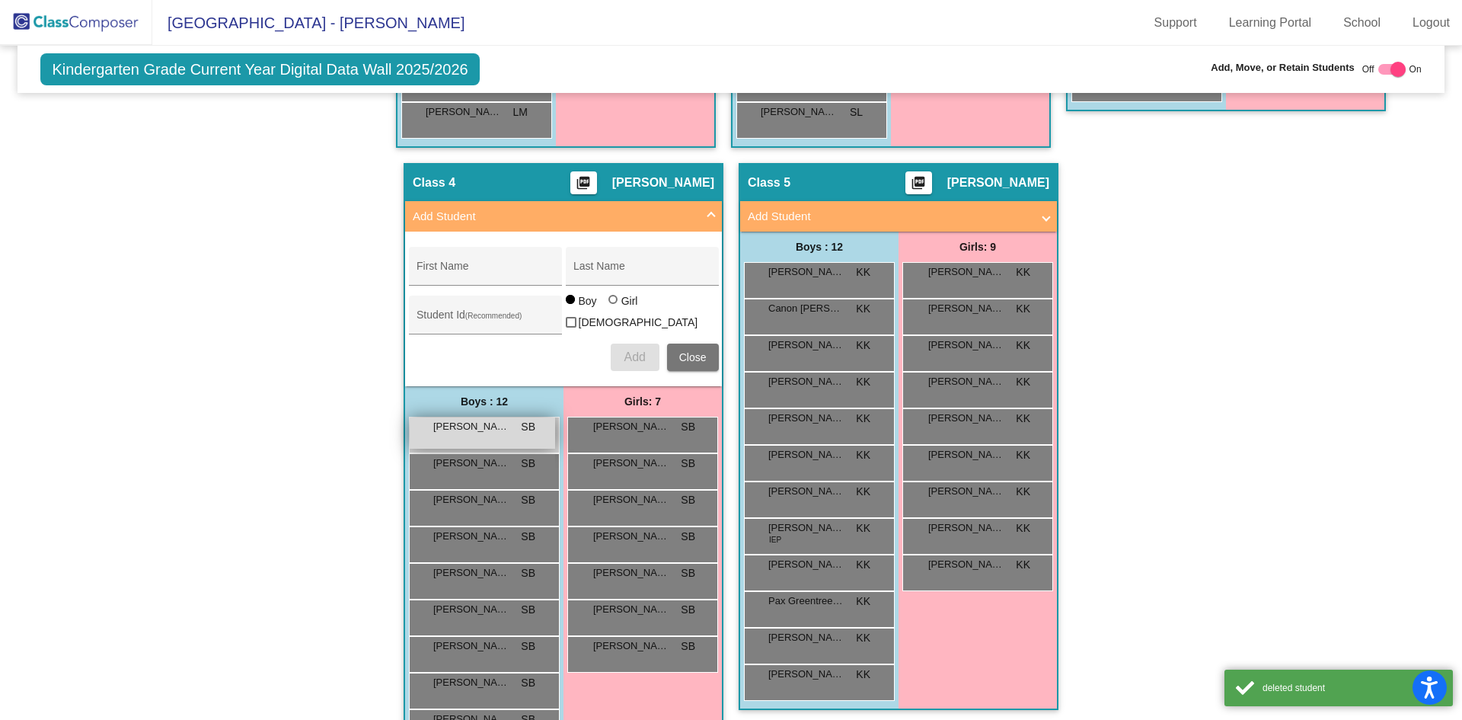
click at [510, 436] on div "[PERSON_NAME] SB lock do_not_disturb_alt" at bounding box center [482, 432] width 145 height 31
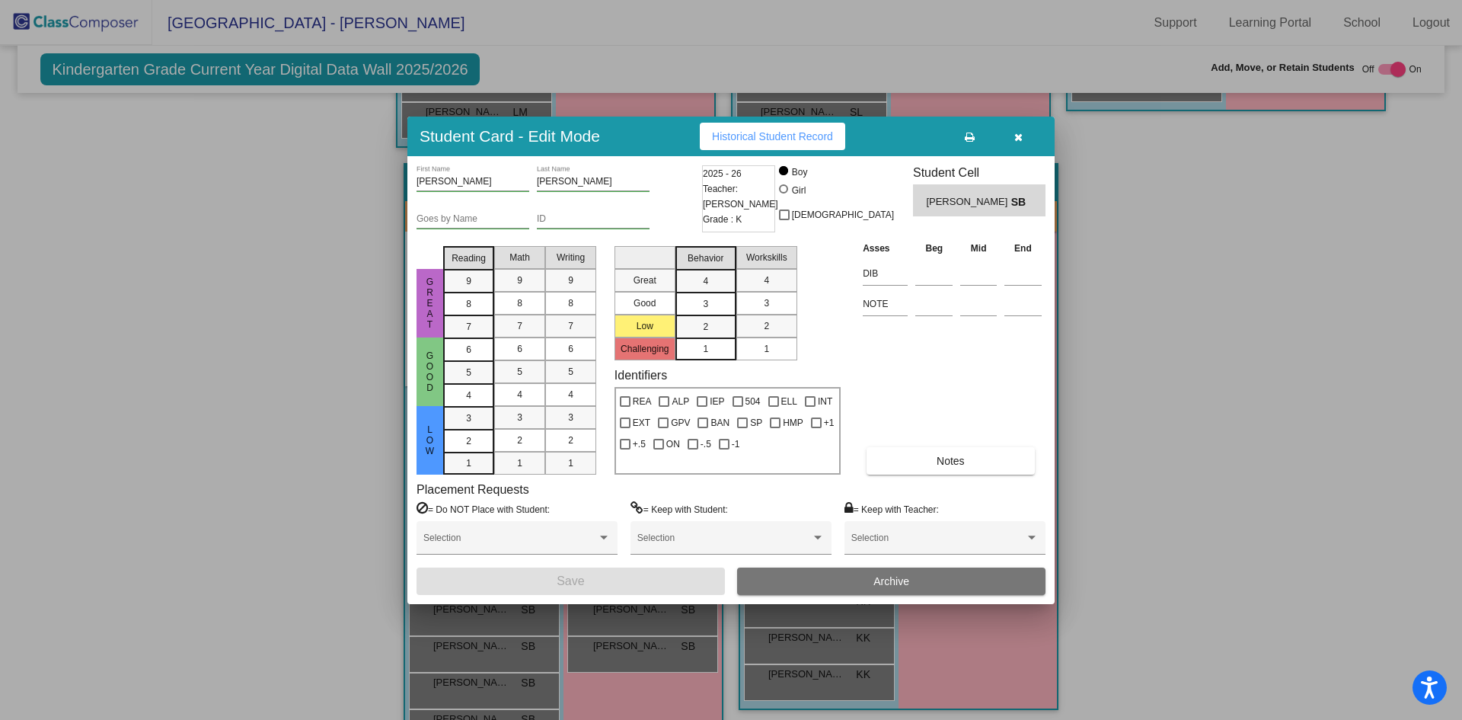
click at [786, 135] on span "Historical Student Record" at bounding box center [772, 136] width 121 height 12
click at [1016, 136] on icon "button" at bounding box center [1018, 137] width 8 height 11
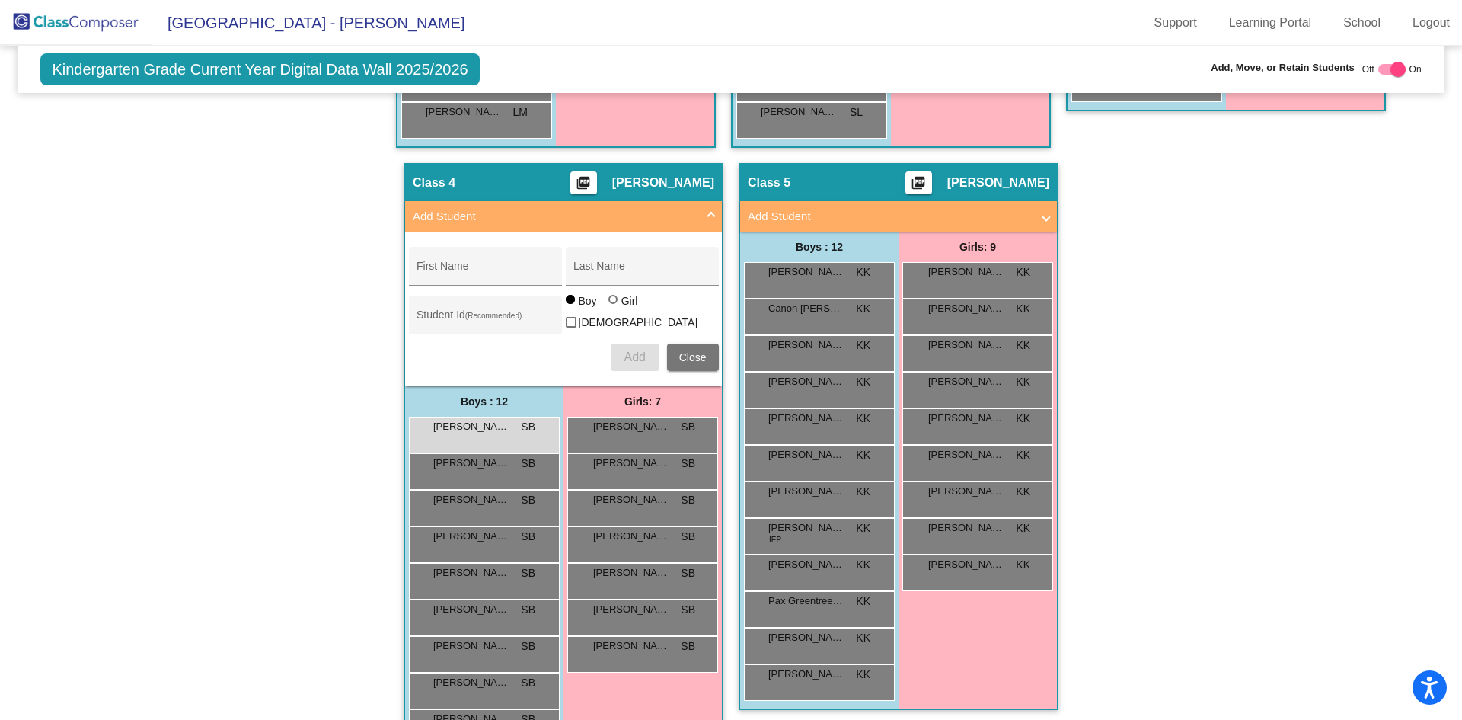
click at [24, 193] on mat-sidenav-content "Kindergarten Grade Current Year Digital Data Wall 2025/2026 Add, Move, or Retai…" at bounding box center [731, 383] width 1462 height 674
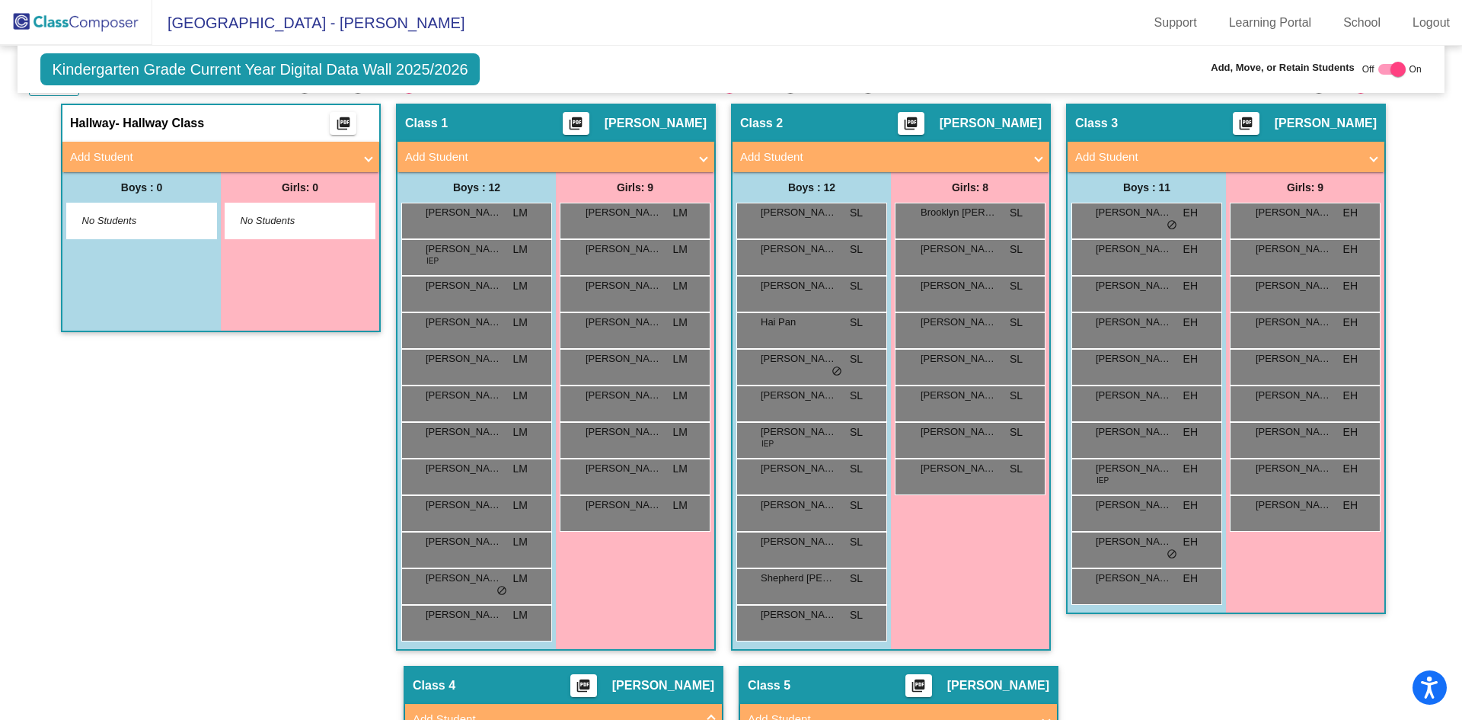
scroll to position [305, 0]
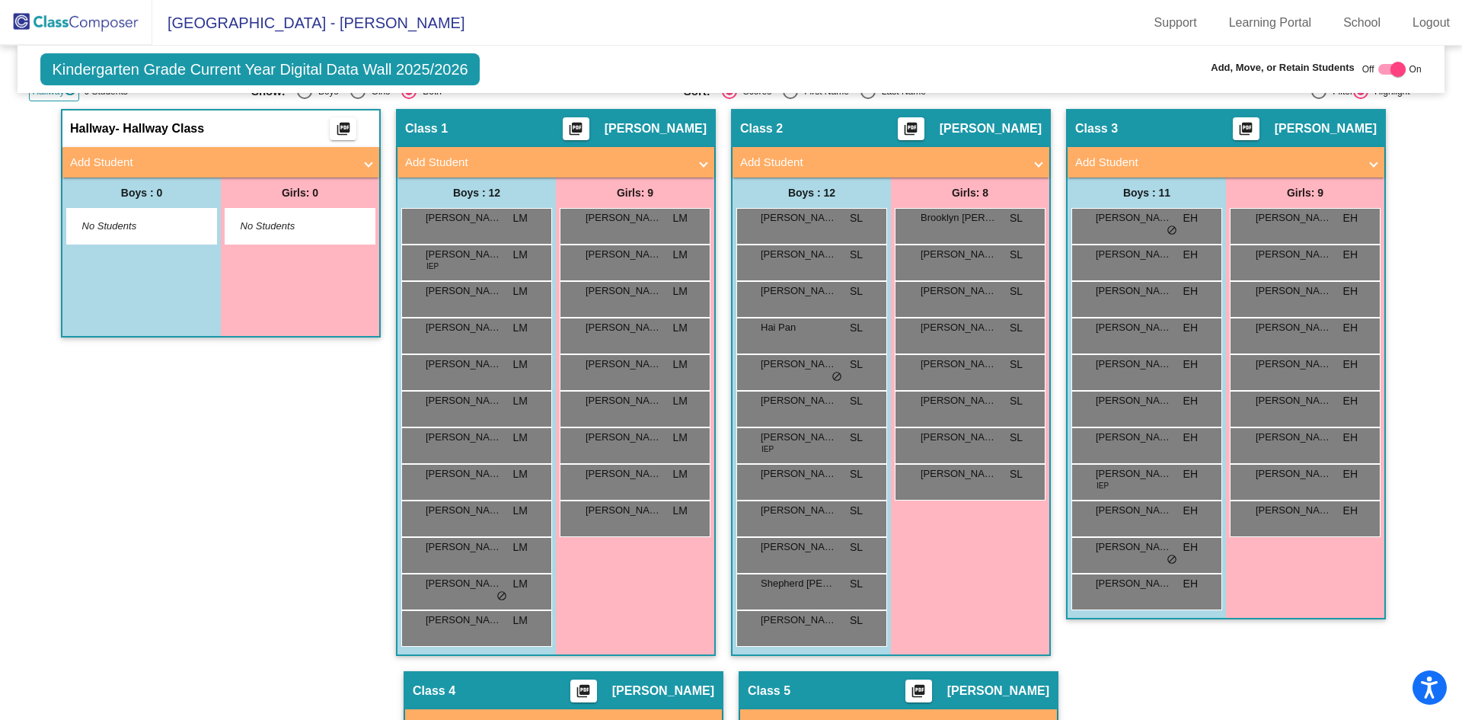
click at [91, 24] on img at bounding box center [76, 22] width 152 height 45
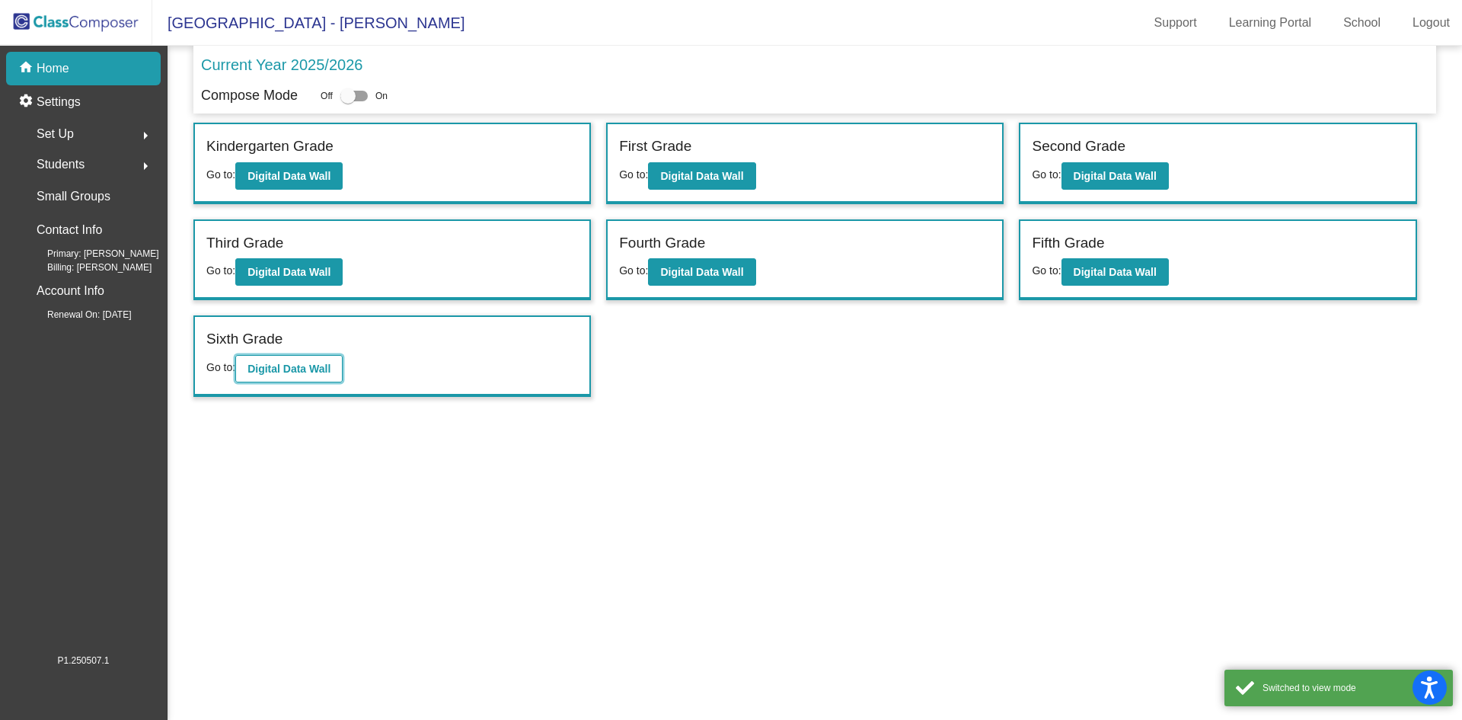
click at [285, 369] on b "Digital Data Wall" at bounding box center [288, 368] width 83 height 12
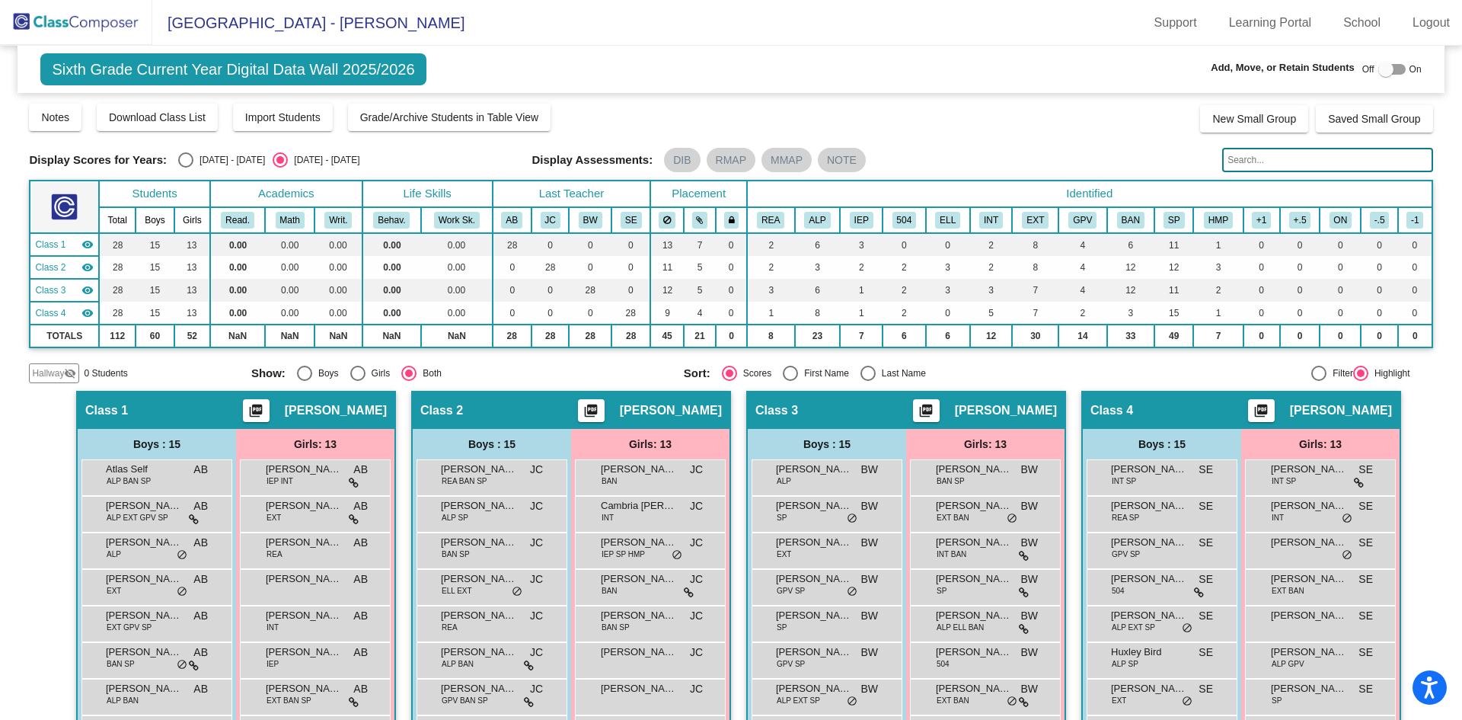
click at [1319, 160] on input "text" at bounding box center [1327, 160] width 210 height 24
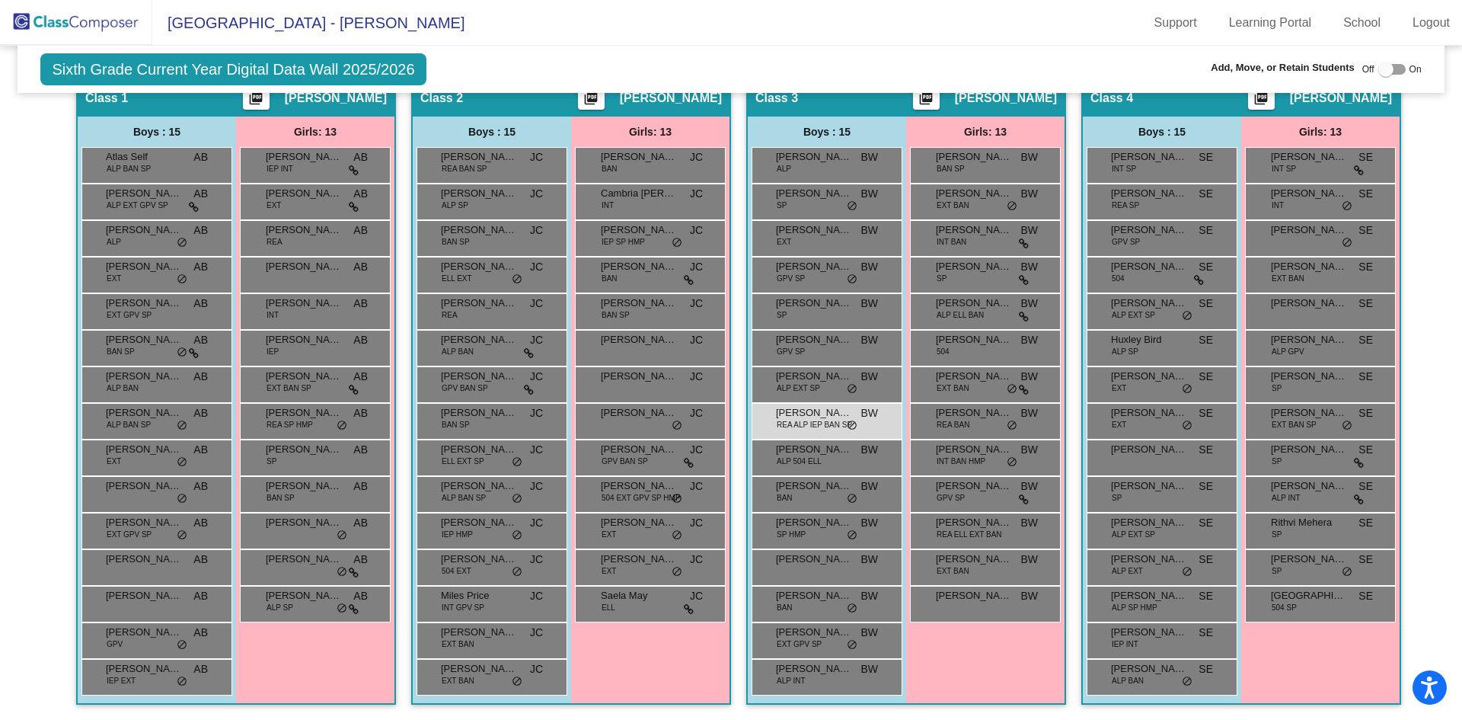
scroll to position [211, 0]
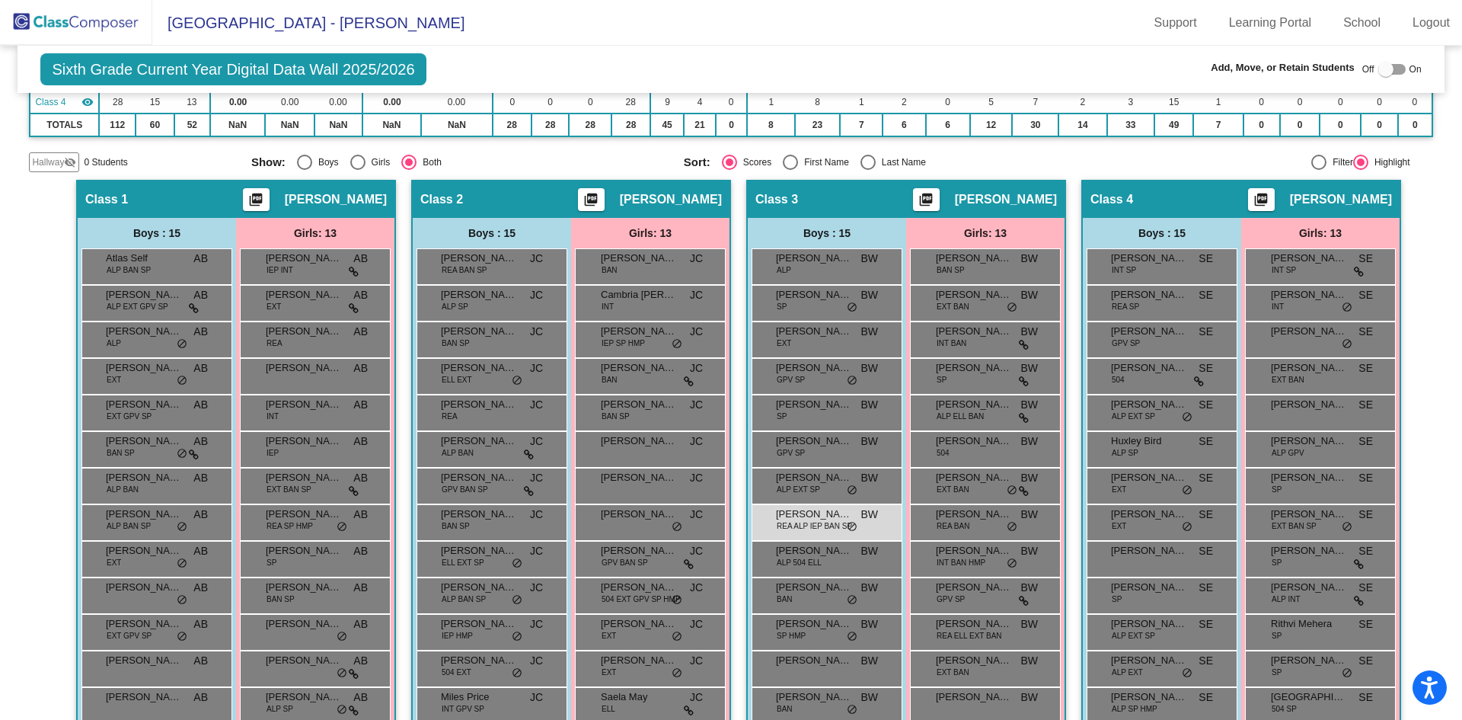
type input "vinton"
click at [1389, 65] on div at bounding box center [1391, 69] width 27 height 11
checkbox input "true"
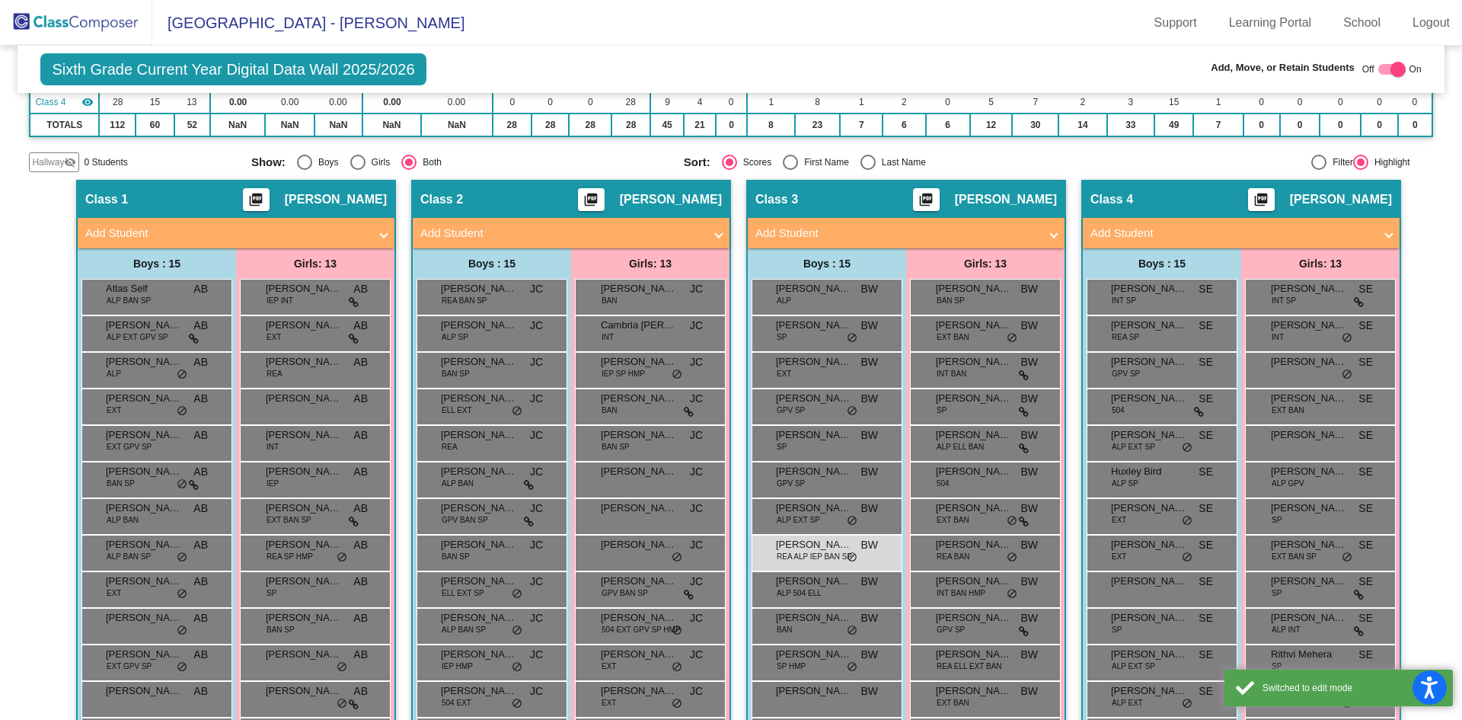
click at [1057, 232] on mat-expansion-panel-header "Add Student" at bounding box center [906, 233] width 317 height 30
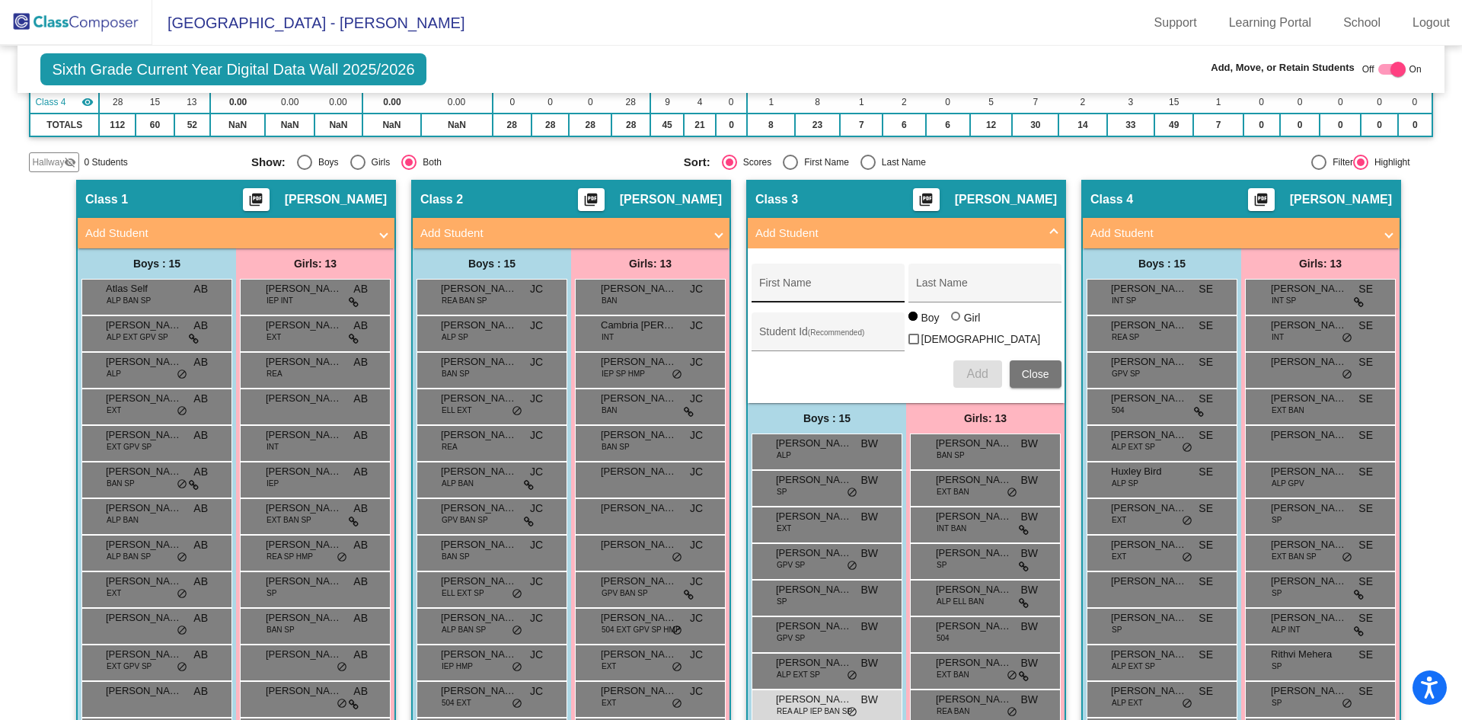
click at [761, 285] on input "First Name" at bounding box center [827, 289] width 137 height 12
type input "Selah"
type input "[PERSON_NAME]"
type input "2208560"
click at [956, 324] on div at bounding box center [957, 317] width 12 height 12
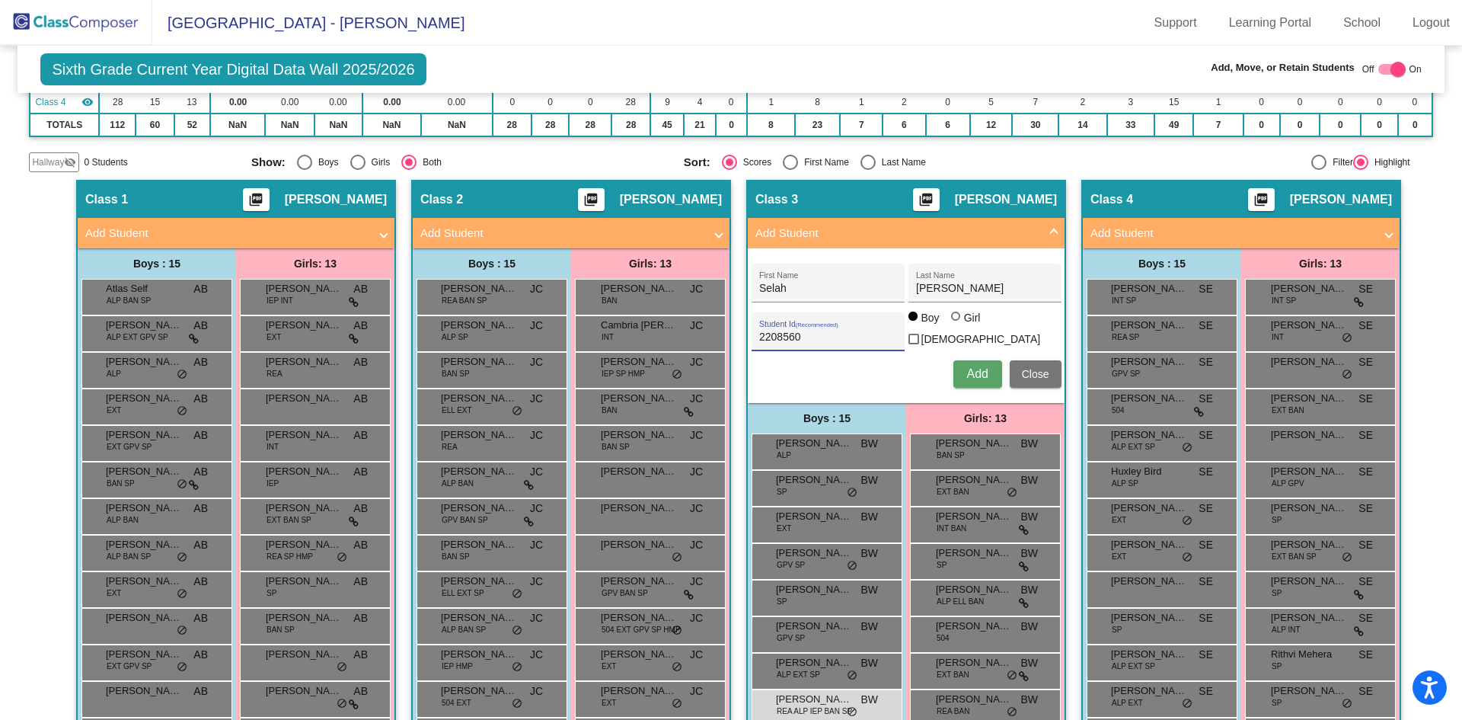
click at [956, 324] on input "Girl" at bounding box center [956, 324] width 1 height 1
radio input "true"
click at [983, 380] on button "Add" at bounding box center [977, 373] width 49 height 27
click at [978, 369] on span "Add" at bounding box center [976, 373] width 21 height 13
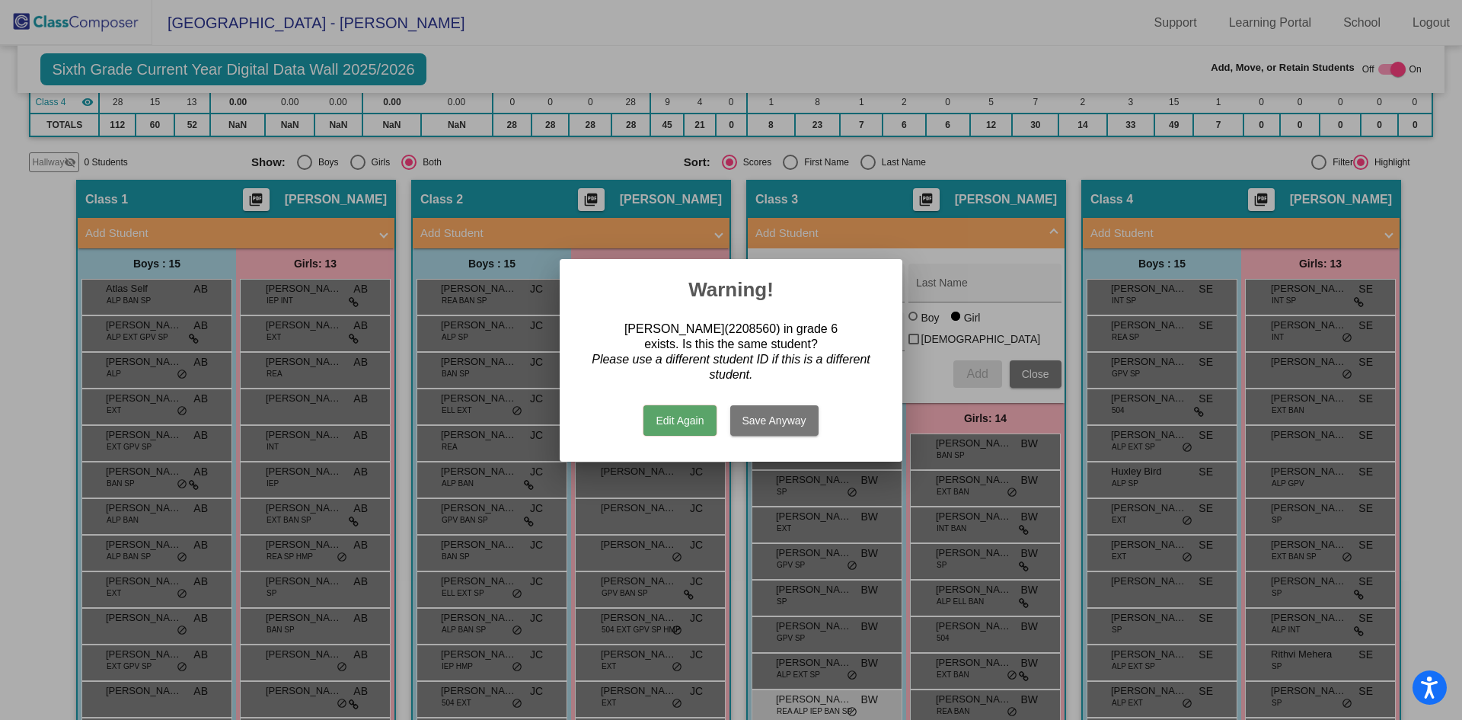
click at [1027, 369] on div at bounding box center [731, 360] width 1462 height 720
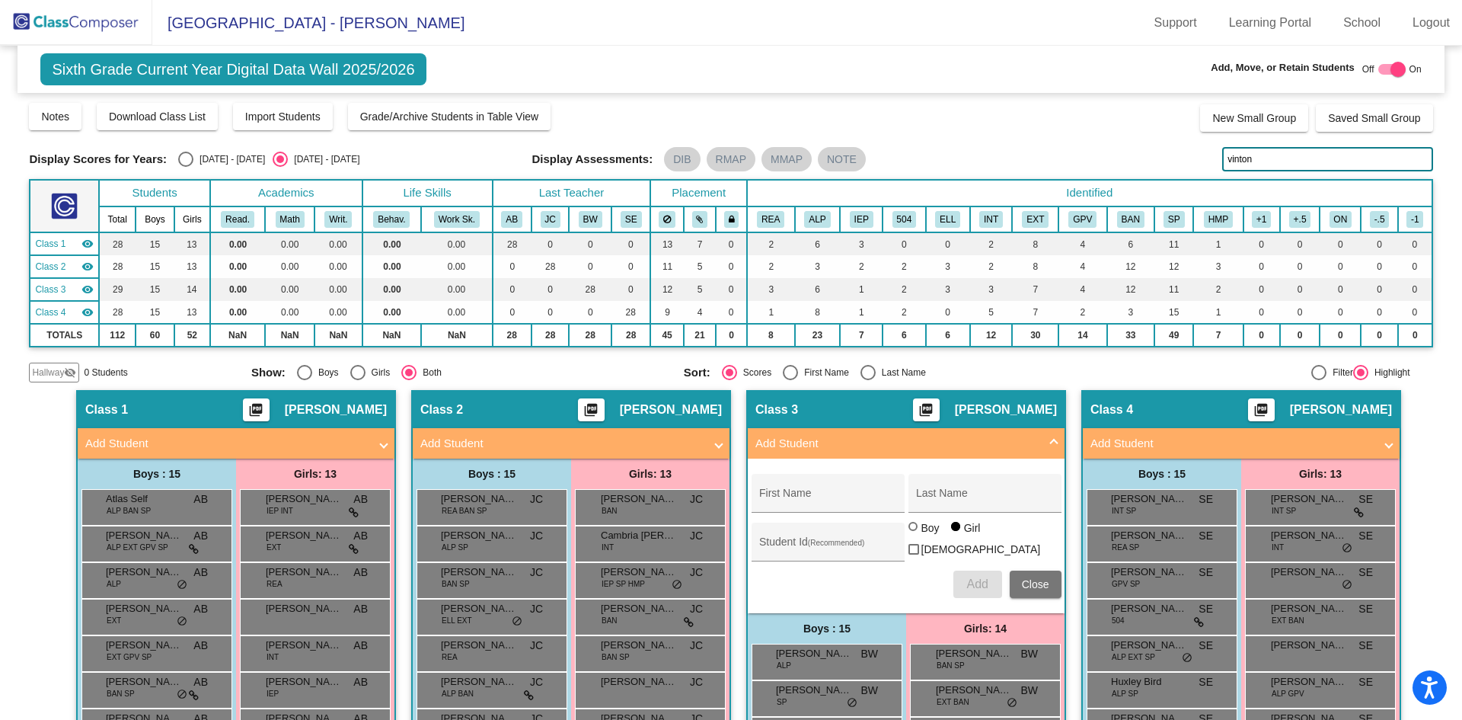
scroll to position [0, 0]
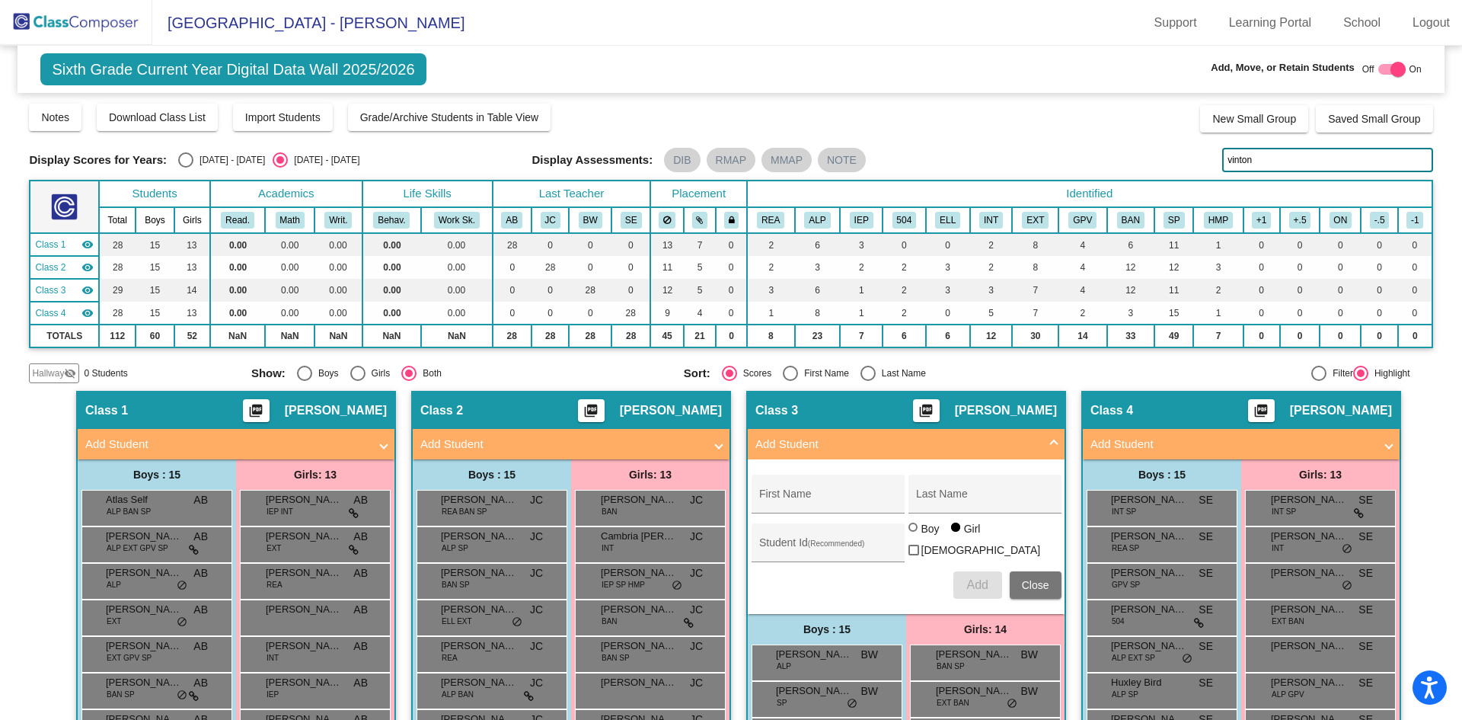
drag, startPoint x: 1275, startPoint y: 158, endPoint x: 1154, endPoint y: 159, distance: 121.1
click at [1154, 159] on div "Display Scores for Years: [DATE] - [DATE] [DATE] - [DATE] Display Assessments: …" at bounding box center [730, 160] width 1403 height 24
click at [1022, 586] on span "Close" at bounding box center [1035, 585] width 27 height 12
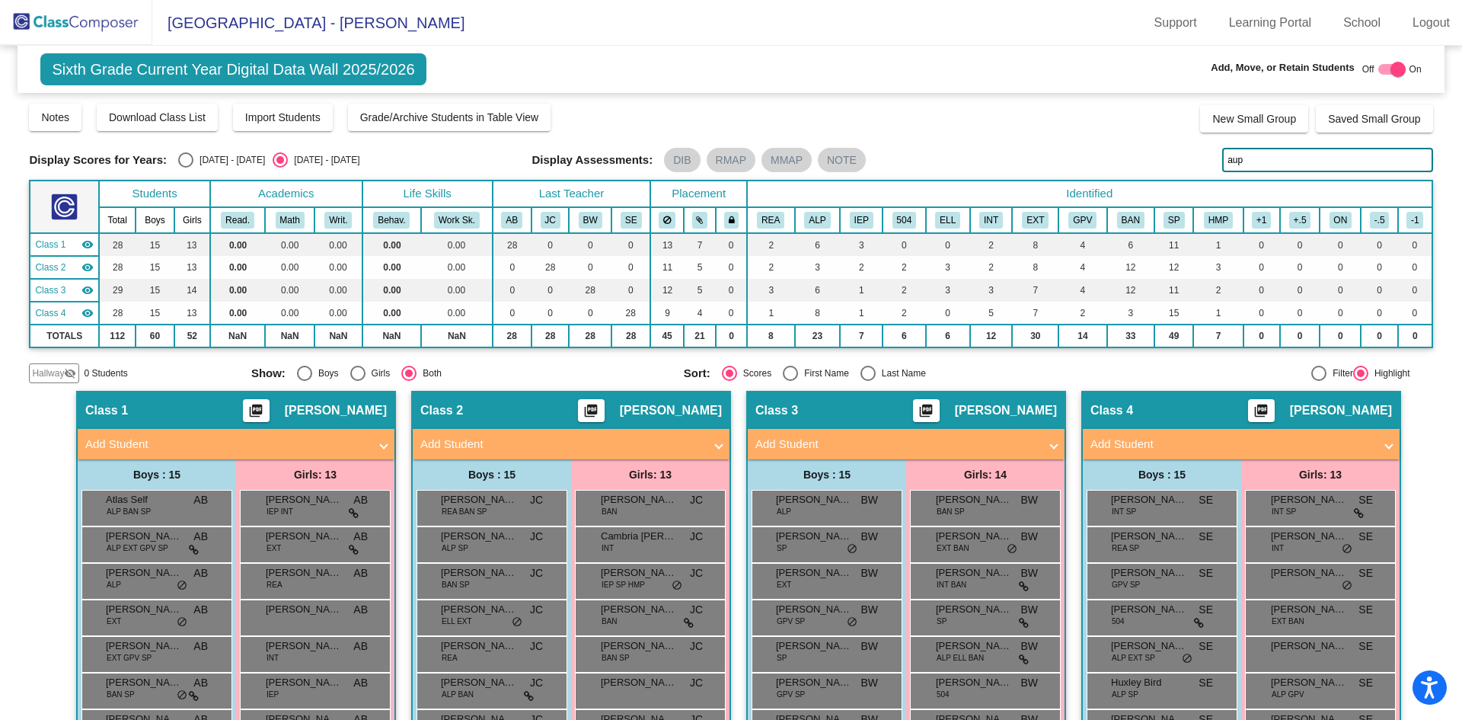
click at [1252, 158] on input "aup" at bounding box center [1327, 160] width 210 height 24
type input "aupp"
click at [62, 24] on img at bounding box center [76, 22] width 152 height 45
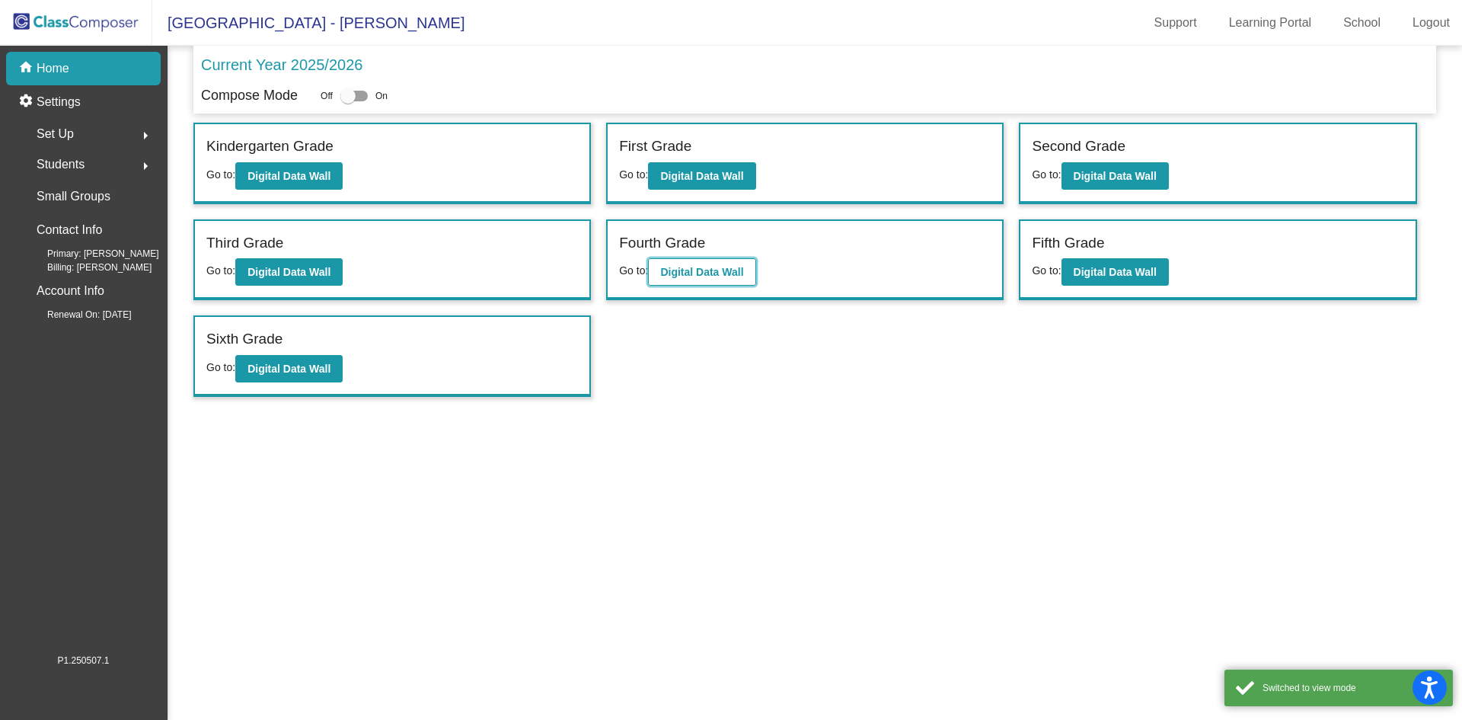
click at [699, 272] on b "Digital Data Wall" at bounding box center [701, 272] width 83 height 12
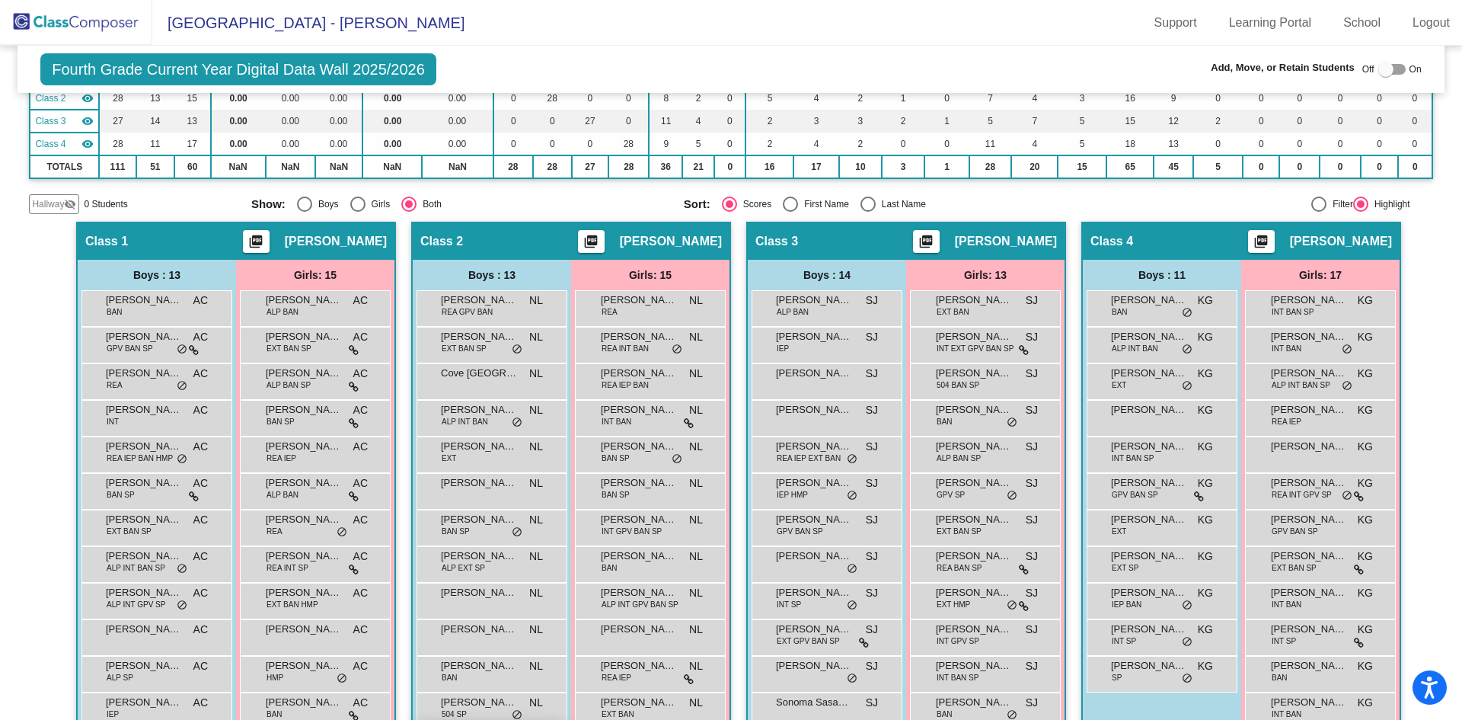
scroll to position [203, 0]
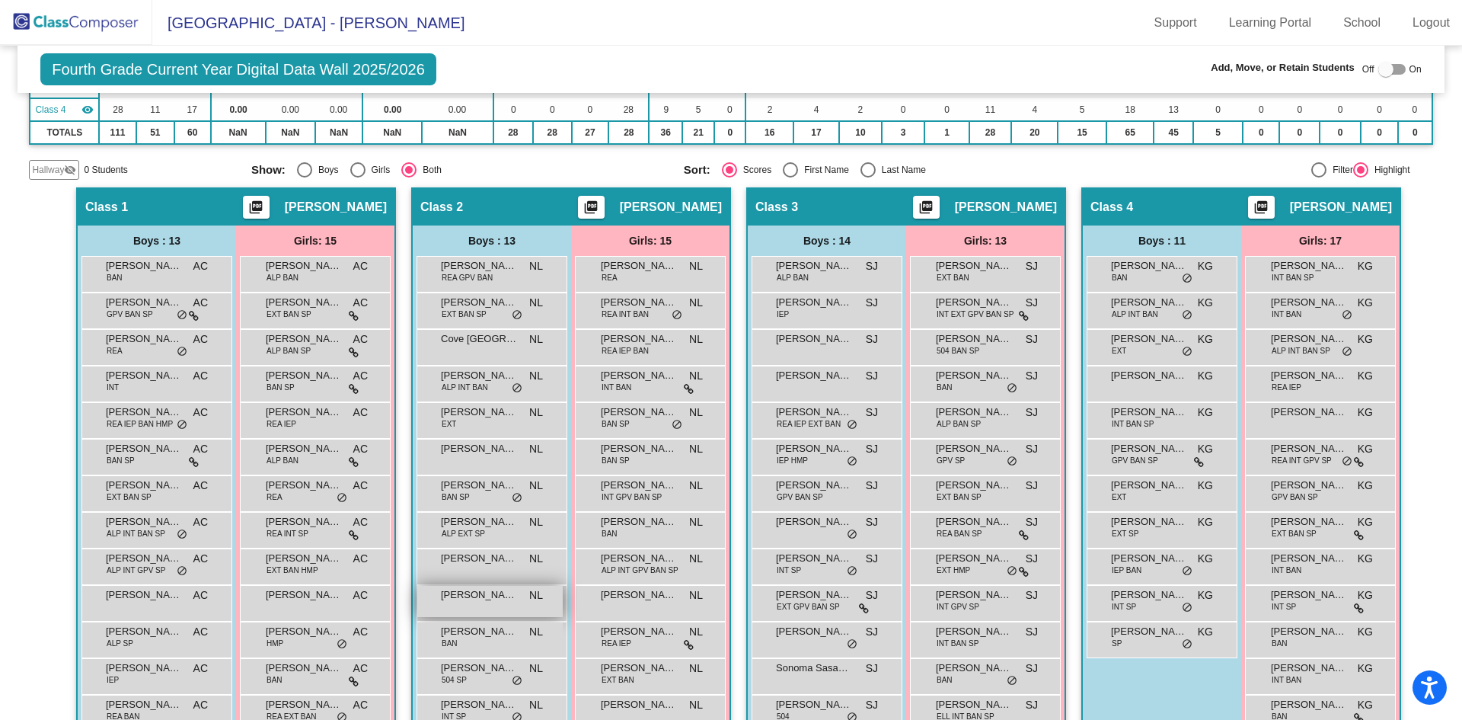
click at [477, 599] on span "[PERSON_NAME]" at bounding box center [479, 594] width 76 height 15
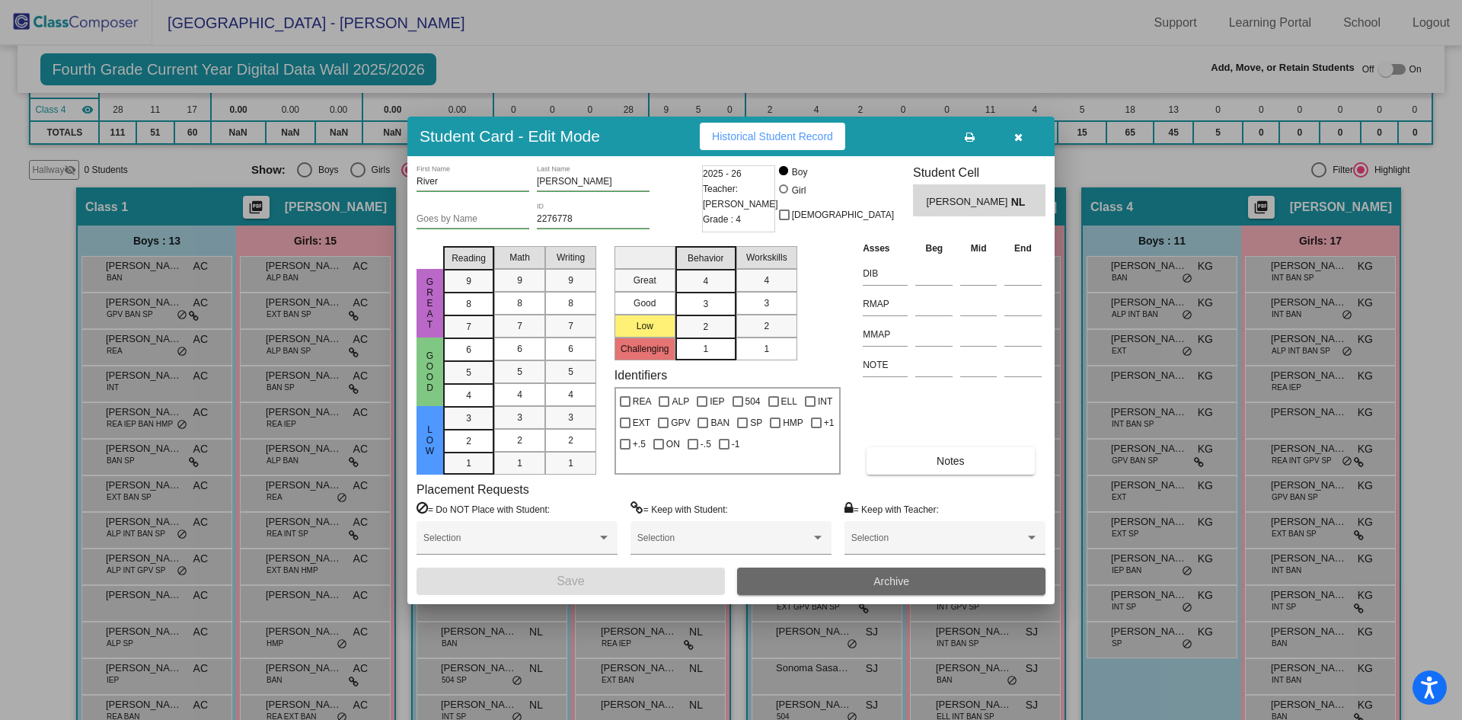
click at [927, 574] on button "Archive" at bounding box center [891, 580] width 308 height 27
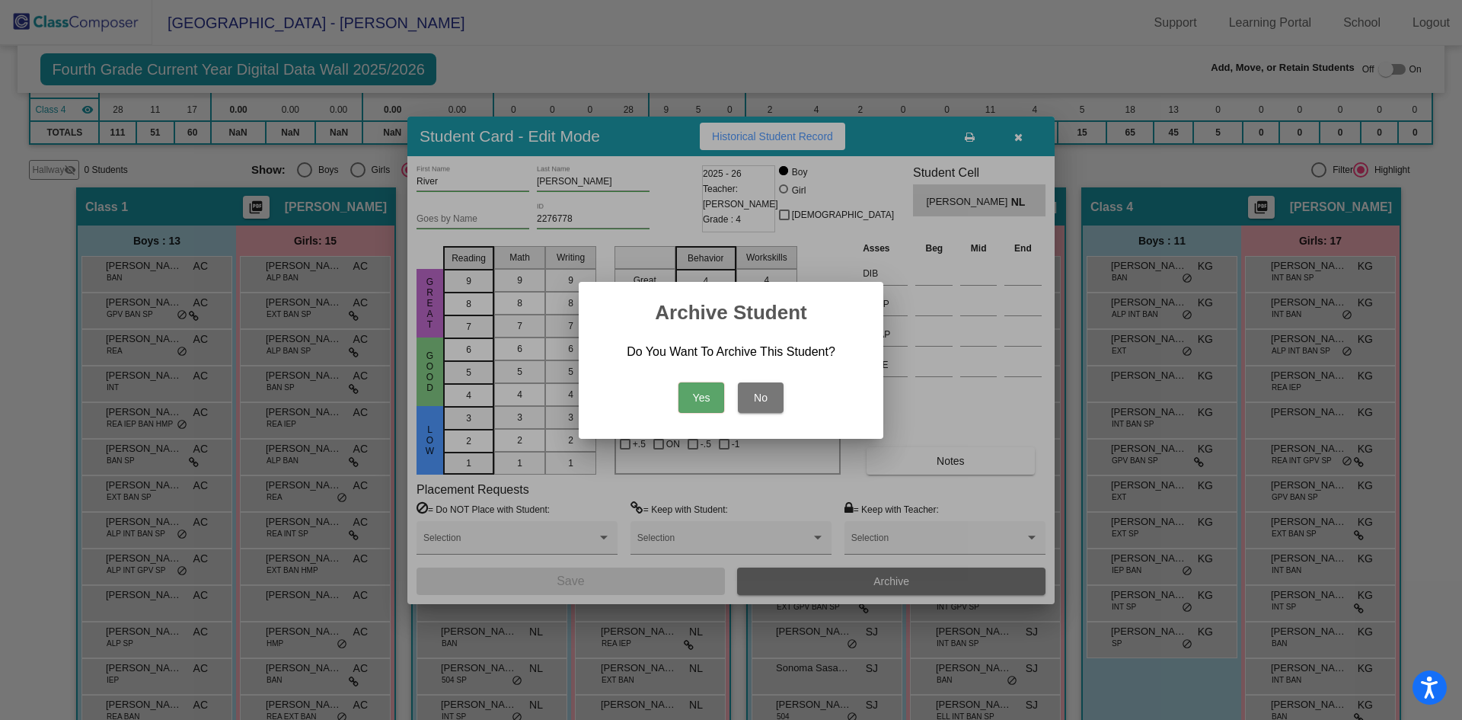
click at [694, 397] on button "Yes" at bounding box center [701, 397] width 46 height 30
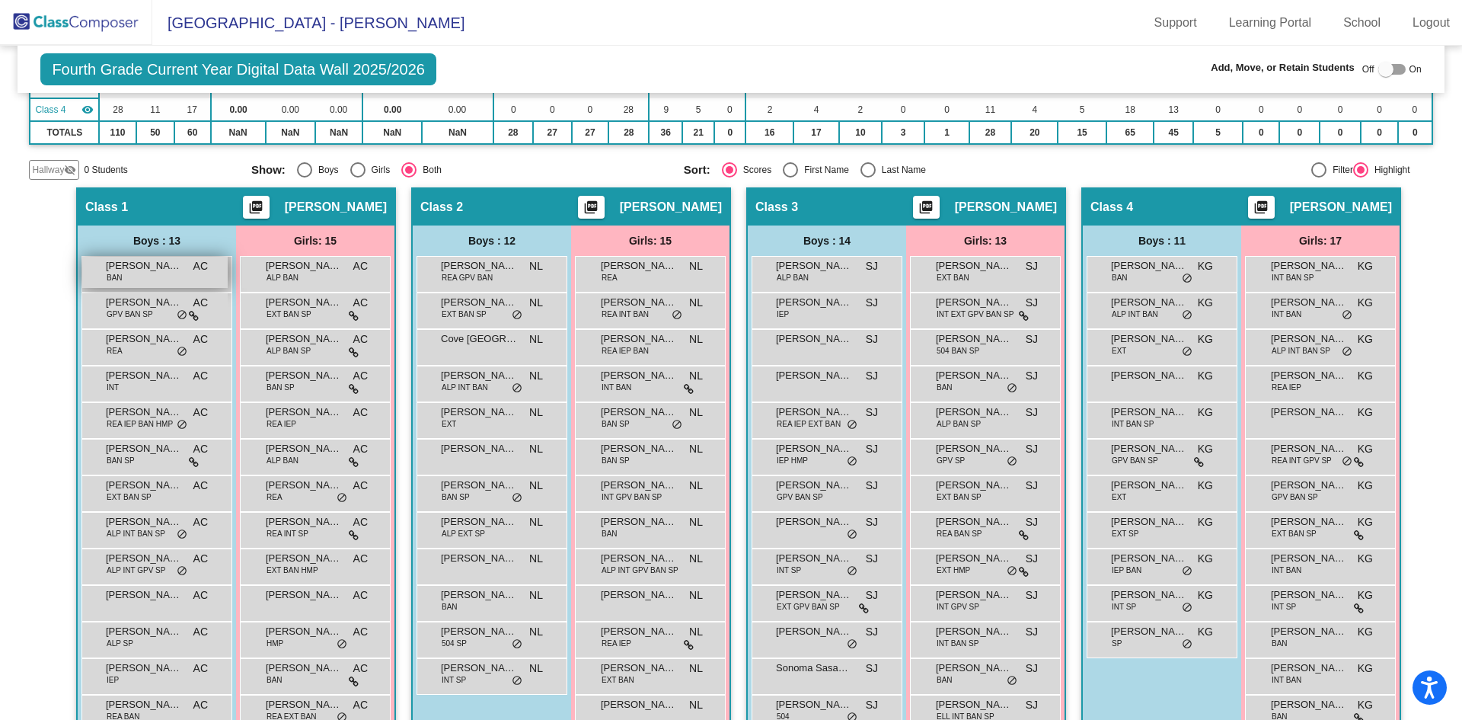
click at [160, 279] on div "[PERSON_NAME] BAN AC lock do_not_disturb_alt" at bounding box center [154, 272] width 145 height 31
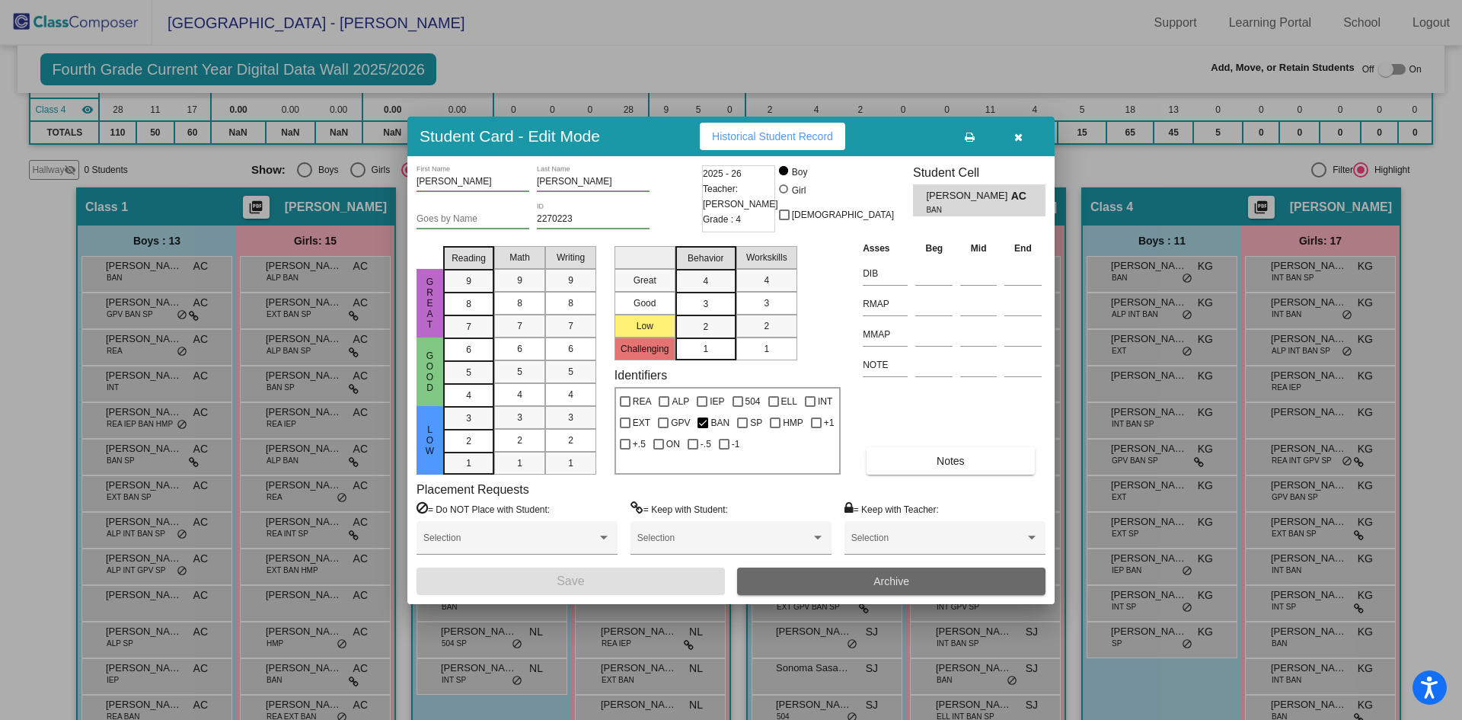
click at [835, 579] on button "Archive" at bounding box center [891, 580] width 308 height 27
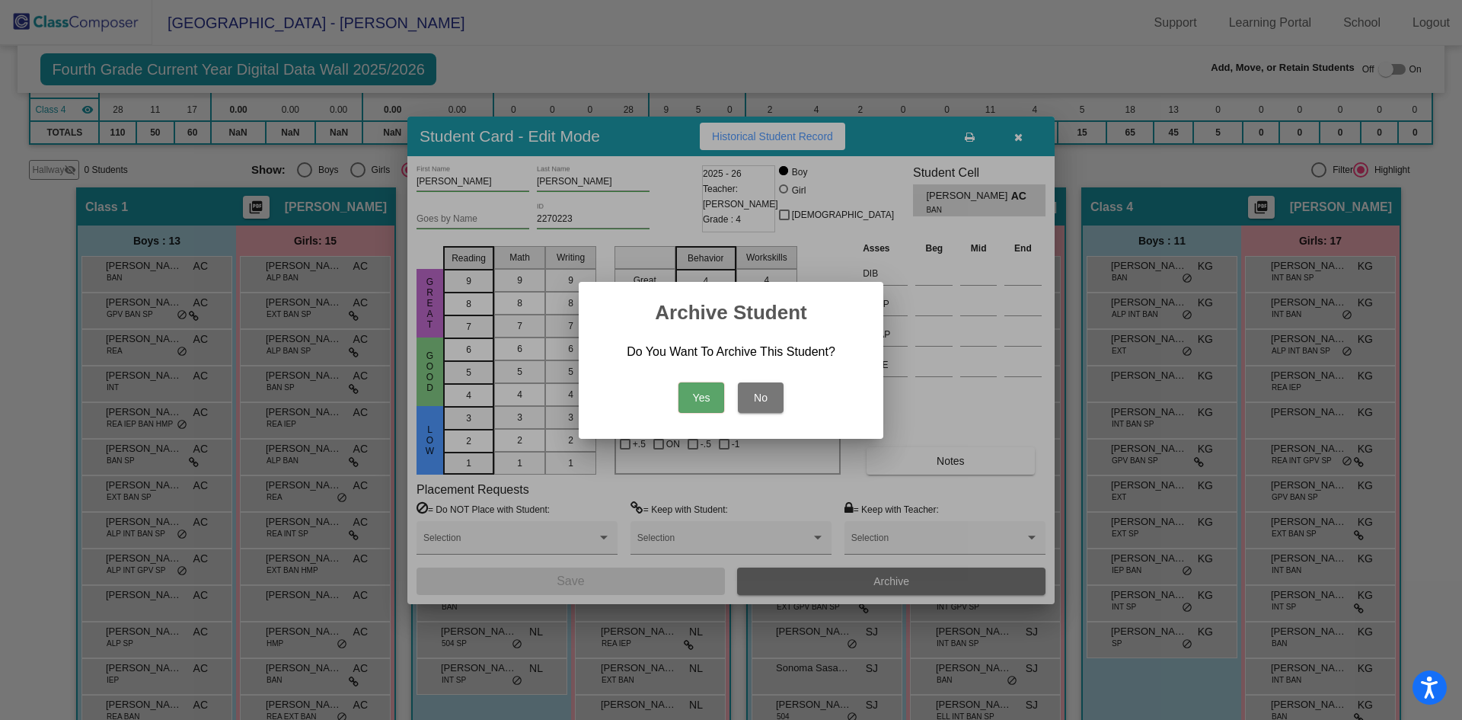
click at [702, 401] on button "Yes" at bounding box center [701, 397] width 46 height 30
